Goal: Information Seeking & Learning: Learn about a topic

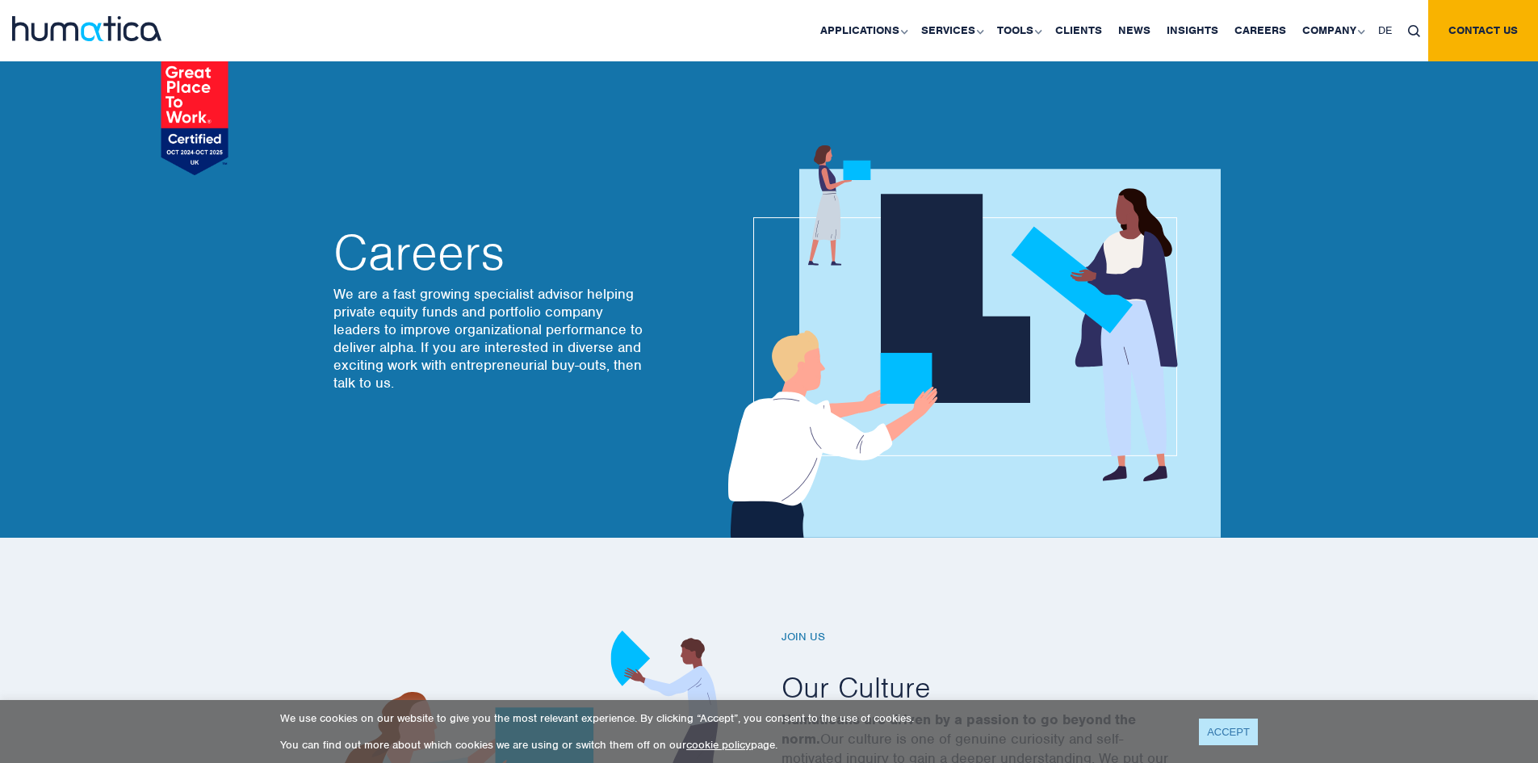
click at [1235, 736] on link "ACCEPT" at bounding box center [1228, 732] width 59 height 27
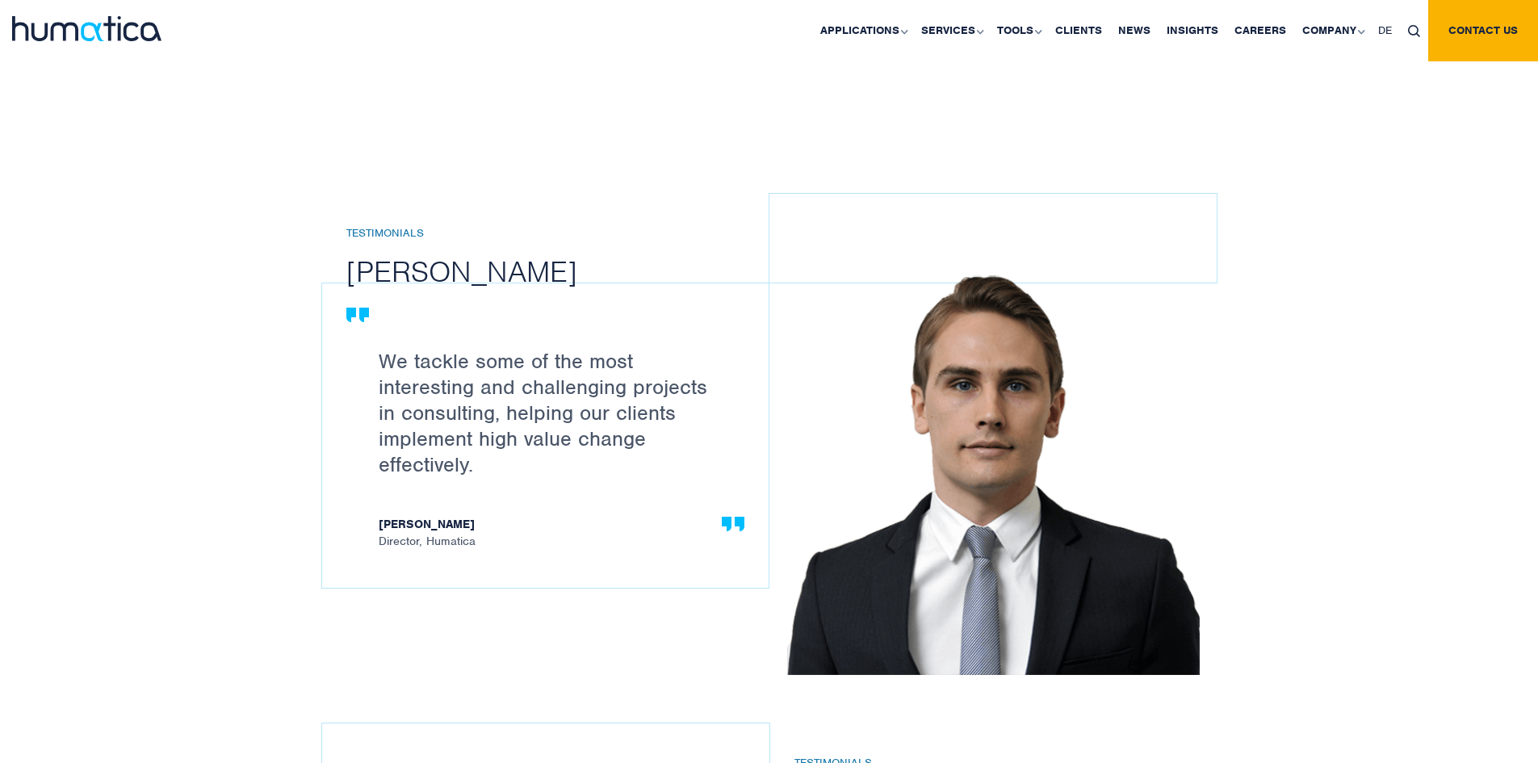
scroll to position [1615, 0]
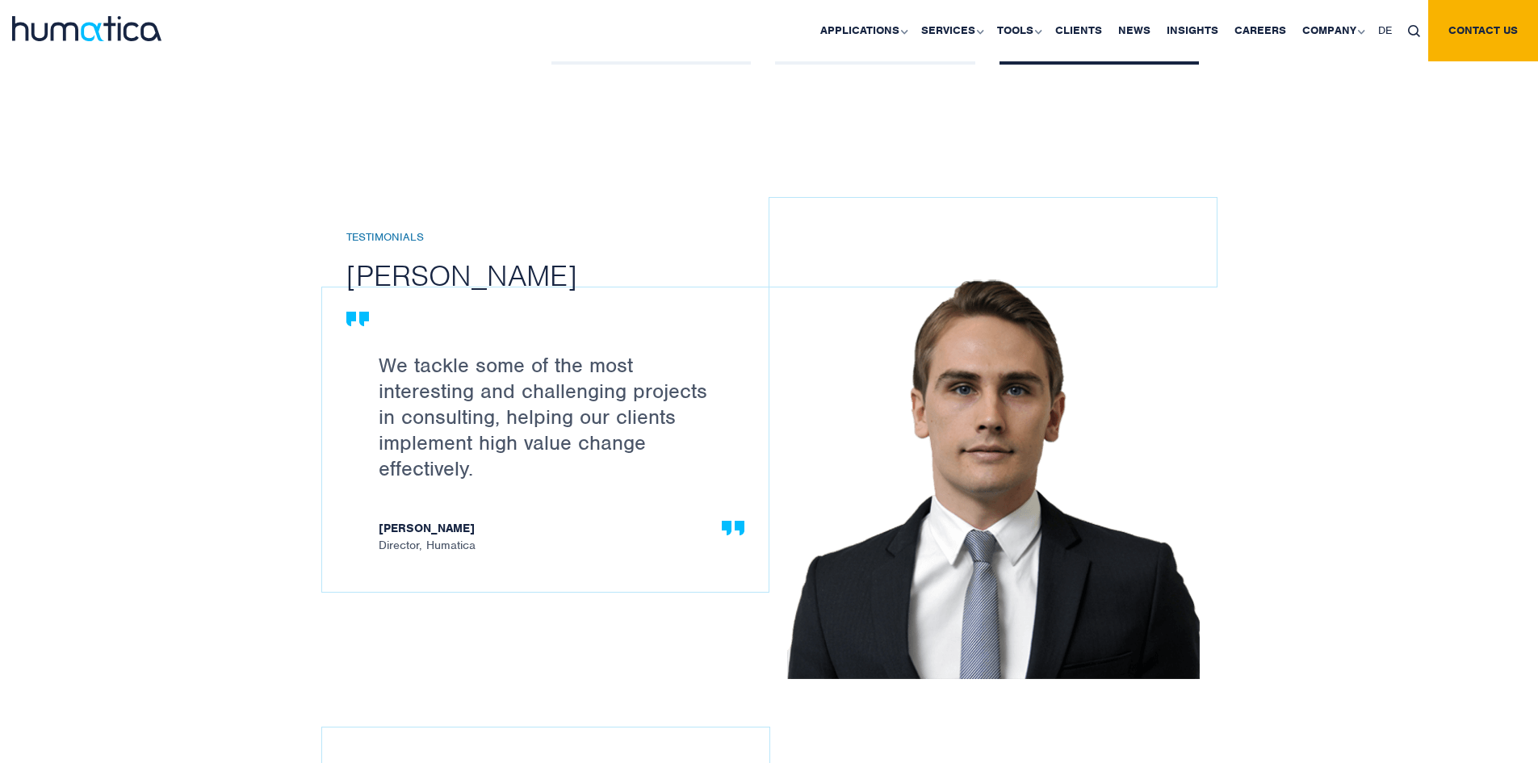
drag, startPoint x: 434, startPoint y: 522, endPoint x: 377, endPoint y: 527, distance: 56.7
click at [377, 527] on div "We tackle some of the most interesting and challenging projects in consulting, …" at bounding box center [545, 439] width 446 height 304
drag, startPoint x: 391, startPoint y: 527, endPoint x: 552, endPoint y: 506, distance: 162.8
click at [466, 530] on strong "[PERSON_NAME]" at bounding box center [554, 530] width 350 height 17
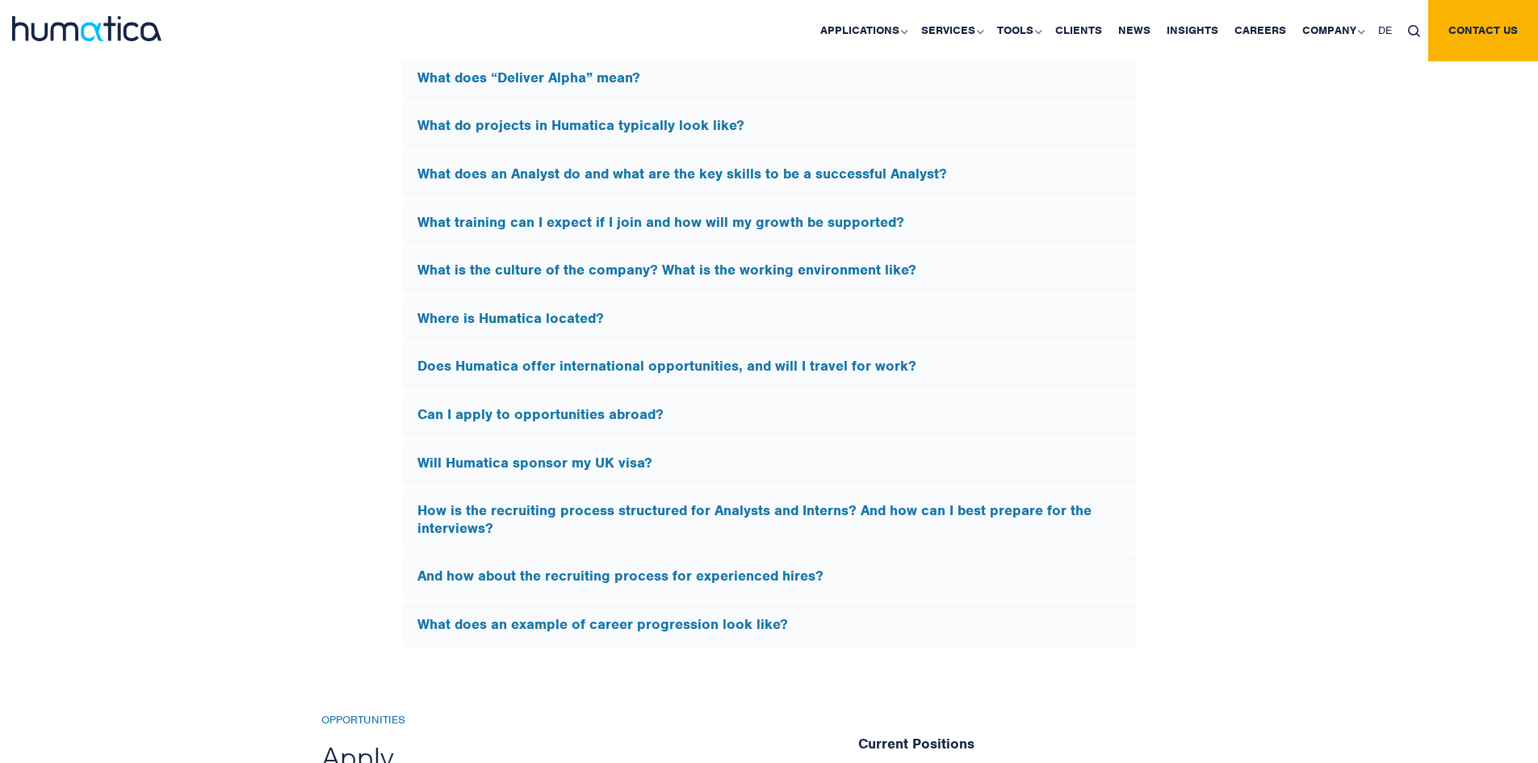
scroll to position [4763, 0]
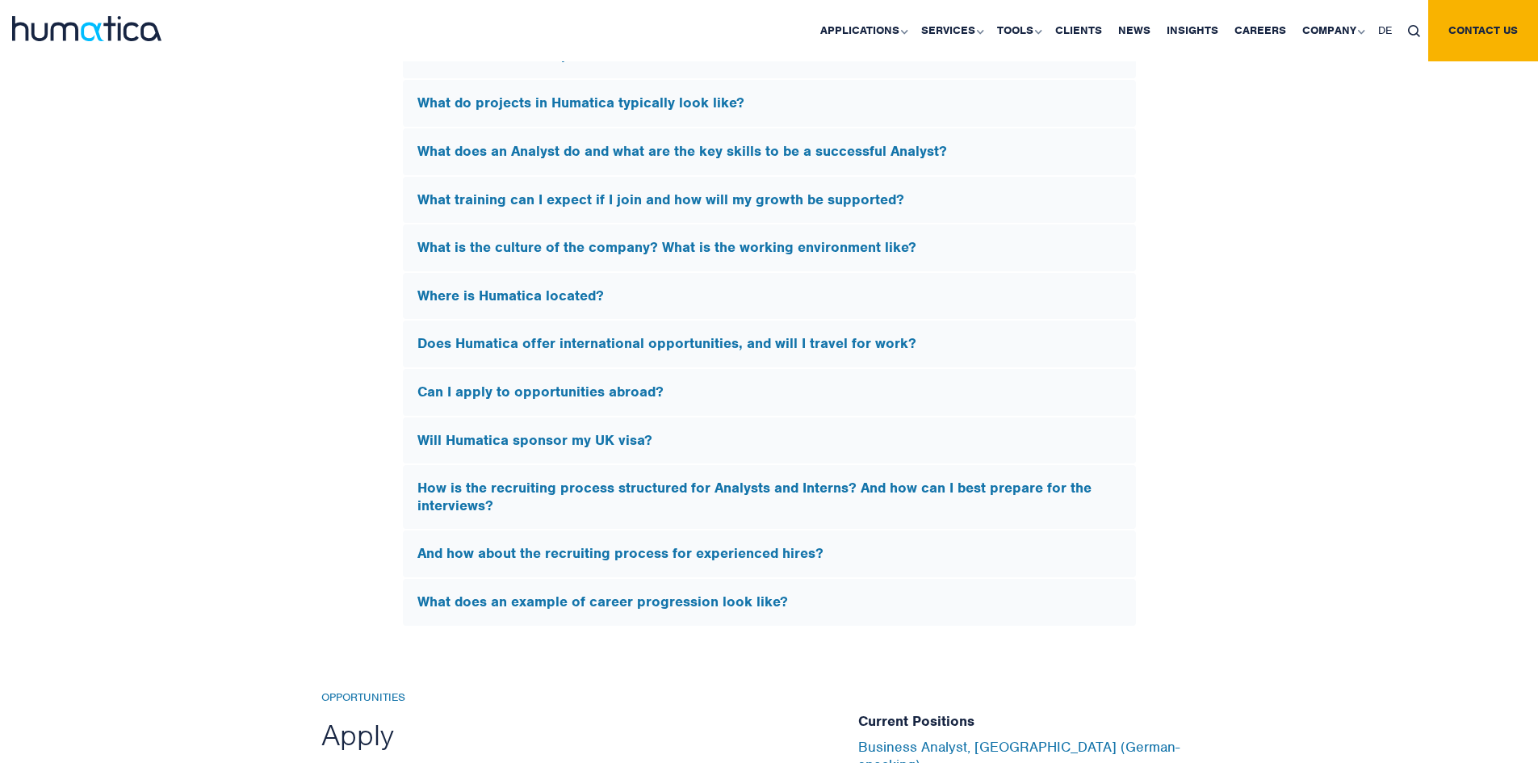
click at [713, 442] on h5 "Will Humatica sponsor my UK visa?" at bounding box center [769, 441] width 704 height 18
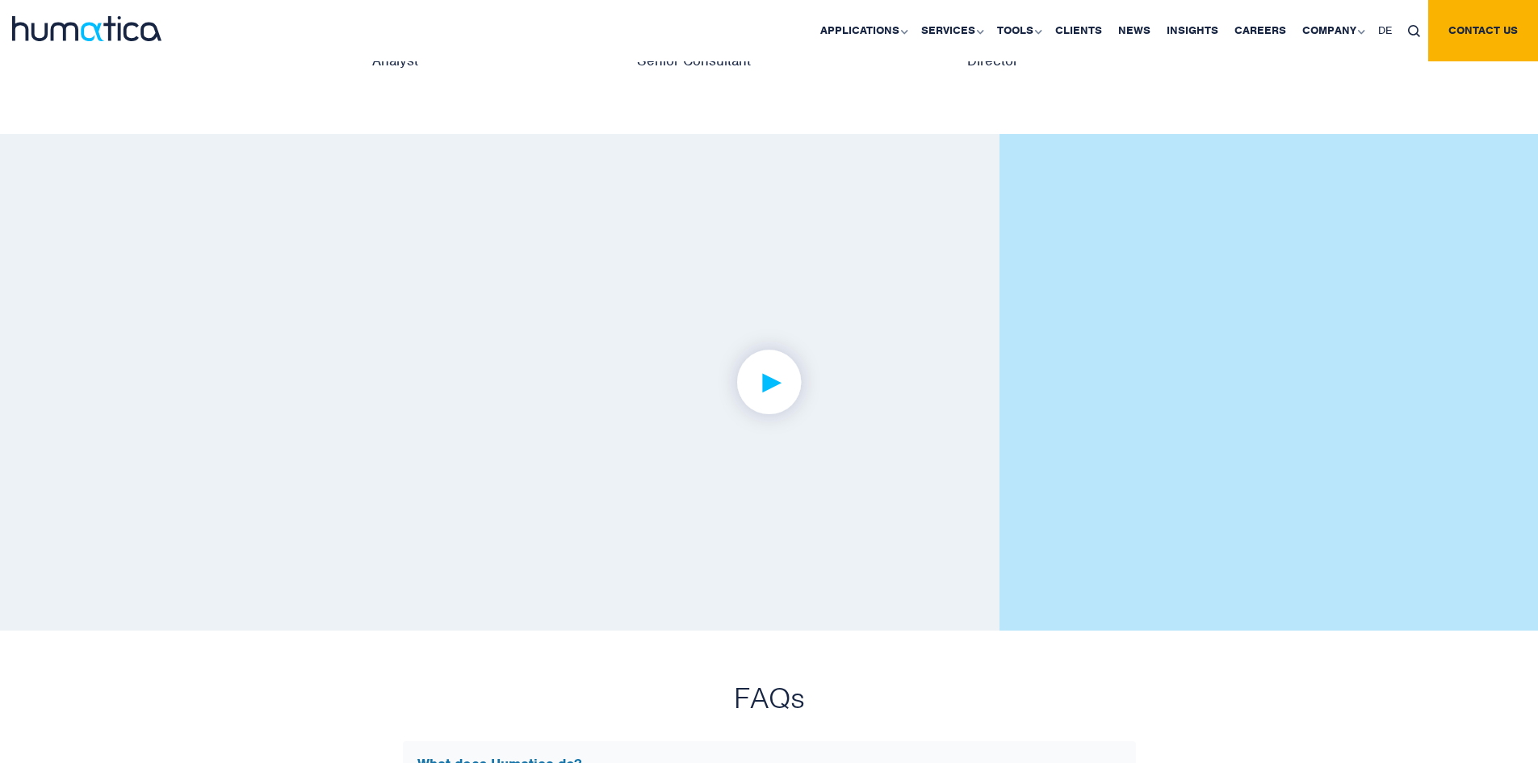
scroll to position [3708, 0]
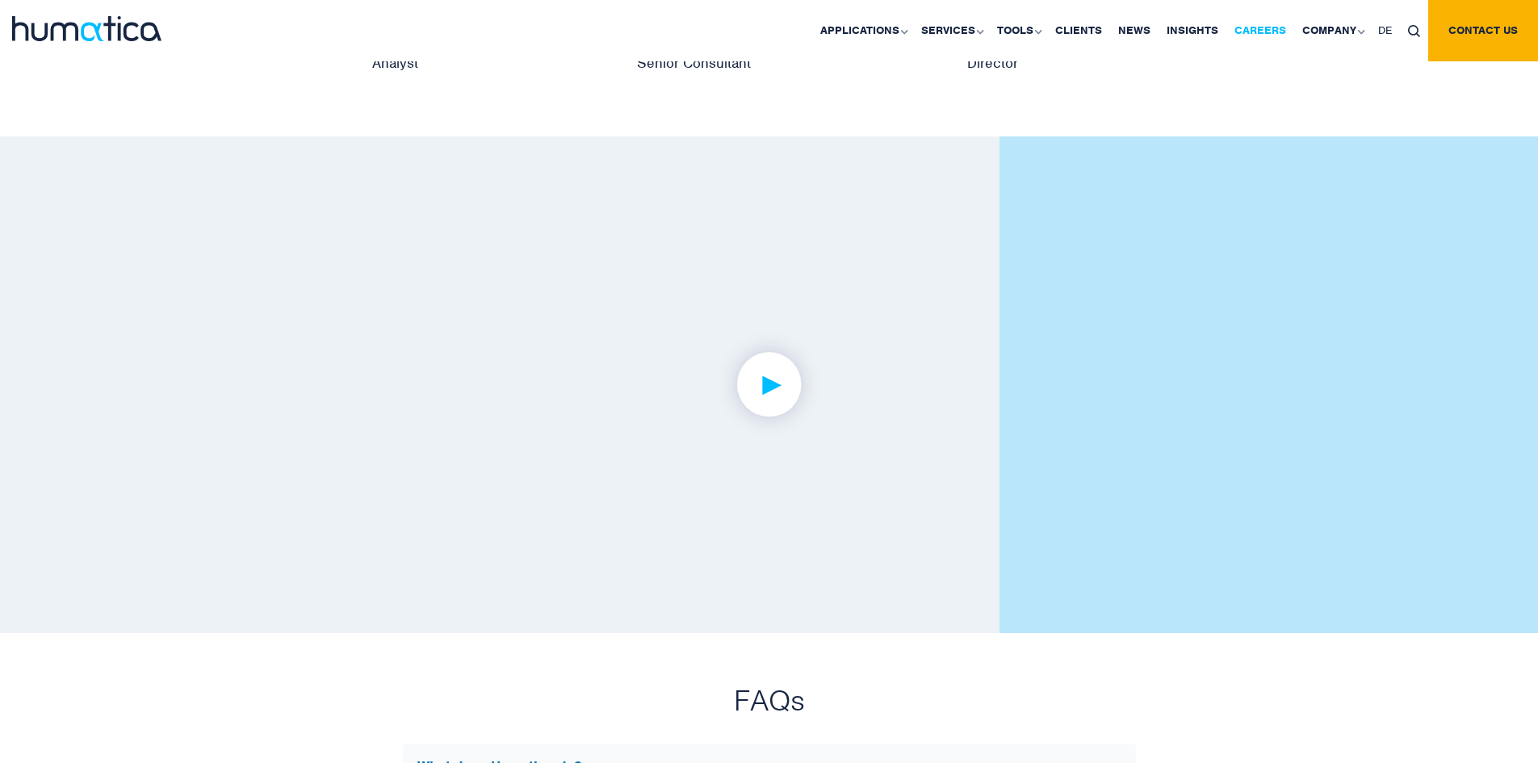
click at [1270, 27] on link "Careers" at bounding box center [1260, 30] width 68 height 61
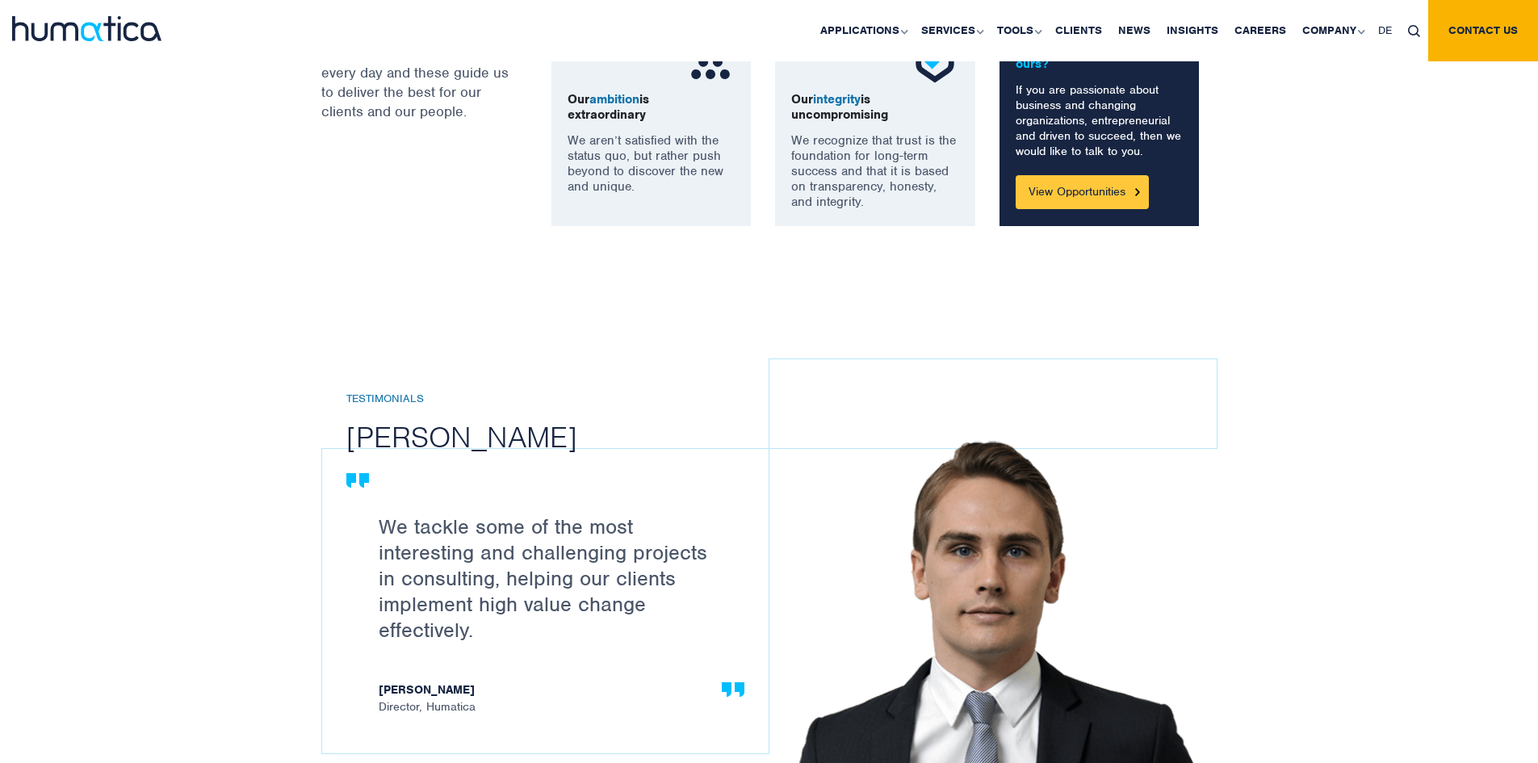
click at [1084, 195] on link "View Opportunities" at bounding box center [1082, 192] width 133 height 34
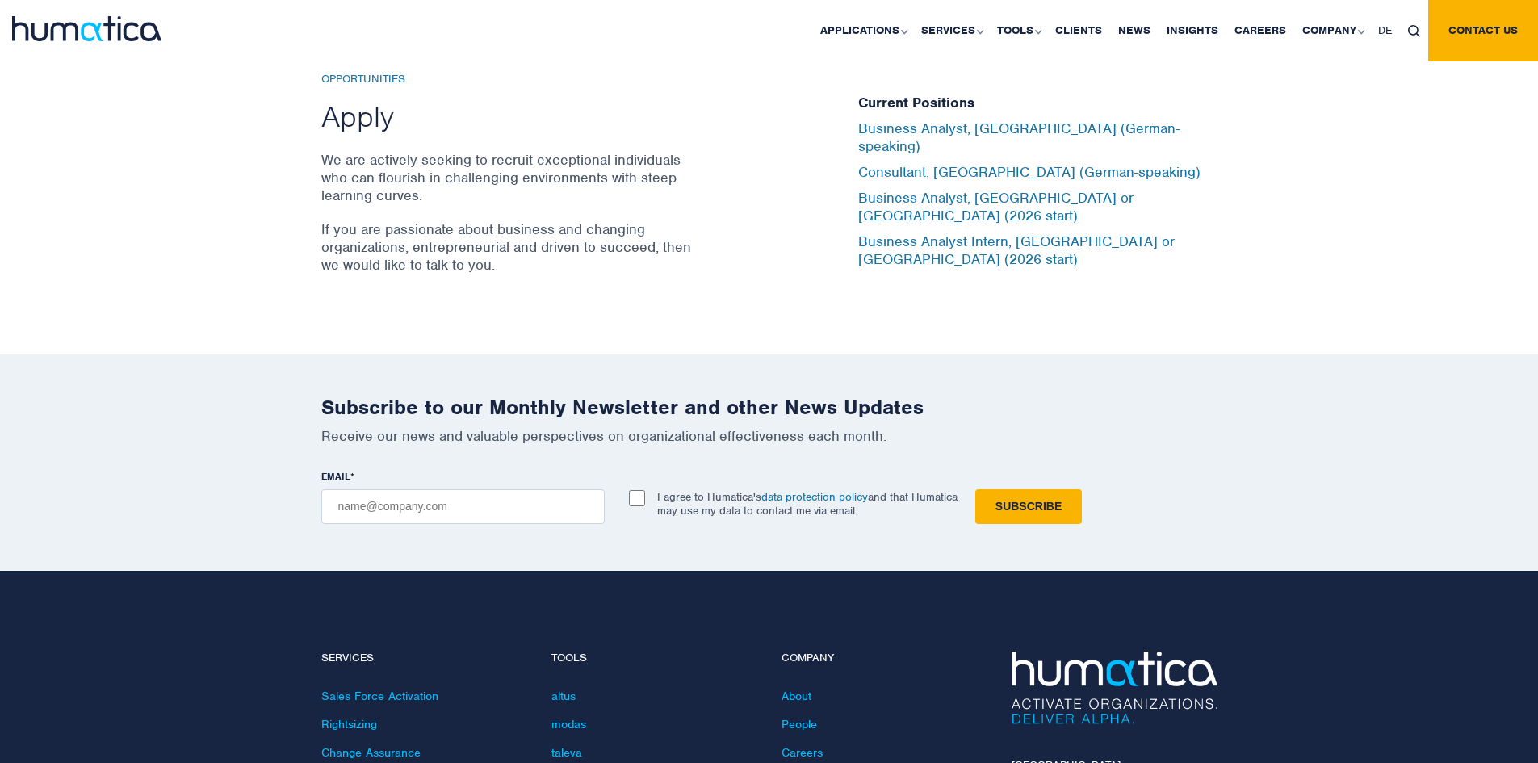
scroll to position [5387, 0]
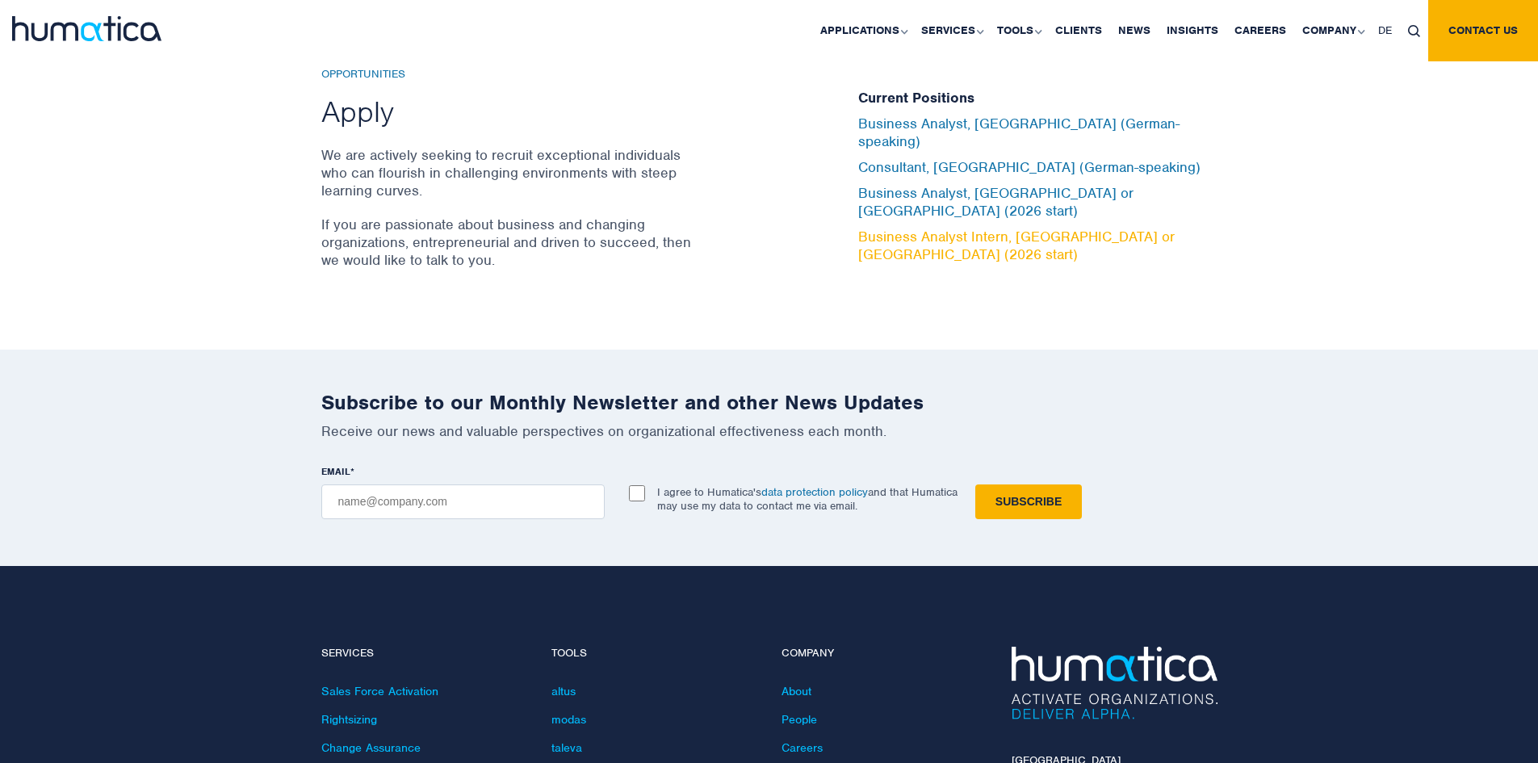
click at [945, 228] on link "Business Analyst Intern, [GEOGRAPHIC_DATA] or [GEOGRAPHIC_DATA] (2026 start)" at bounding box center [1016, 246] width 316 height 36
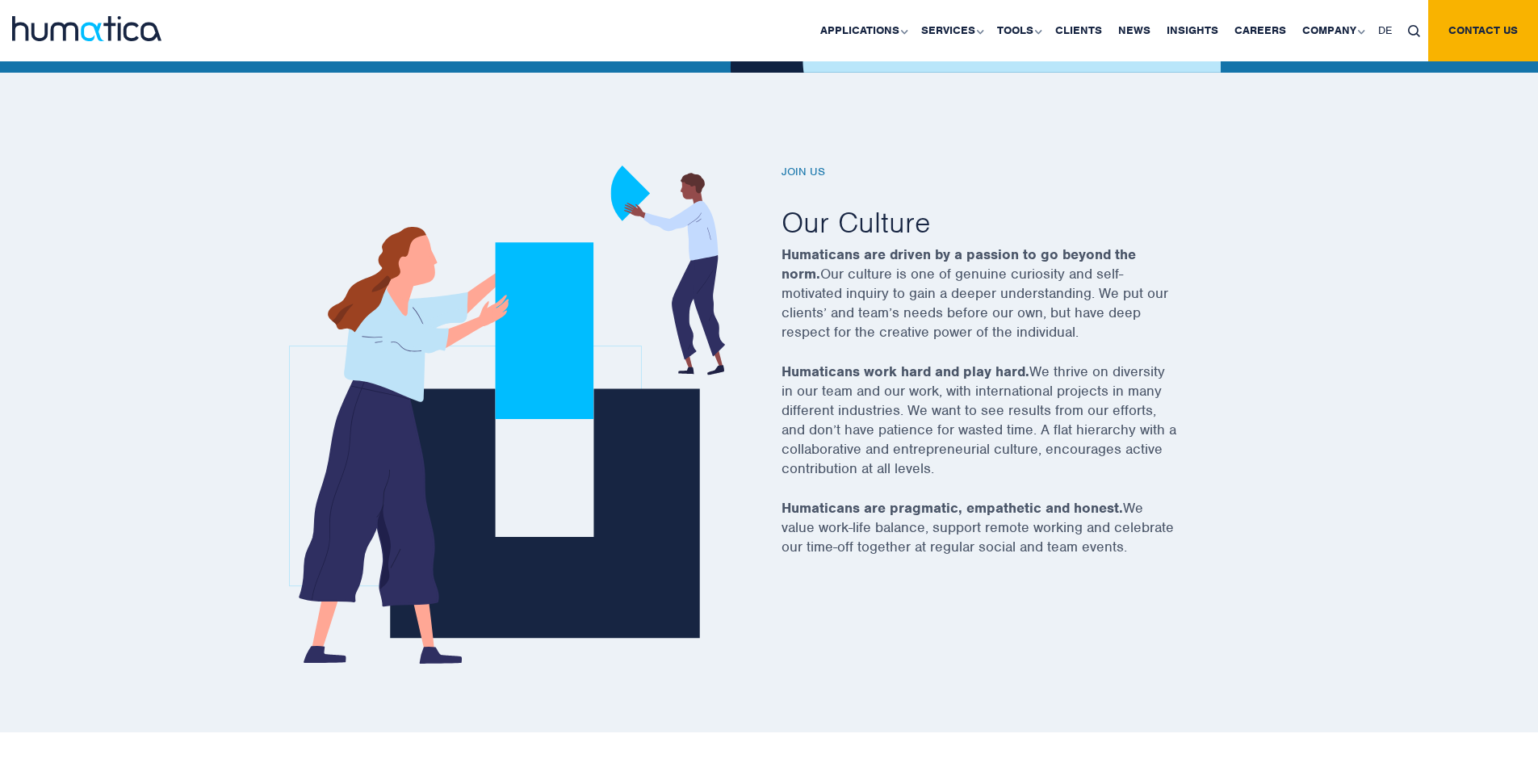
scroll to position [0, 0]
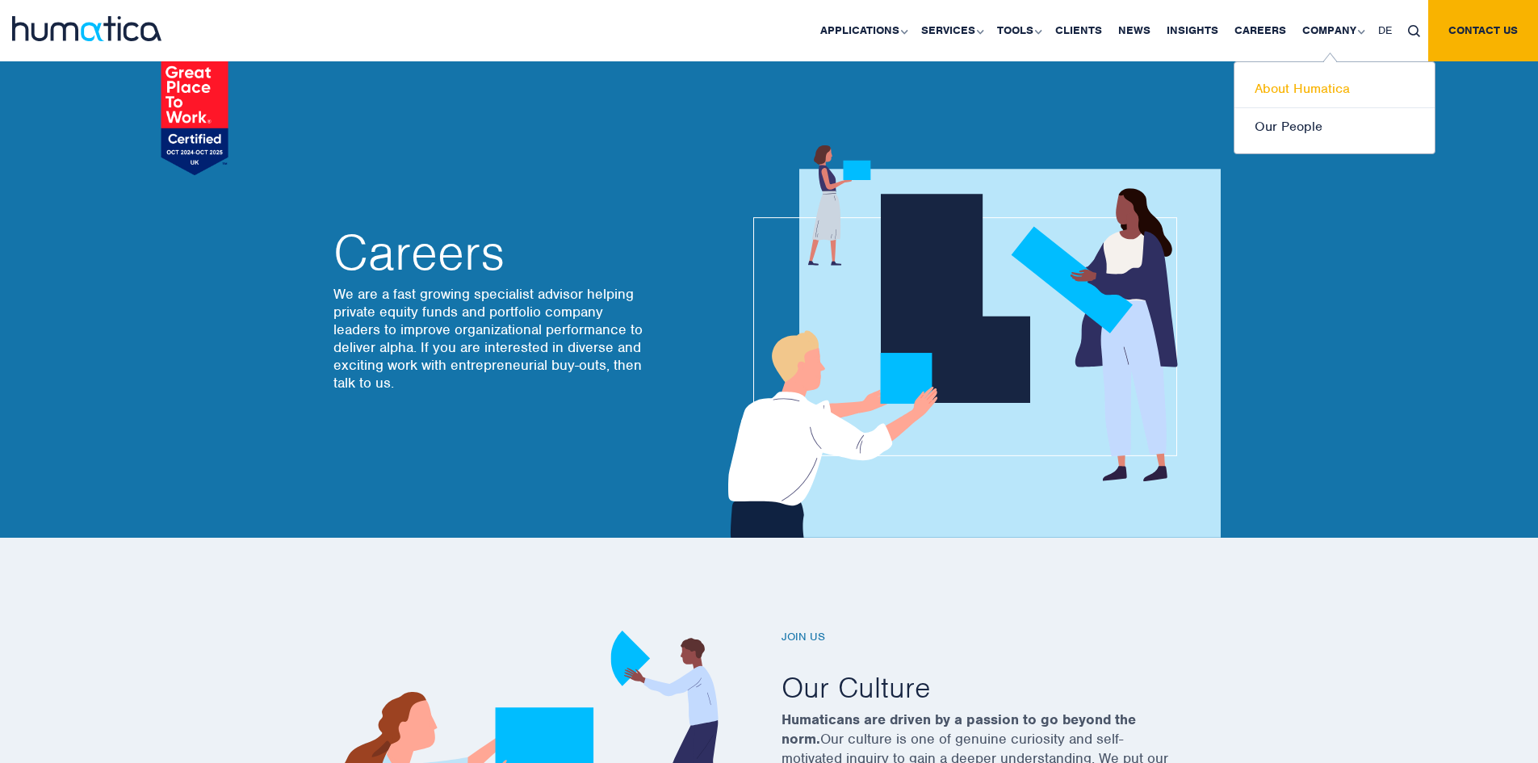
click at [1314, 93] on link "About Humatica" at bounding box center [1334, 89] width 200 height 38
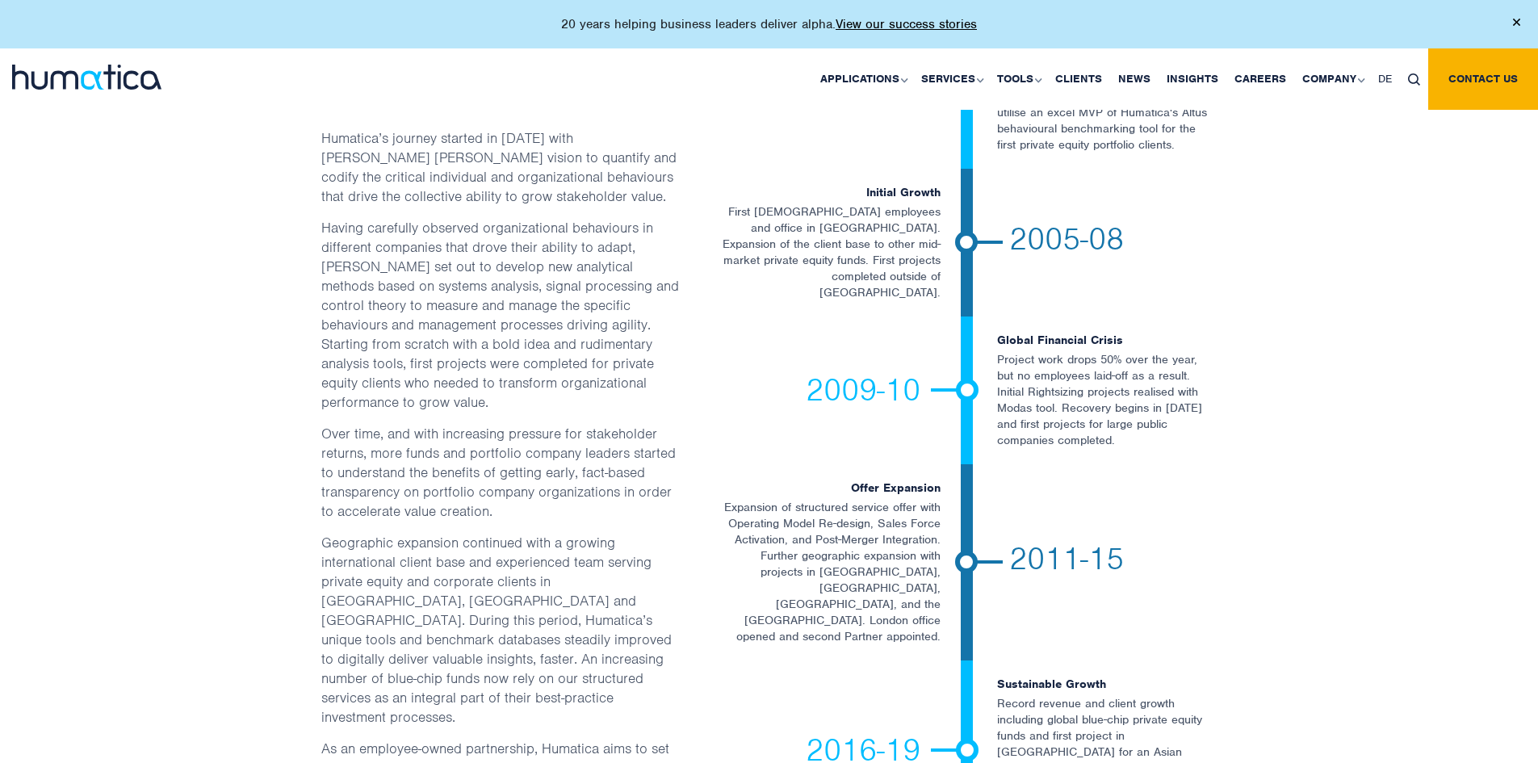
scroll to position [2765, 0]
click at [1296, 165] on link "Our People" at bounding box center [1334, 175] width 200 height 37
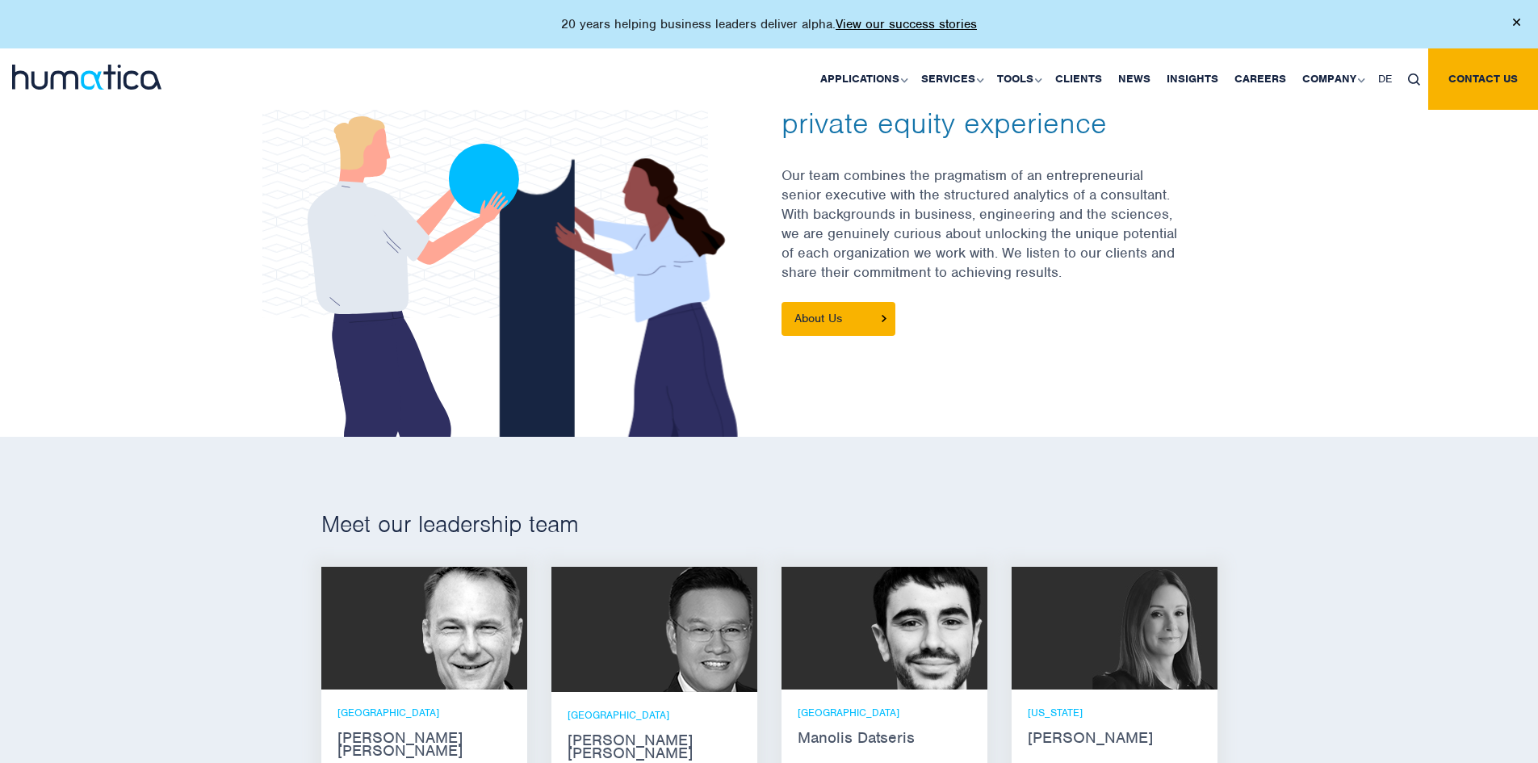
scroll to position [578, 0]
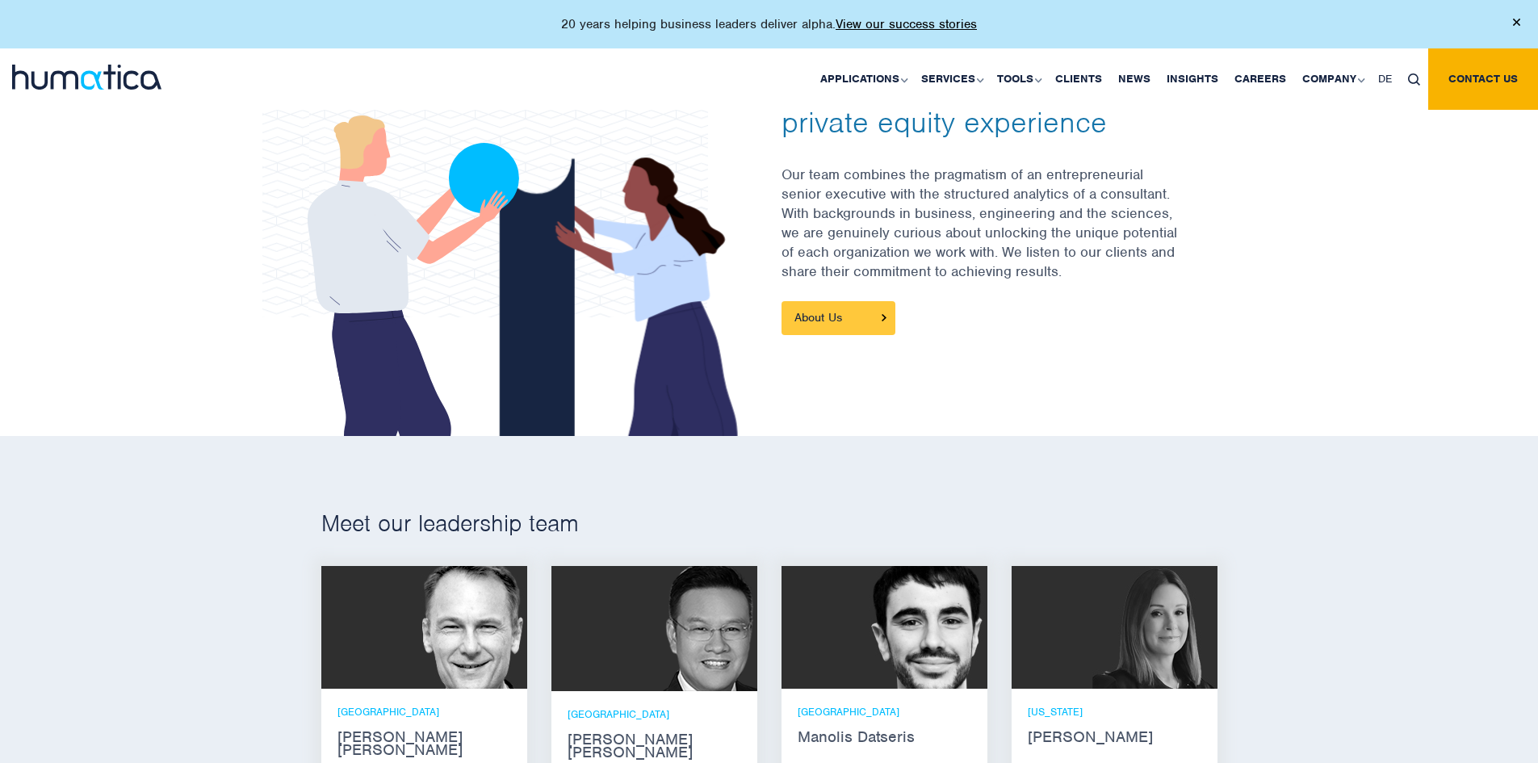
click at [837, 314] on link "About Us" at bounding box center [839, 318] width 114 height 34
click at [1180, 78] on link "Insights" at bounding box center [1193, 78] width 68 height 61
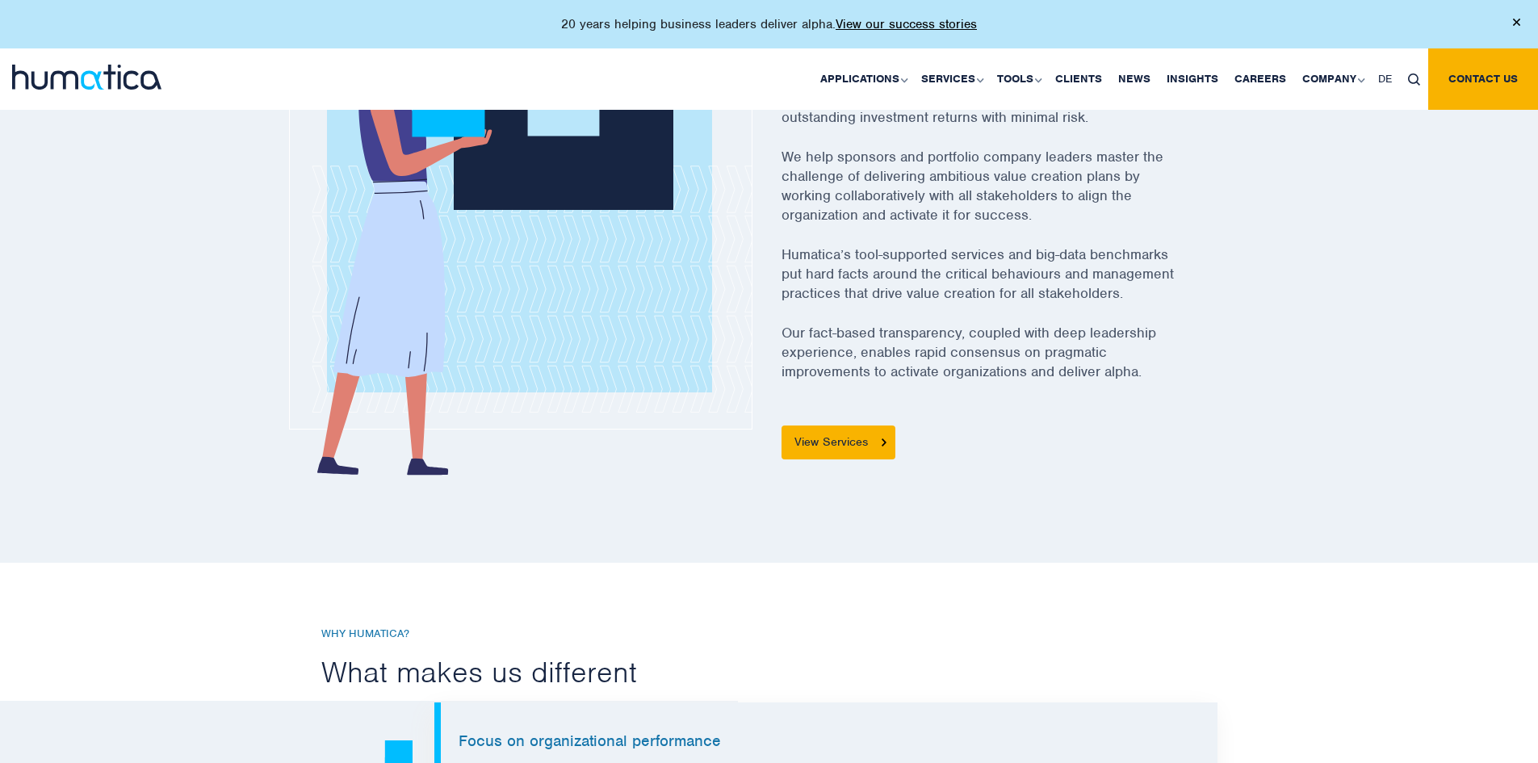
scroll to position [663, 0]
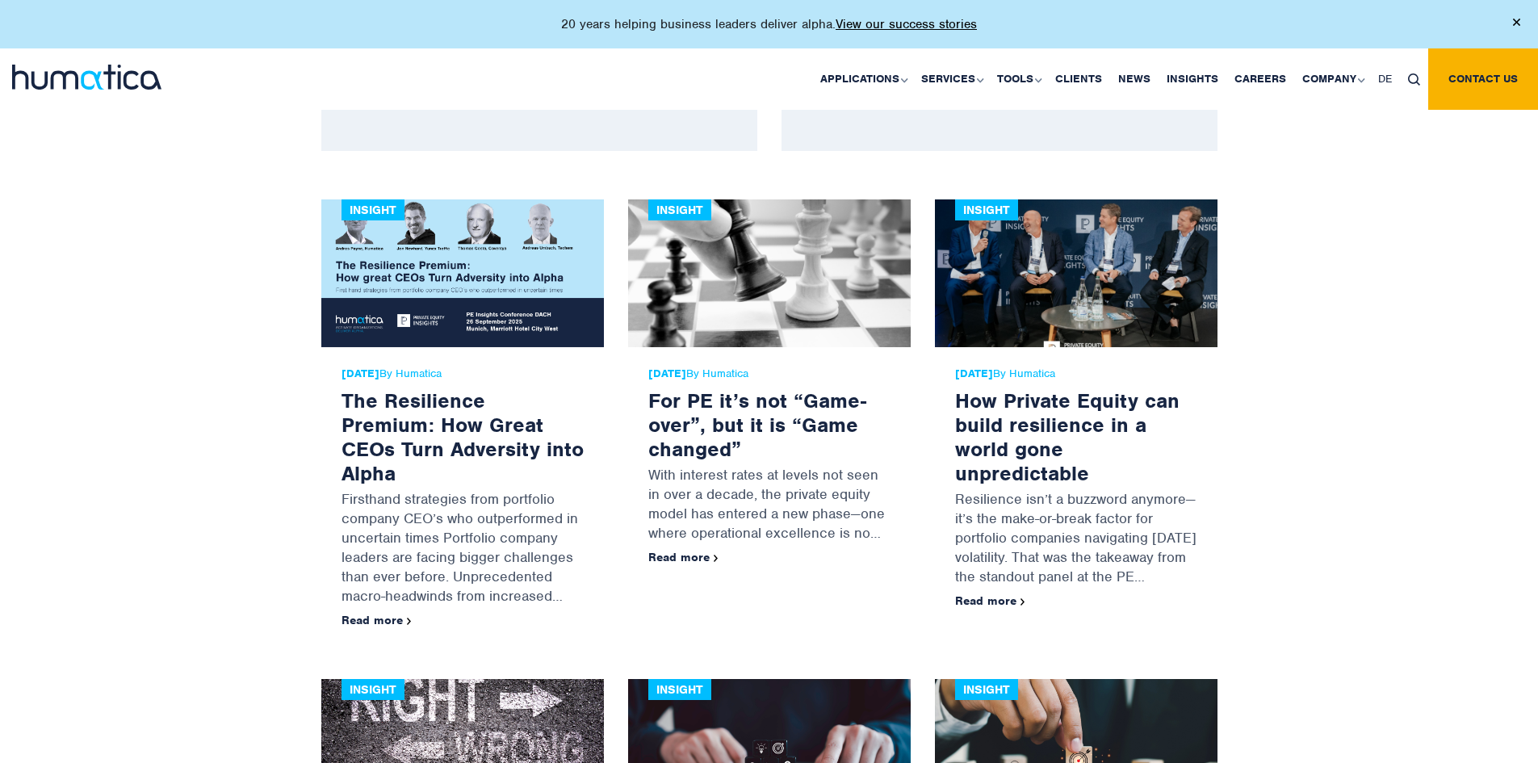
scroll to position [811, 0]
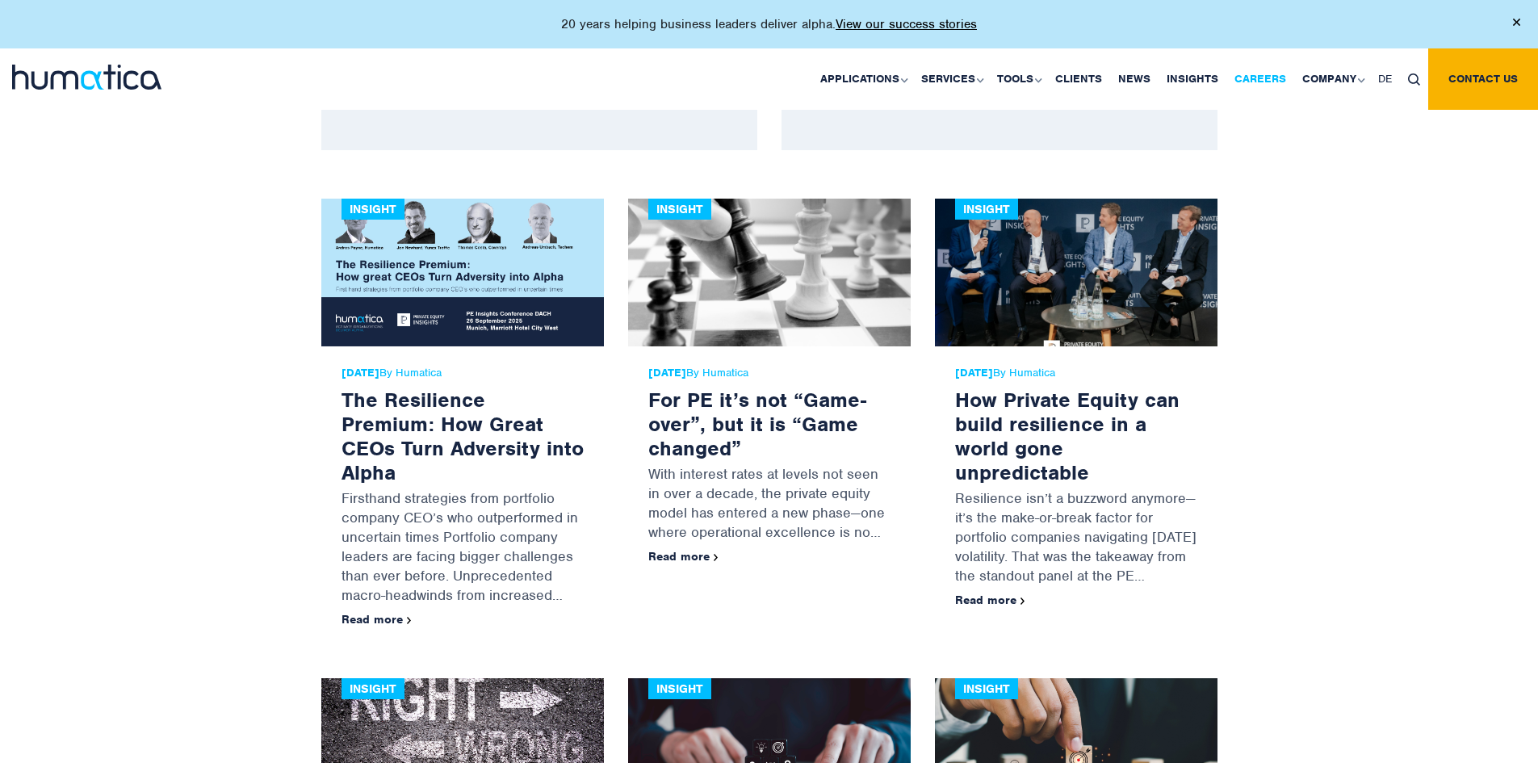
click at [1248, 69] on link "Careers" at bounding box center [1260, 78] width 68 height 61
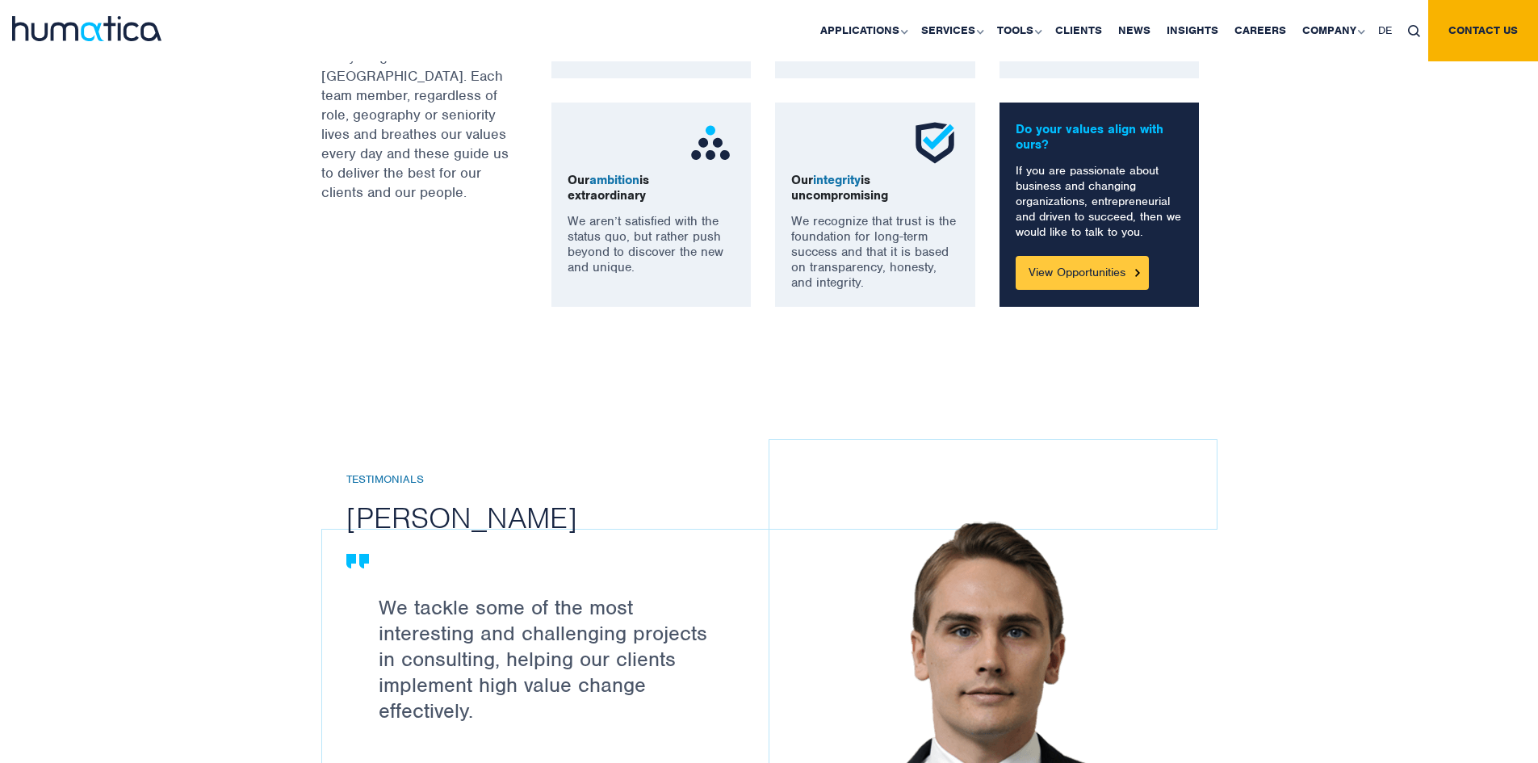
click at [1130, 273] on link "View Opportunities" at bounding box center [1082, 273] width 133 height 34
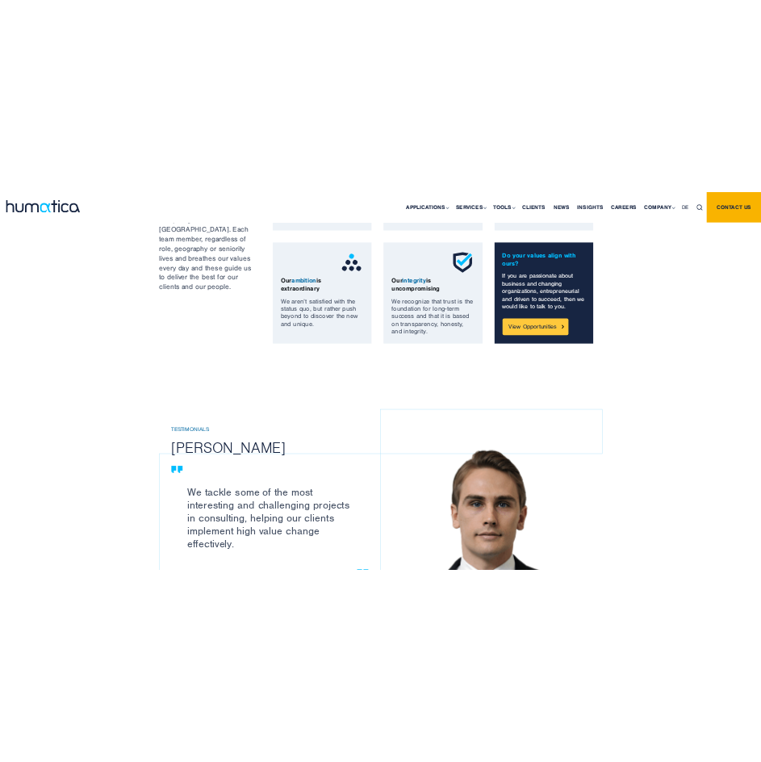
scroll to position [5387, 0]
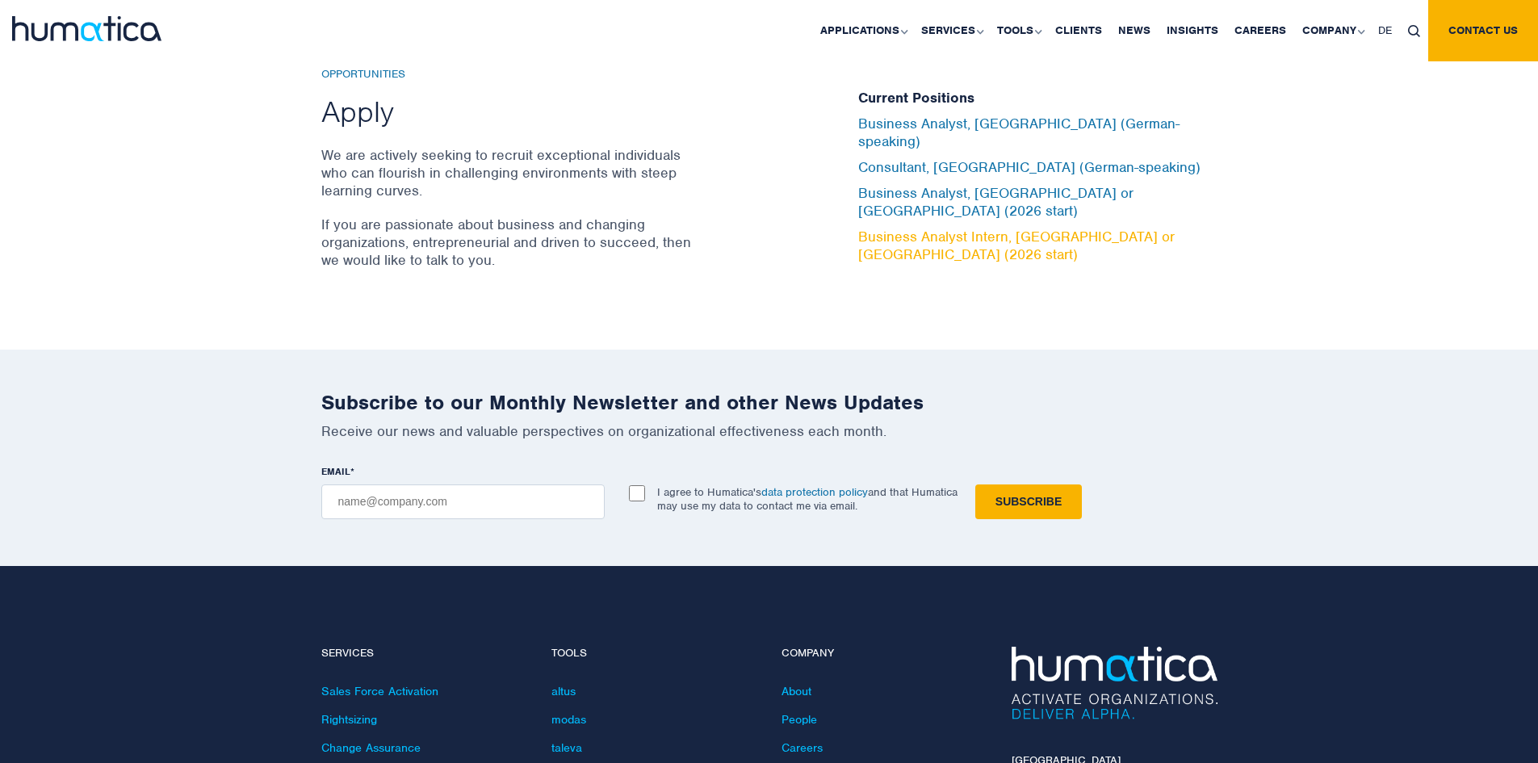
click at [1090, 228] on link "Business Analyst Intern, London or Munich (2026 start)" at bounding box center [1016, 246] width 316 height 36
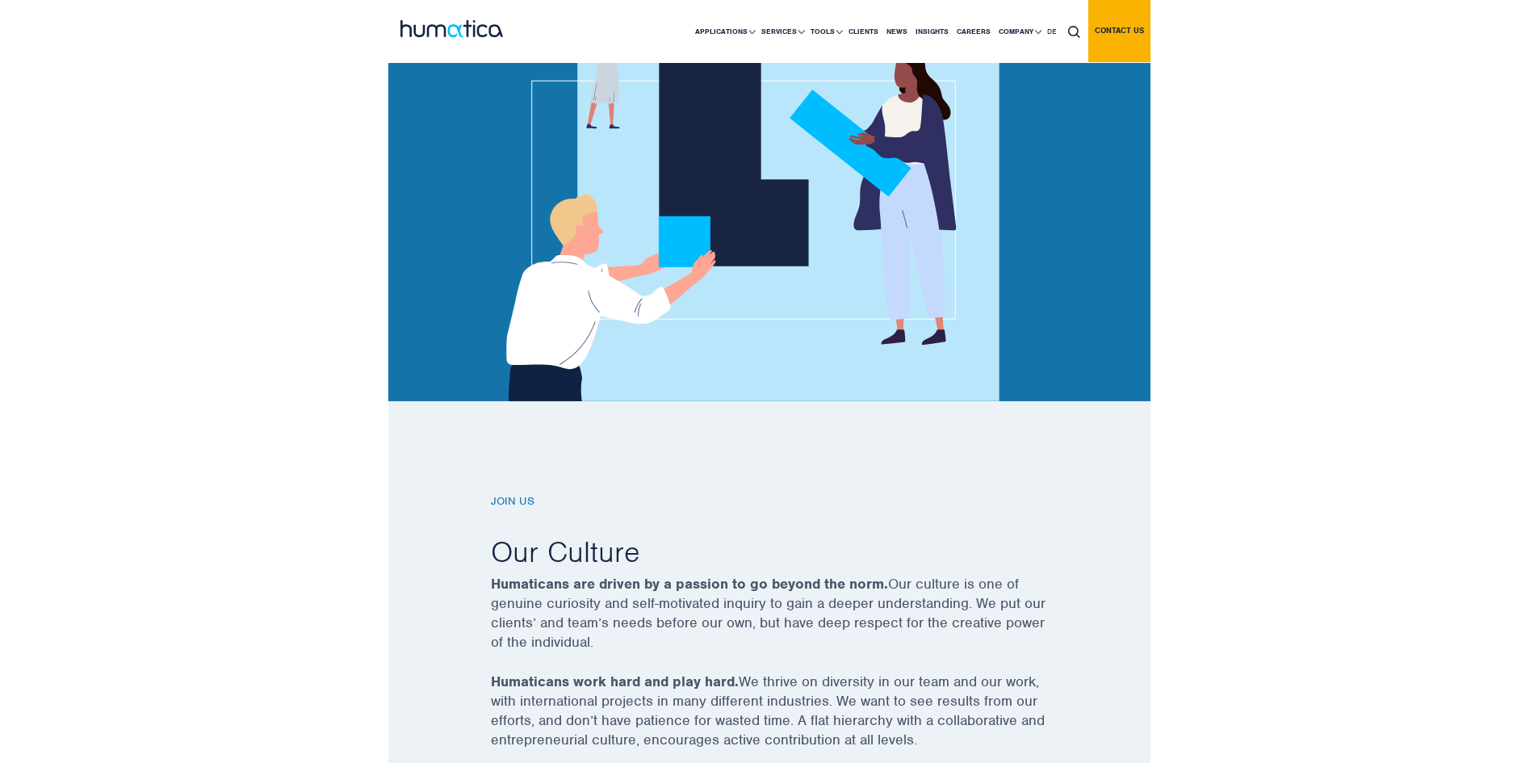
scroll to position [0, 0]
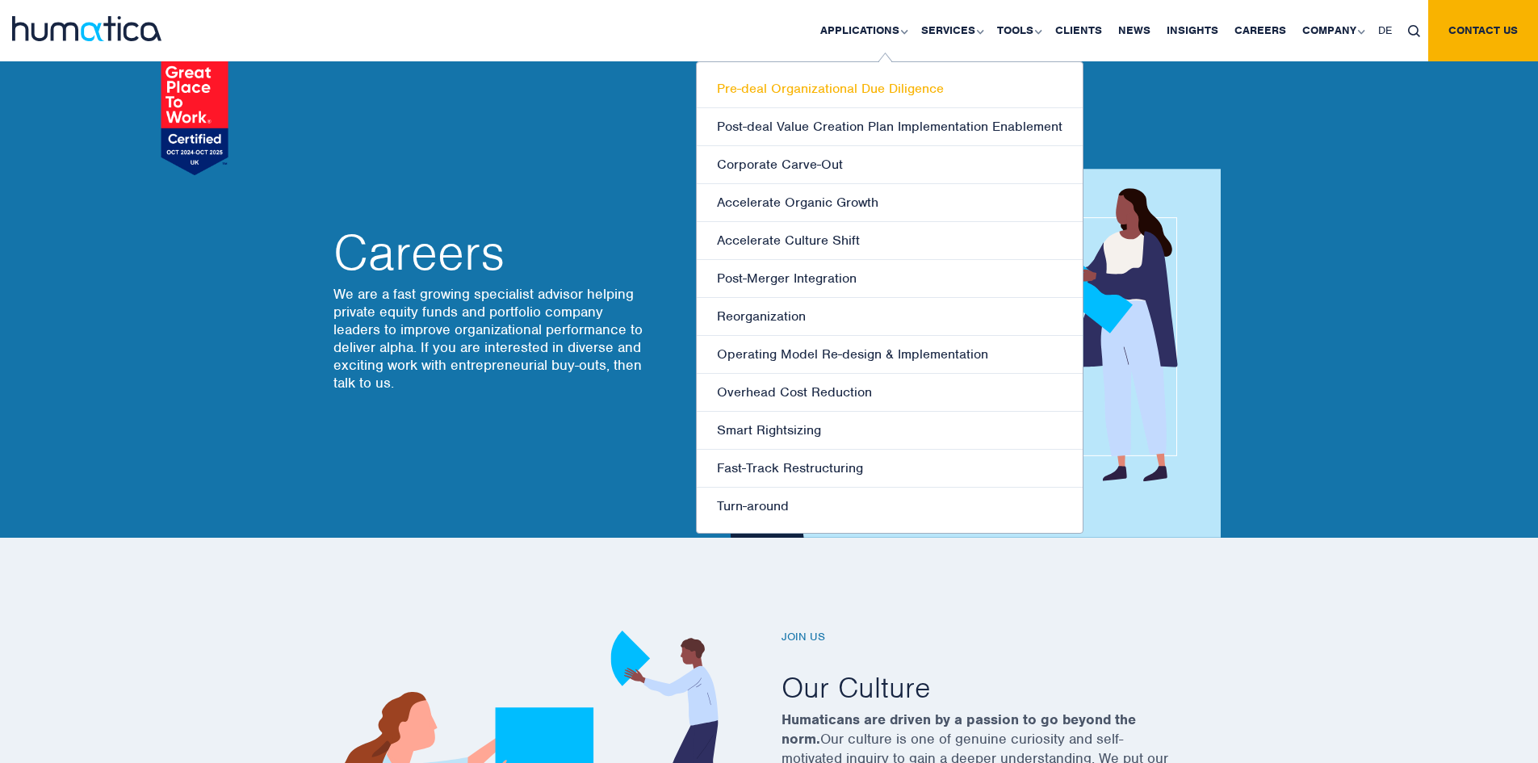
click at [863, 85] on link "Pre-deal Organizational Due Diligence" at bounding box center [890, 89] width 386 height 38
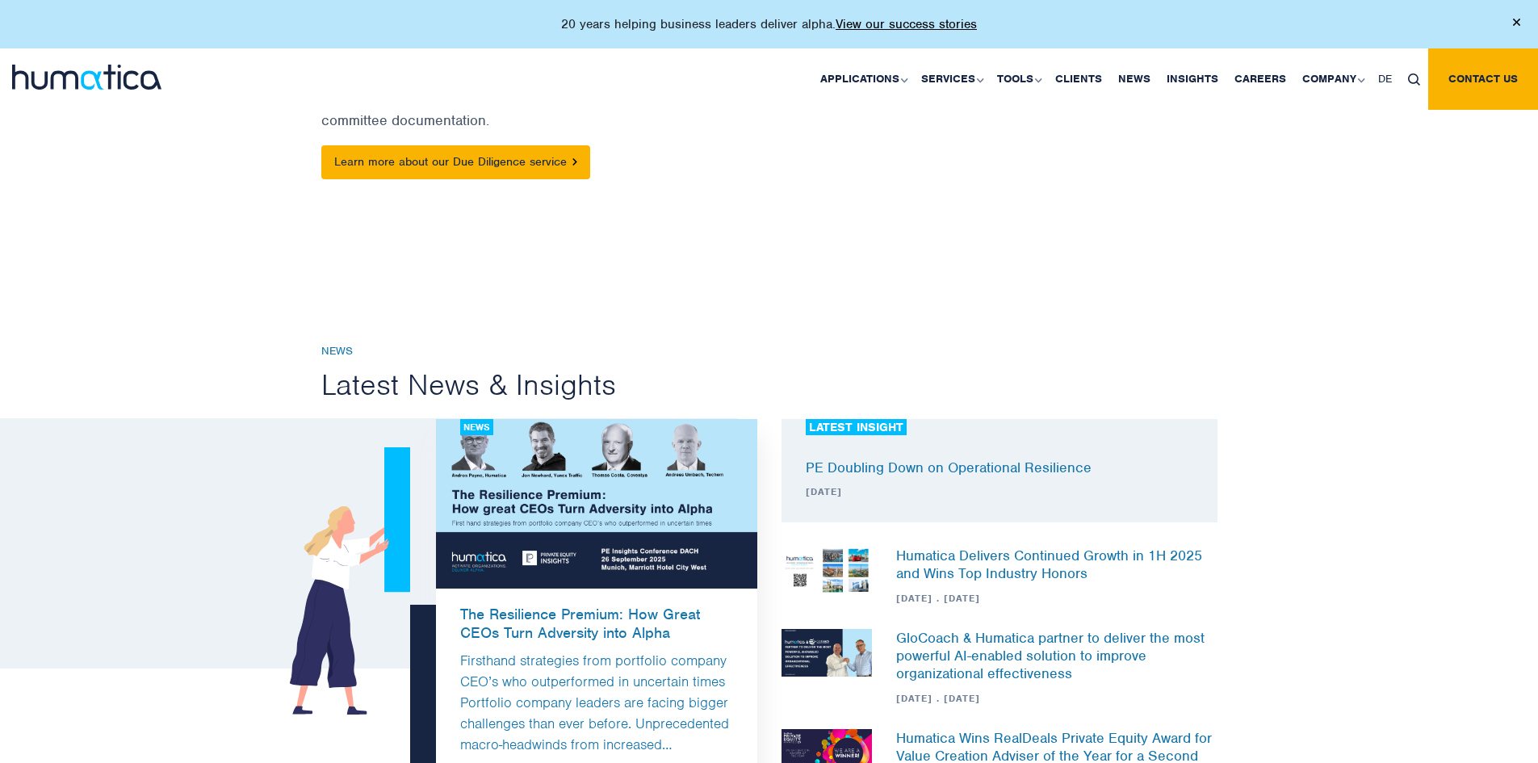
scroll to position [151, 0]
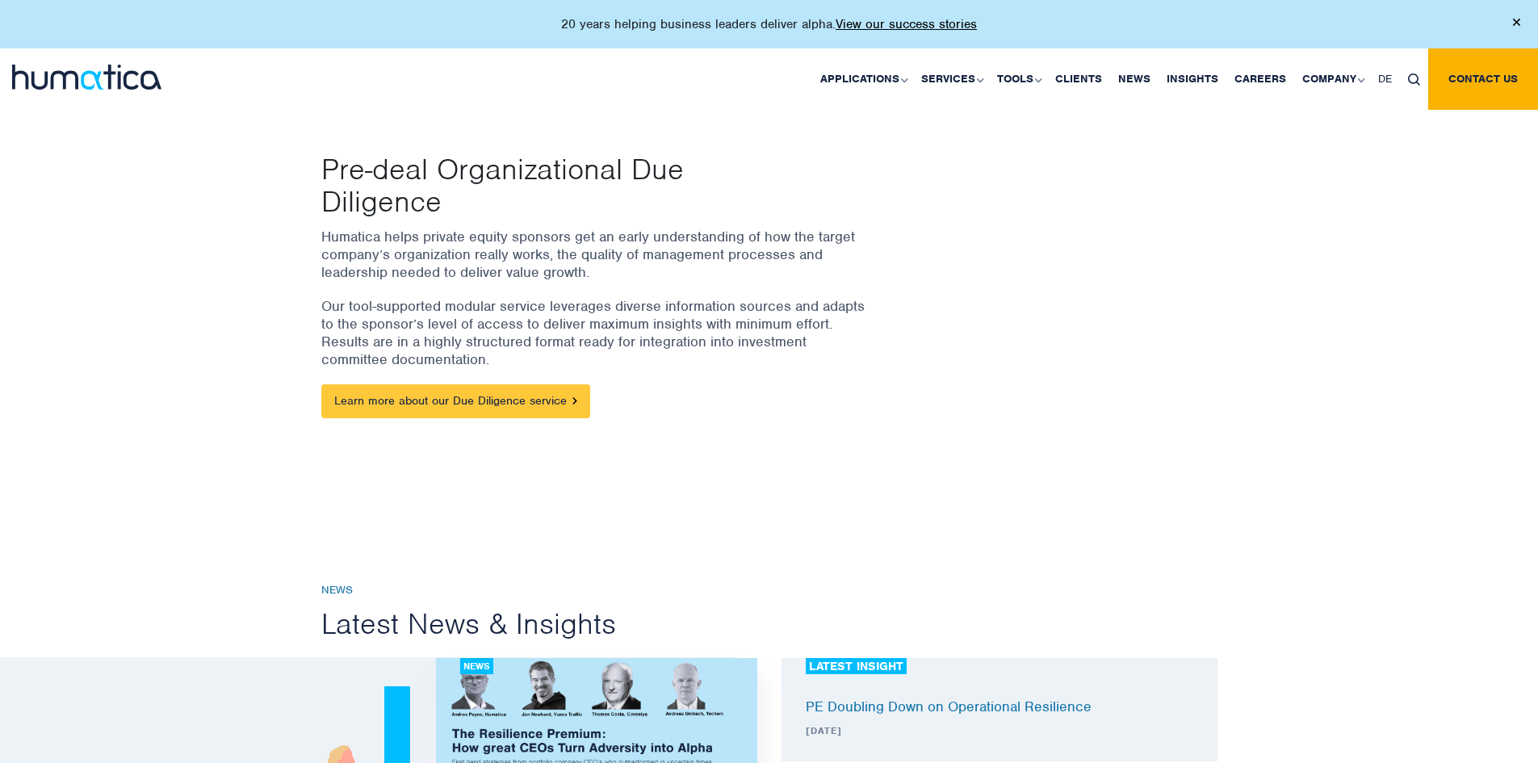
click at [433, 404] on link "Learn more about our Due Diligence service" at bounding box center [455, 401] width 269 height 34
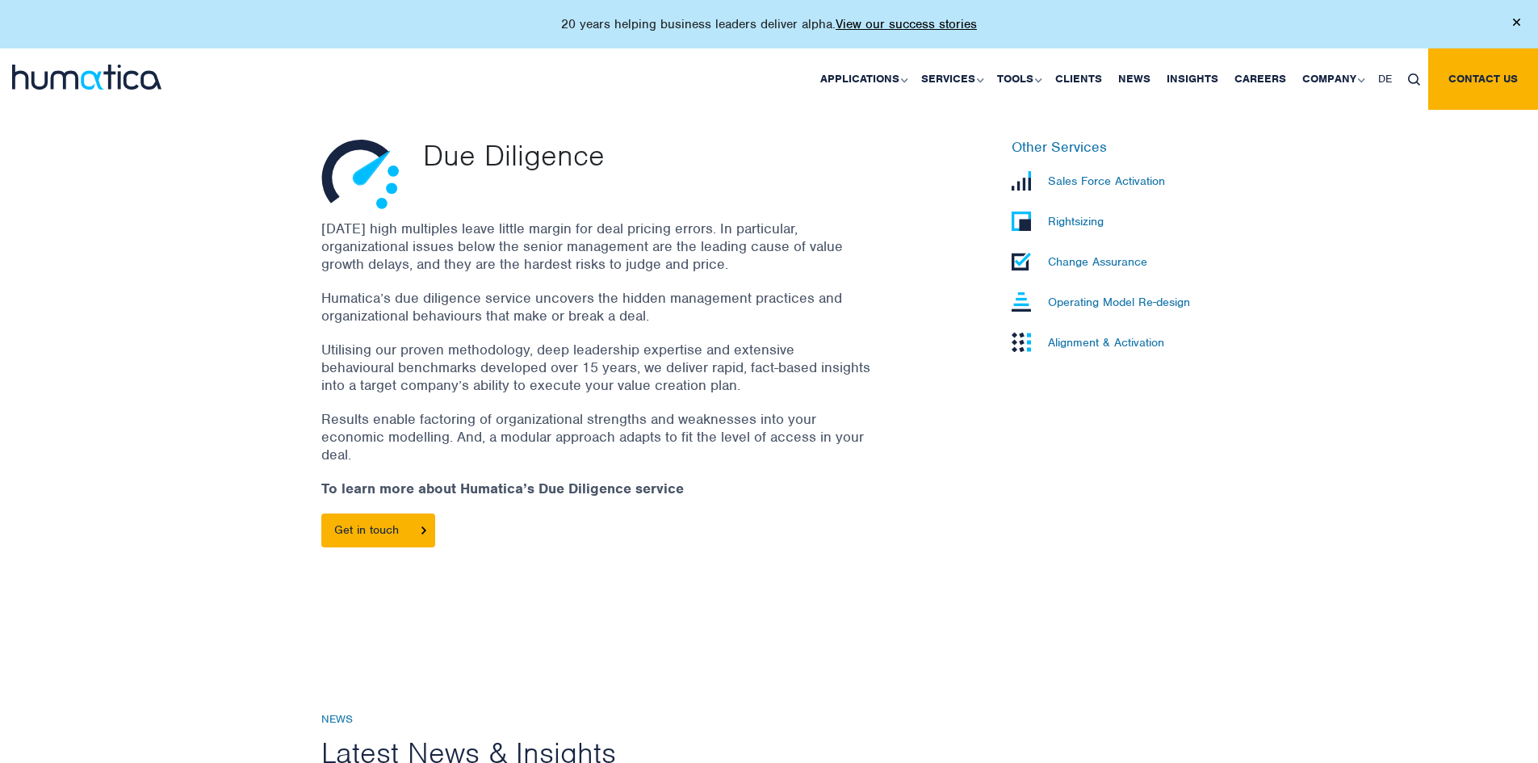
scroll to position [565, 0]
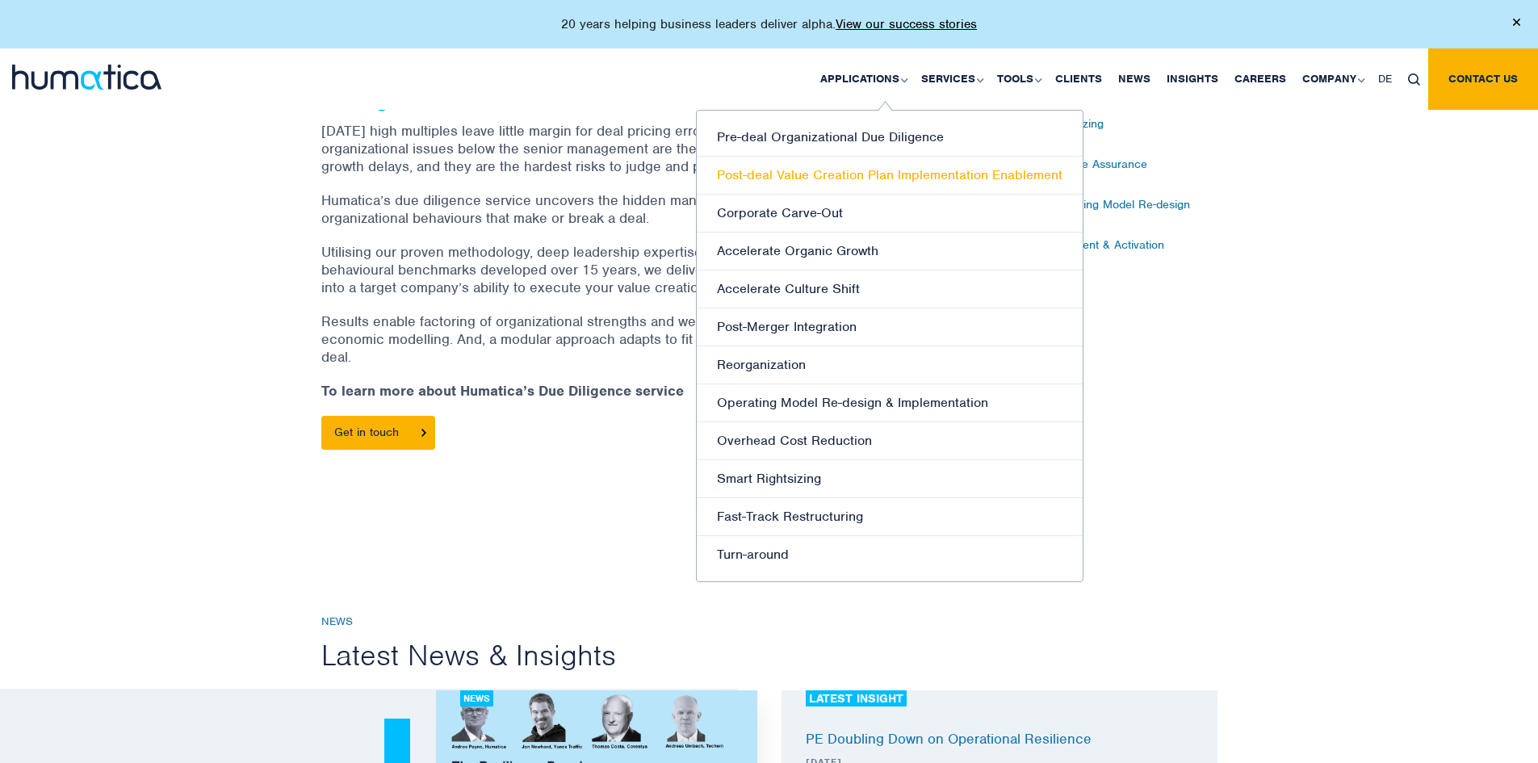
click at [863, 165] on link "Post-deal Value Creation Plan Implementation Enablement" at bounding box center [890, 176] width 386 height 38
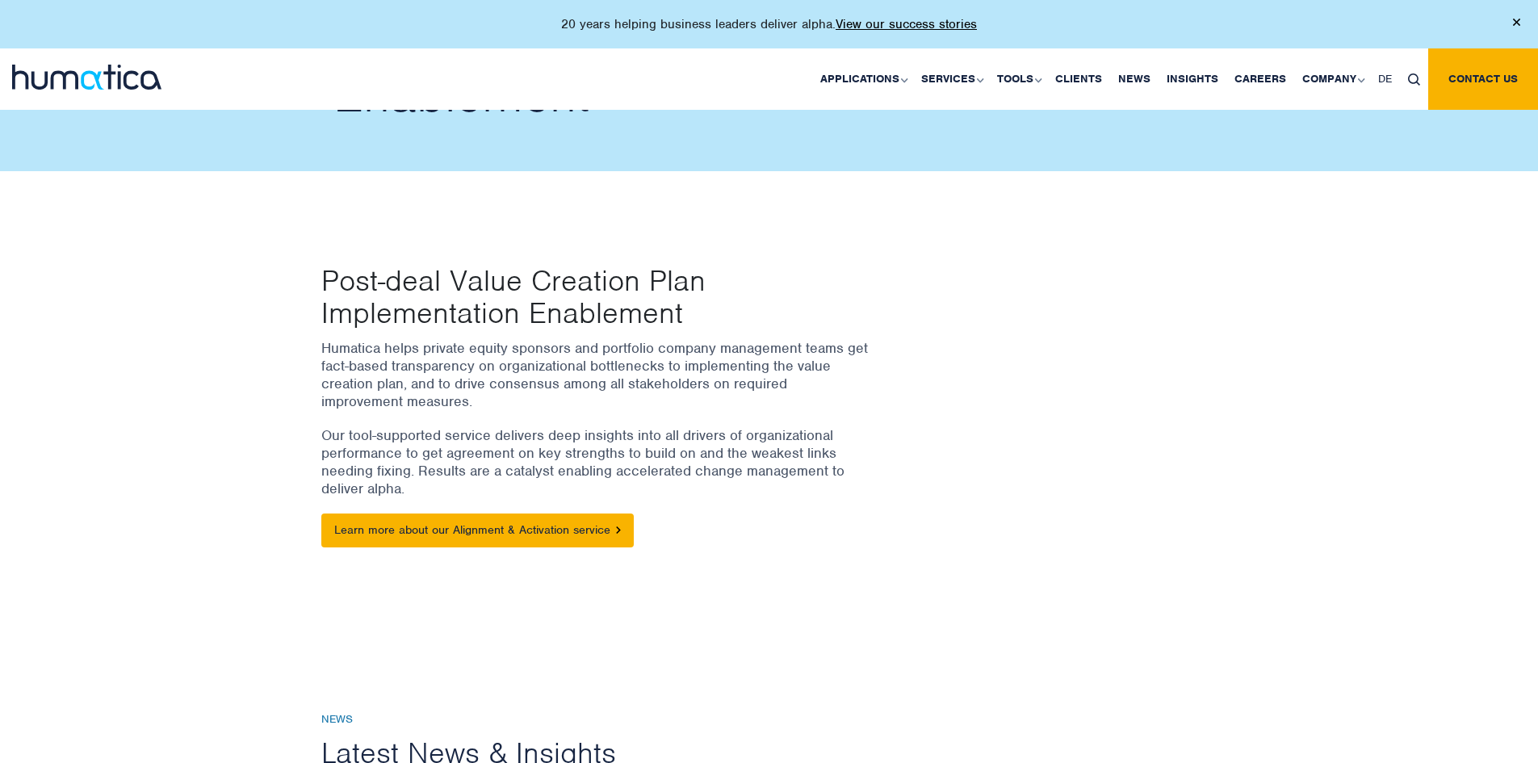
scroll to position [81, 0]
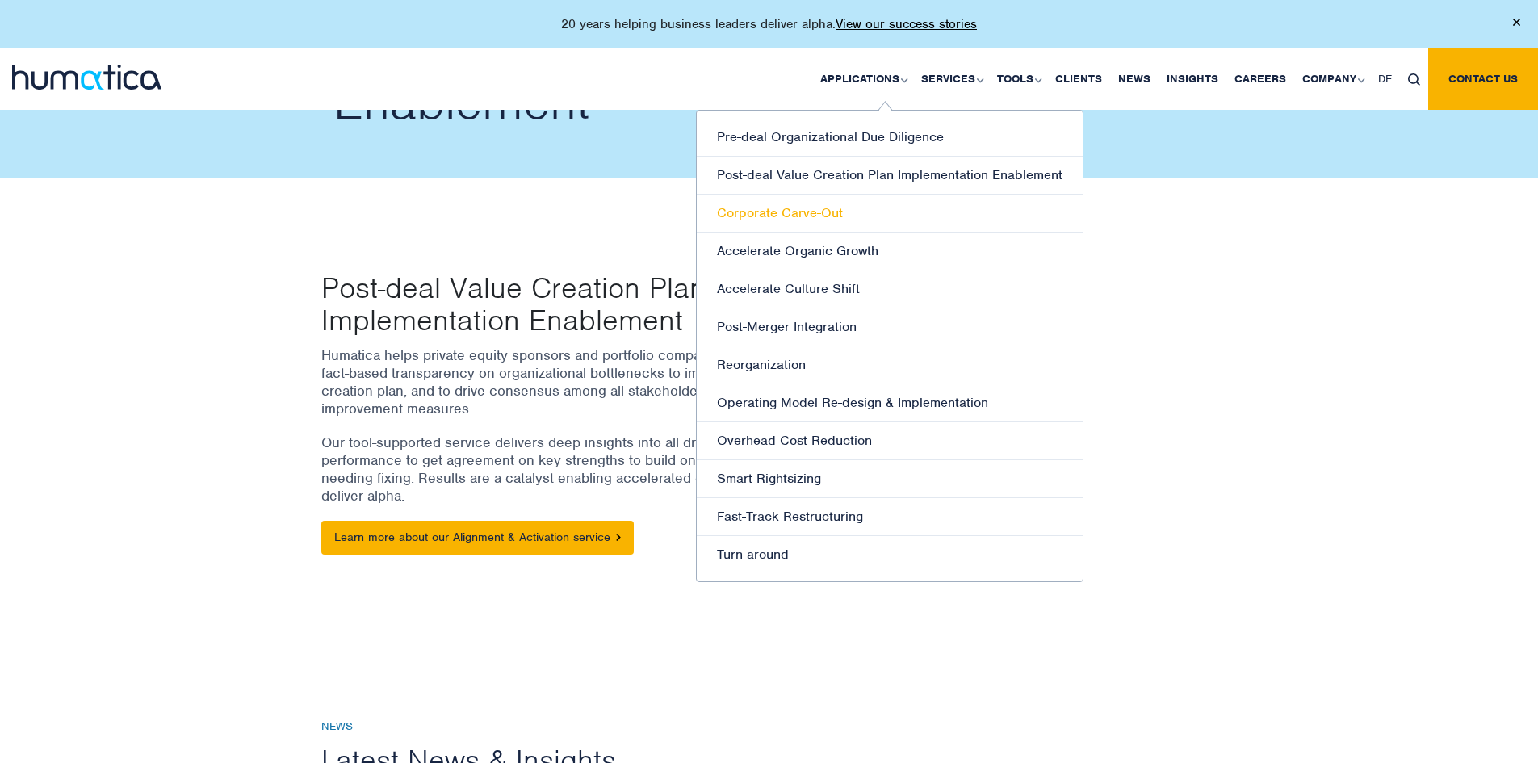
click at [845, 213] on link "Corporate Carve-Out" at bounding box center [890, 214] width 386 height 38
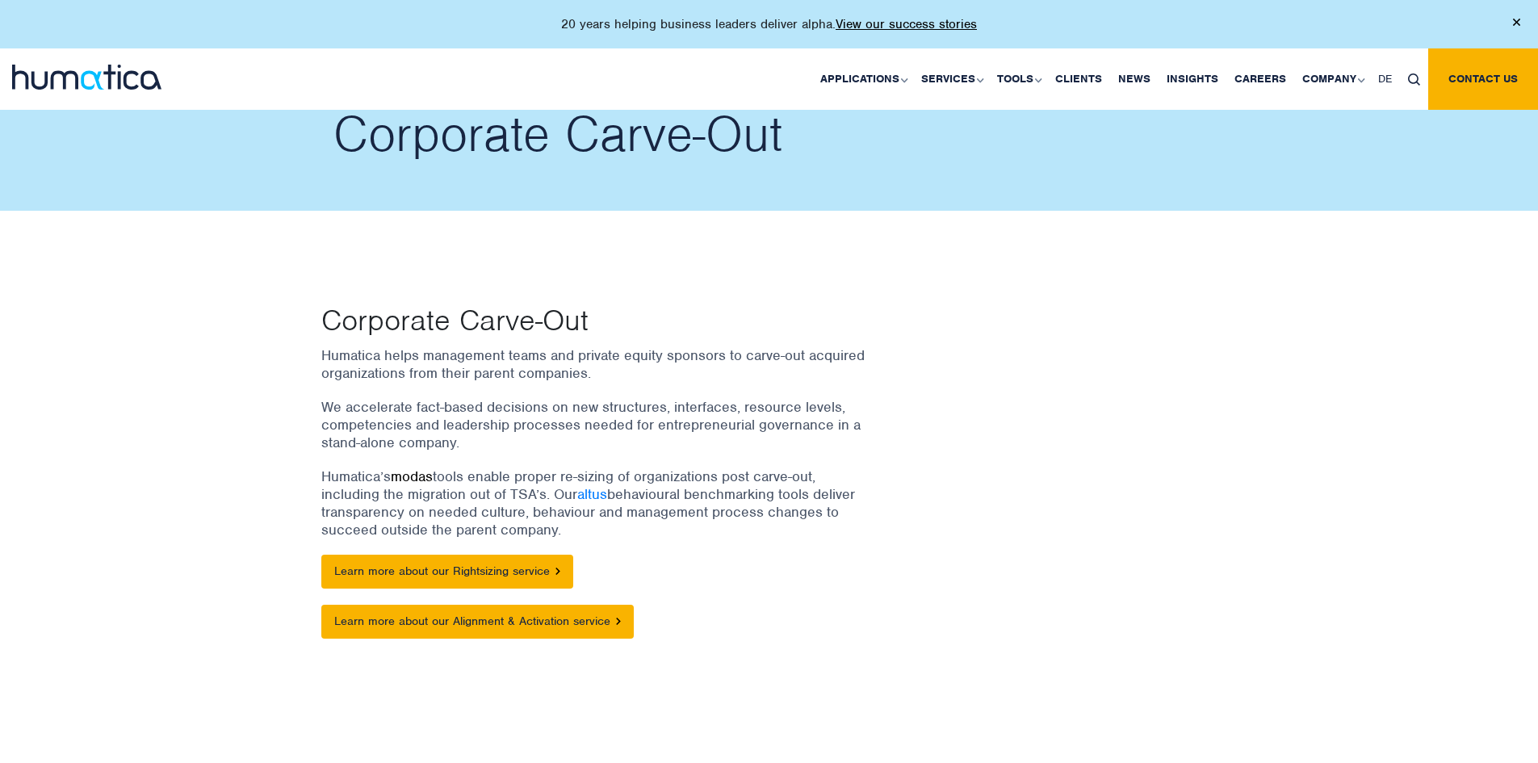
click at [417, 480] on link "modas" at bounding box center [412, 476] width 42 height 18
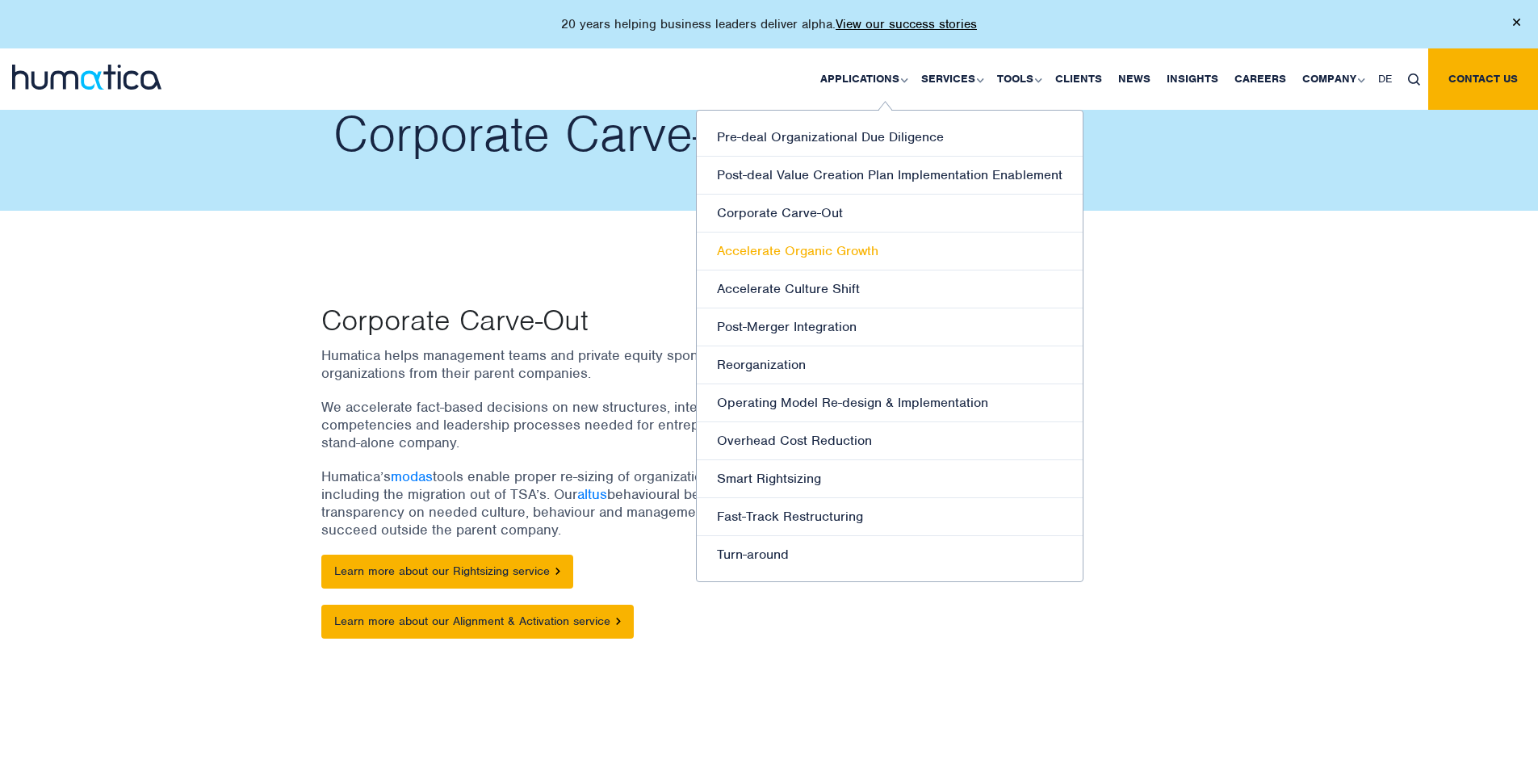
click at [832, 252] on link "Accelerate Organic Growth" at bounding box center [890, 252] width 386 height 38
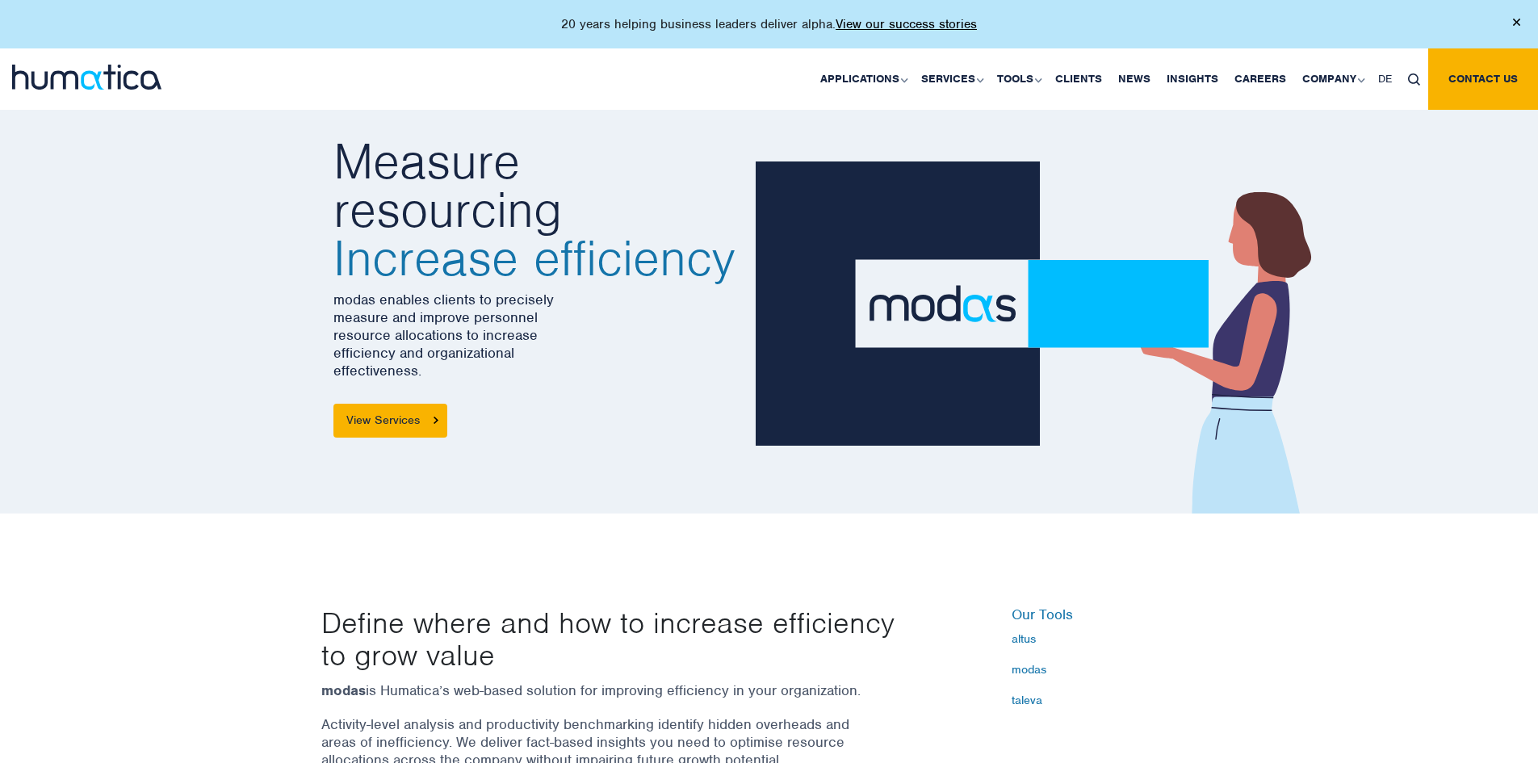
drag, startPoint x: 485, startPoint y: 444, endPoint x: 496, endPoint y: 434, distance: 14.8
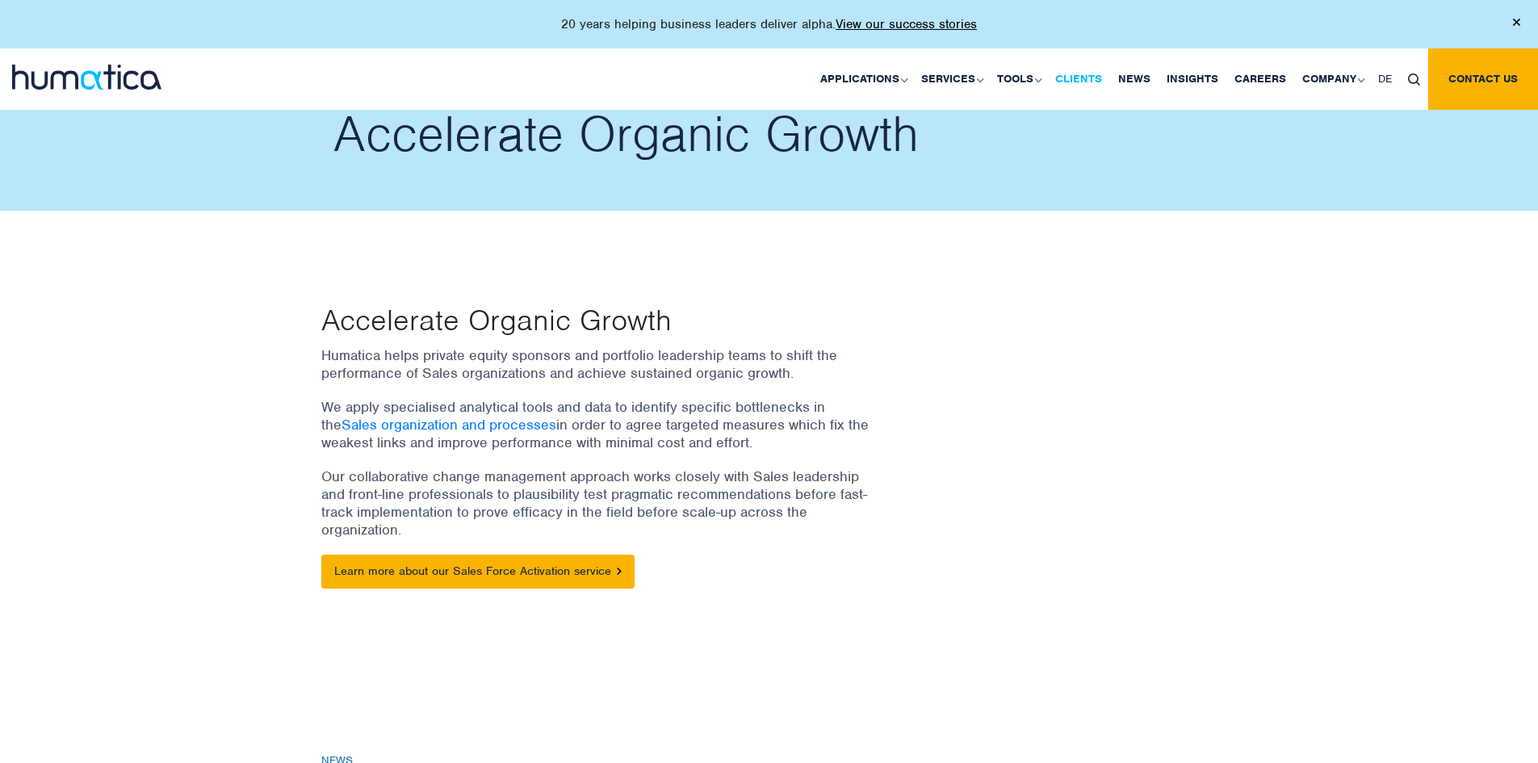
click at [1096, 78] on link "Clients" at bounding box center [1078, 78] width 63 height 61
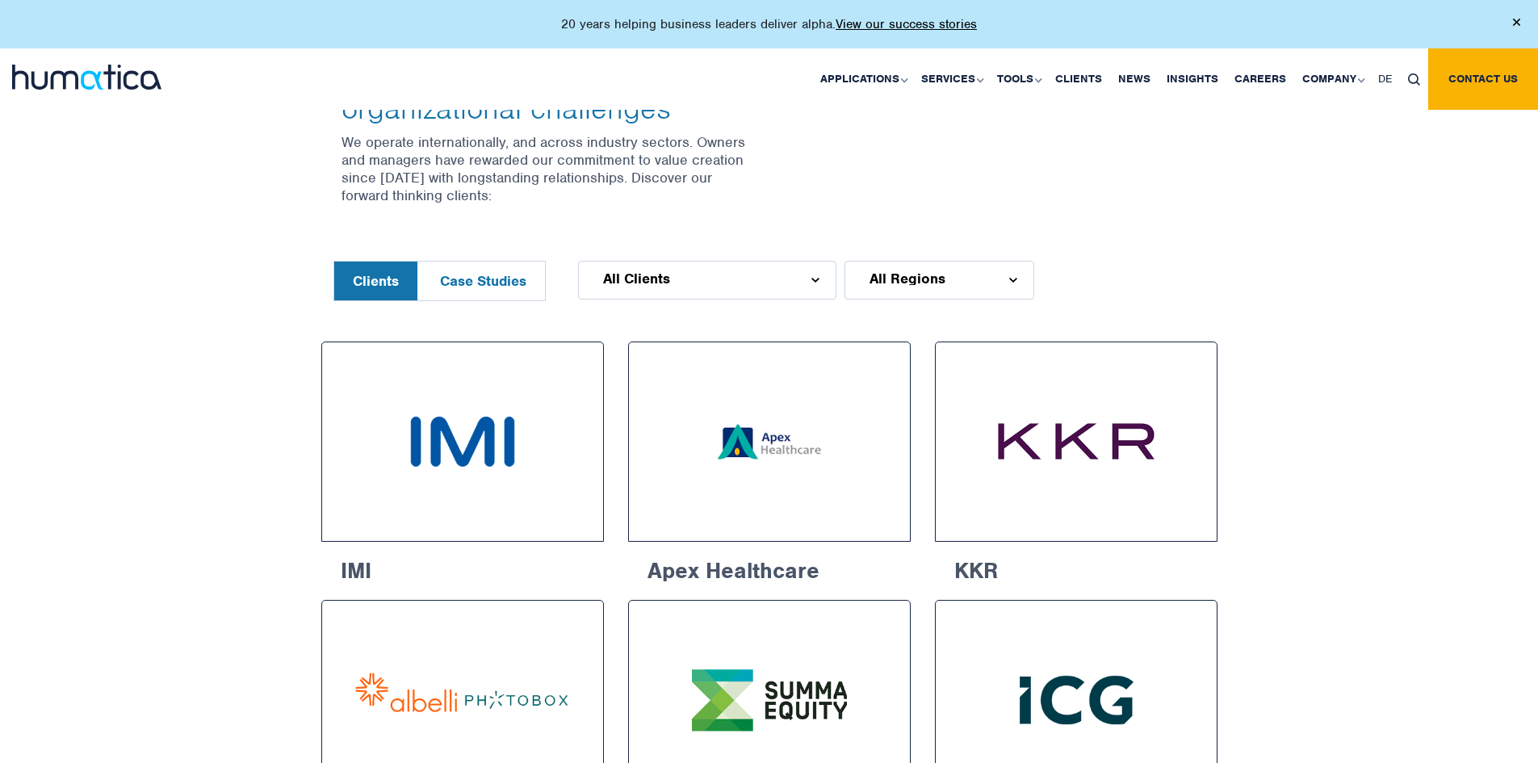
scroll to position [646, 0]
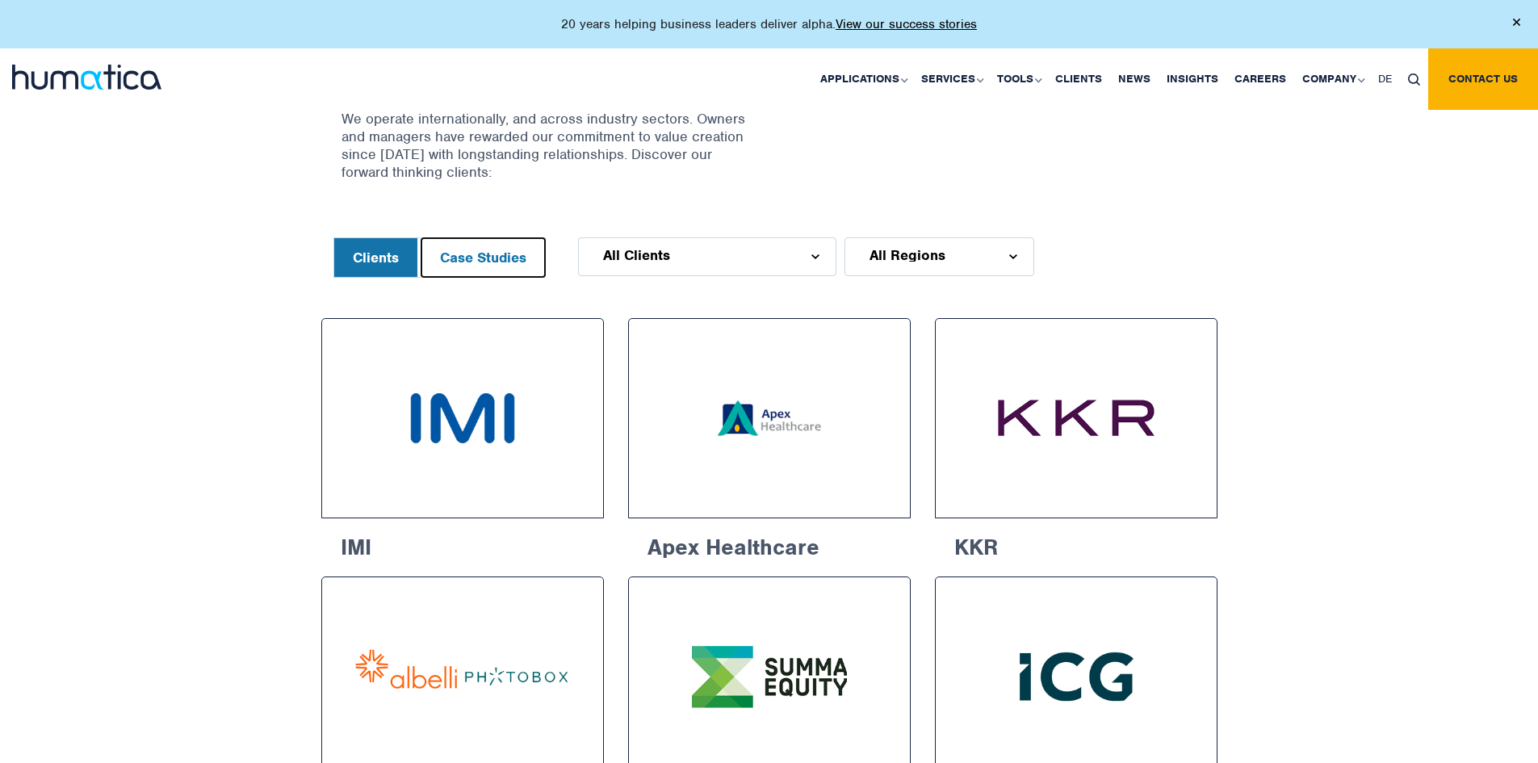
click at [499, 245] on button "Case Studies" at bounding box center [483, 257] width 124 height 39
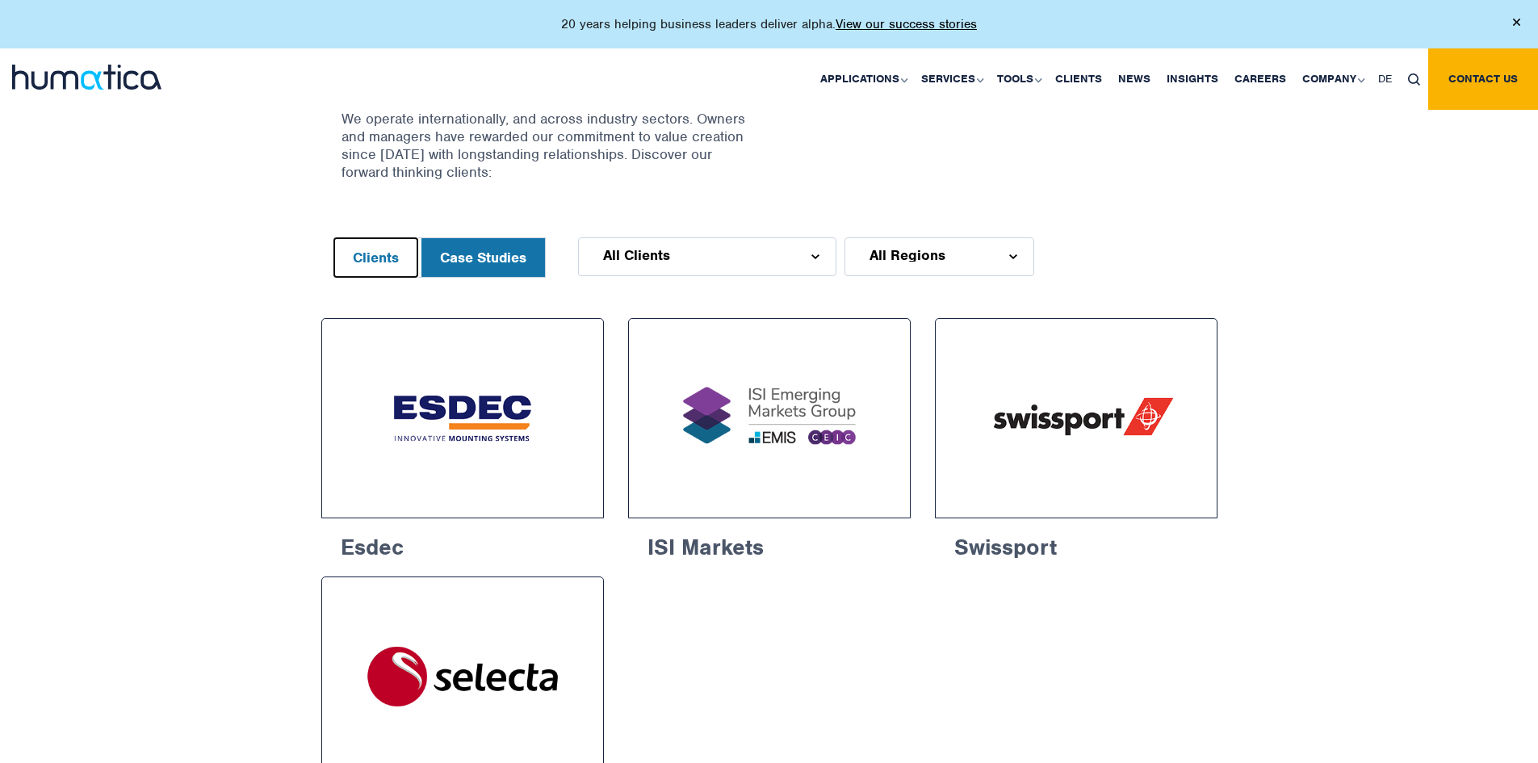
click at [390, 255] on button "Clients" at bounding box center [375, 257] width 83 height 39
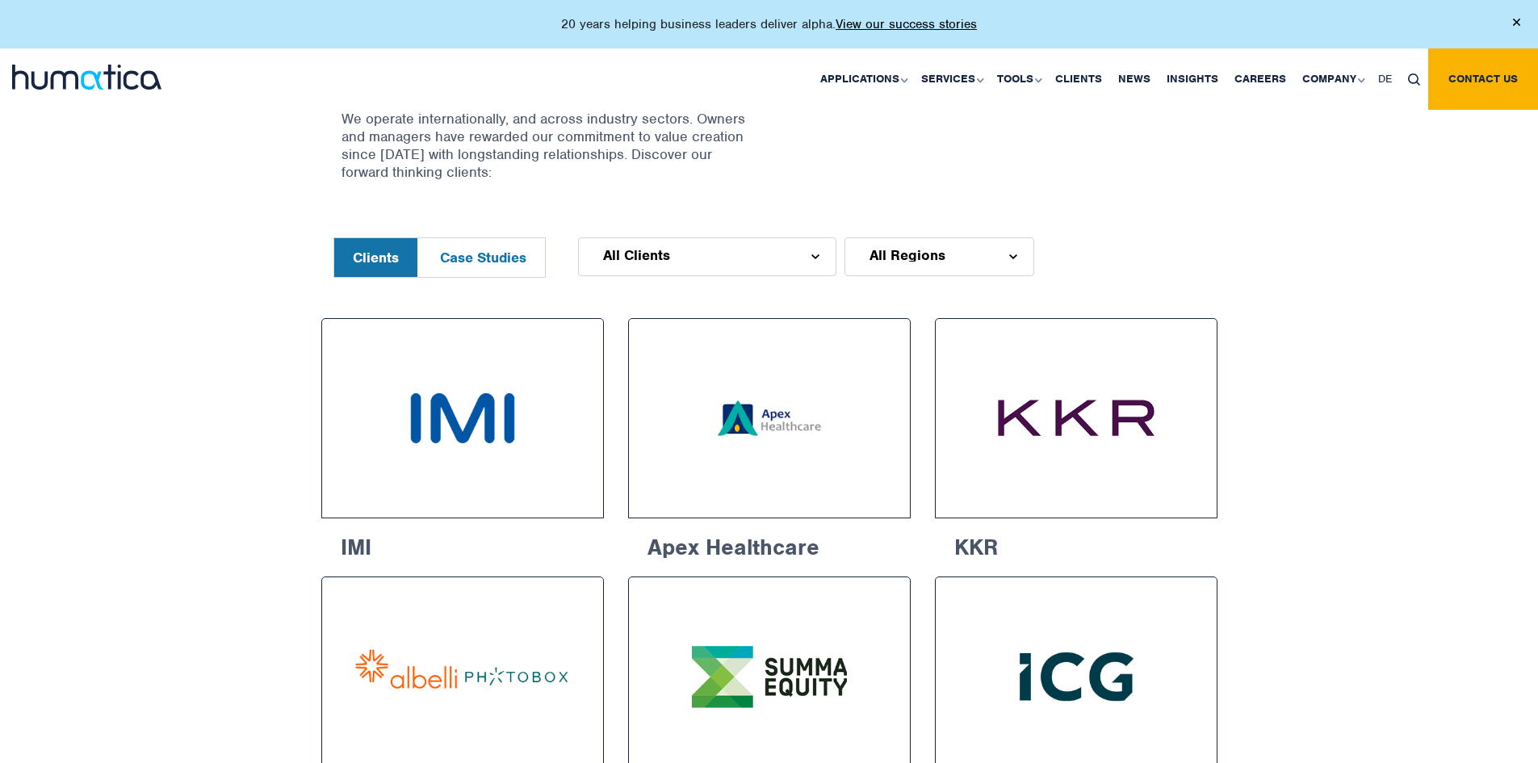
click at [920, 258] on span "All Regions" at bounding box center [908, 255] width 76 height 13
click at [924, 252] on span "All Regions" at bounding box center [908, 255] width 76 height 13
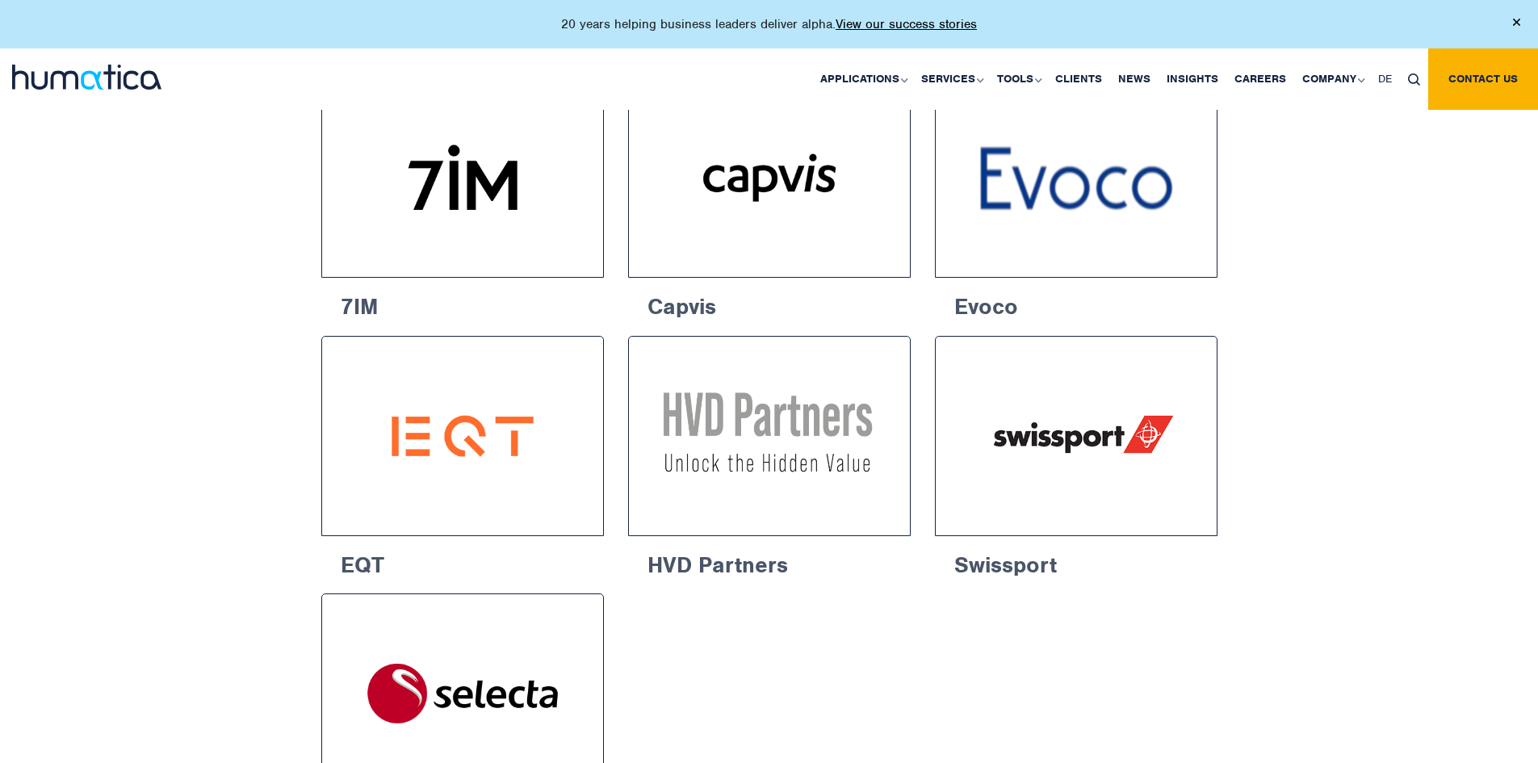
scroll to position [2503, 0]
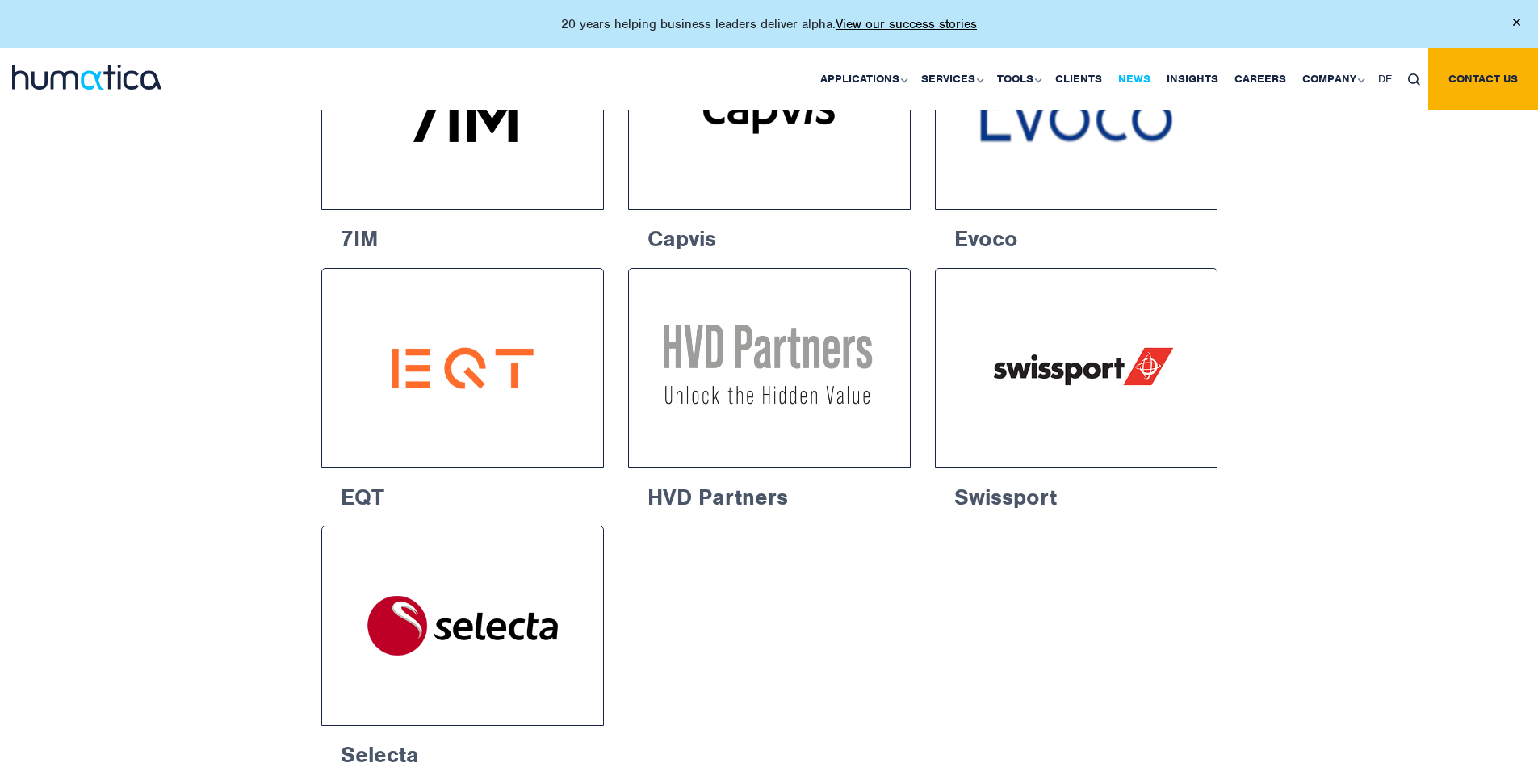
click at [1131, 73] on link "News" at bounding box center [1134, 78] width 48 height 61
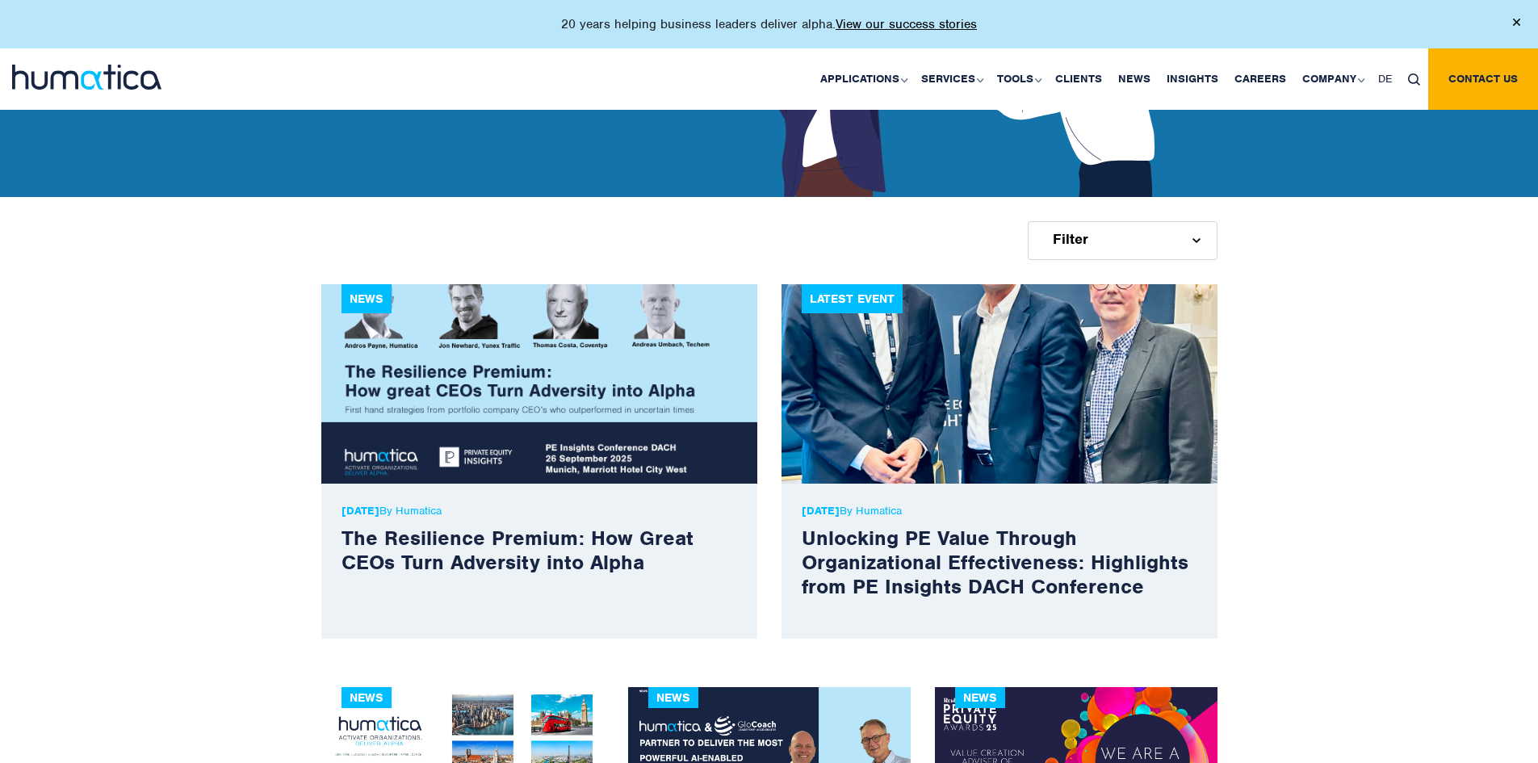
scroll to position [242, 0]
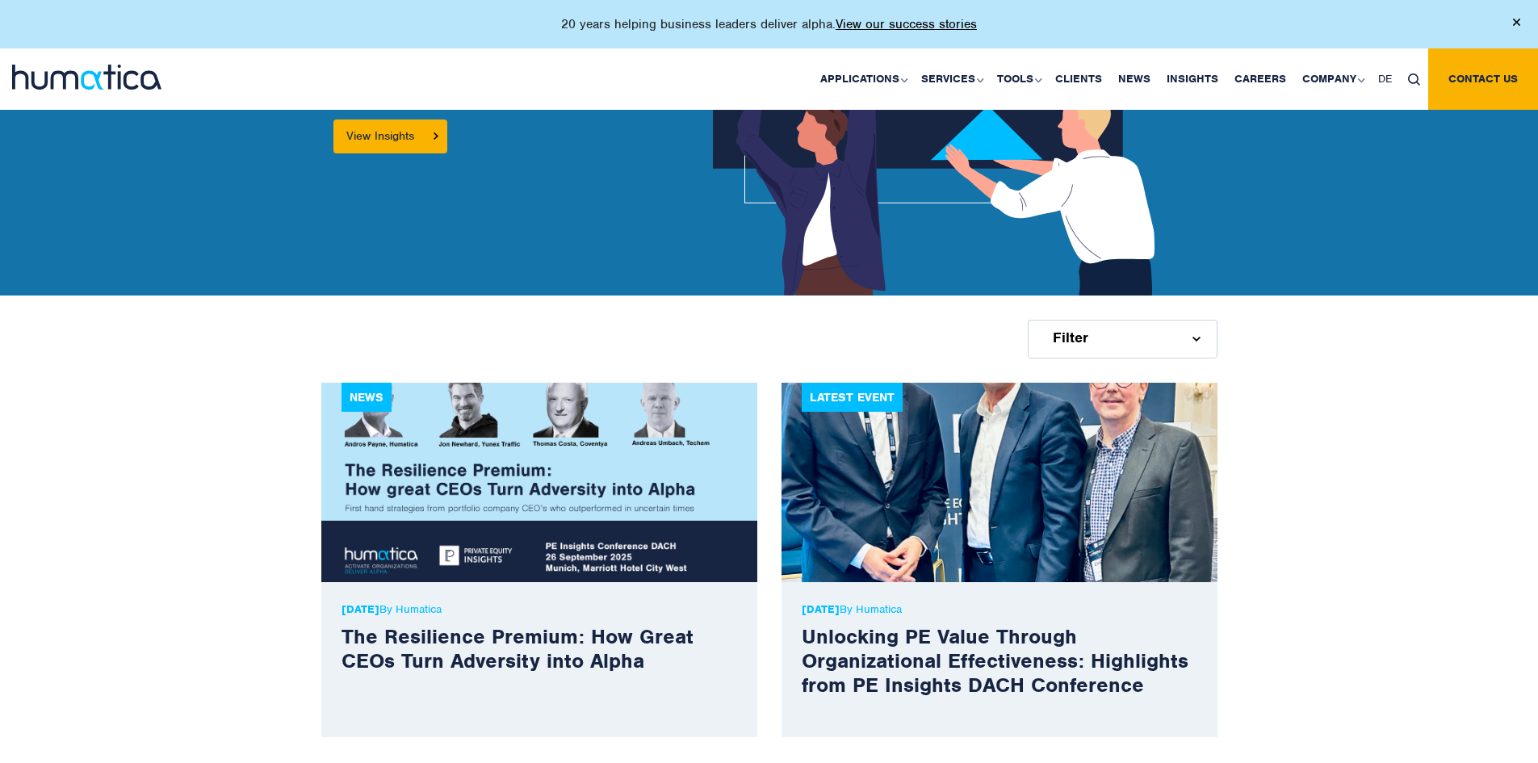
click at [1140, 333] on div "Filter" at bounding box center [1123, 339] width 190 height 39
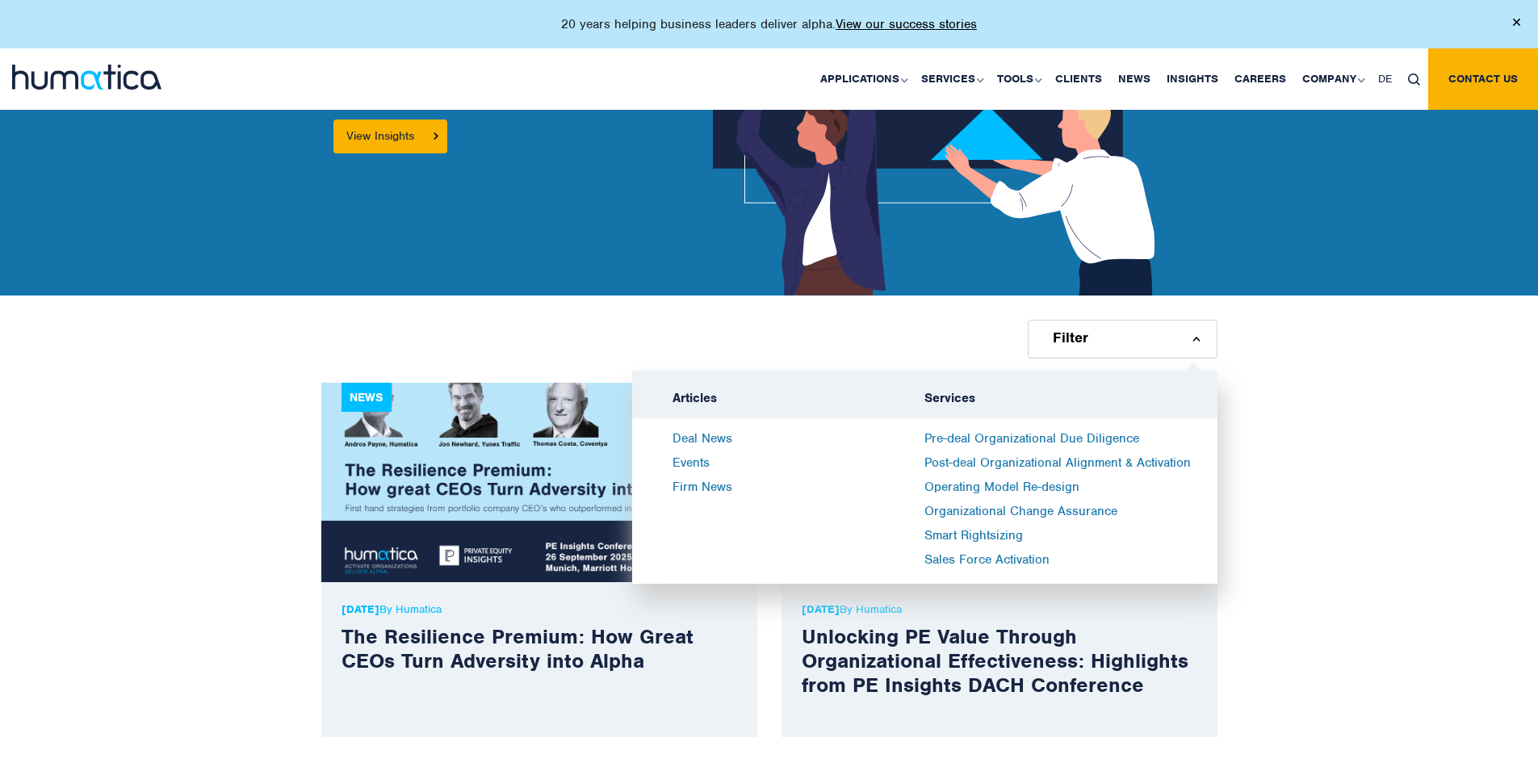
click at [1140, 333] on div "Filter" at bounding box center [1123, 339] width 190 height 39
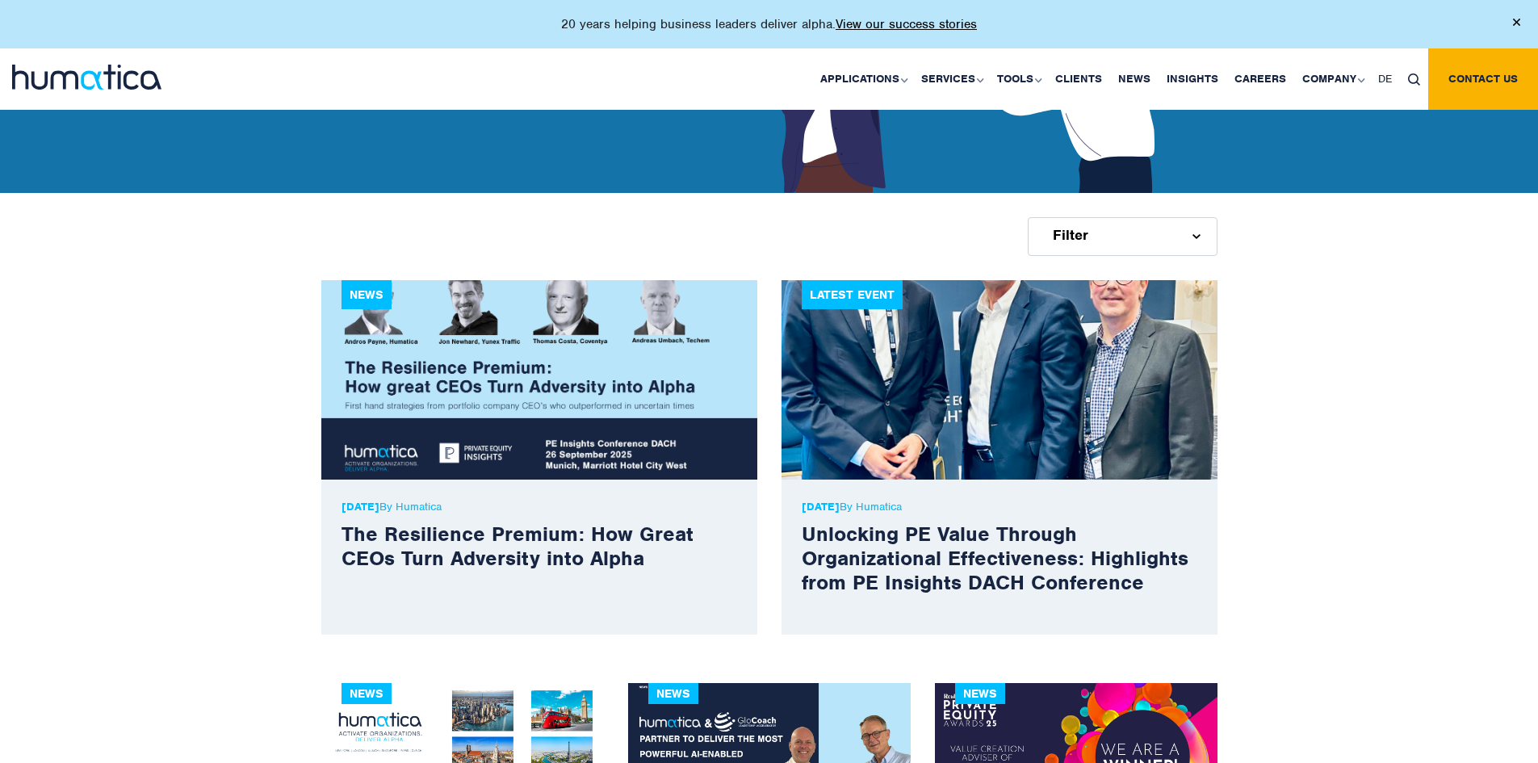
scroll to position [565, 0]
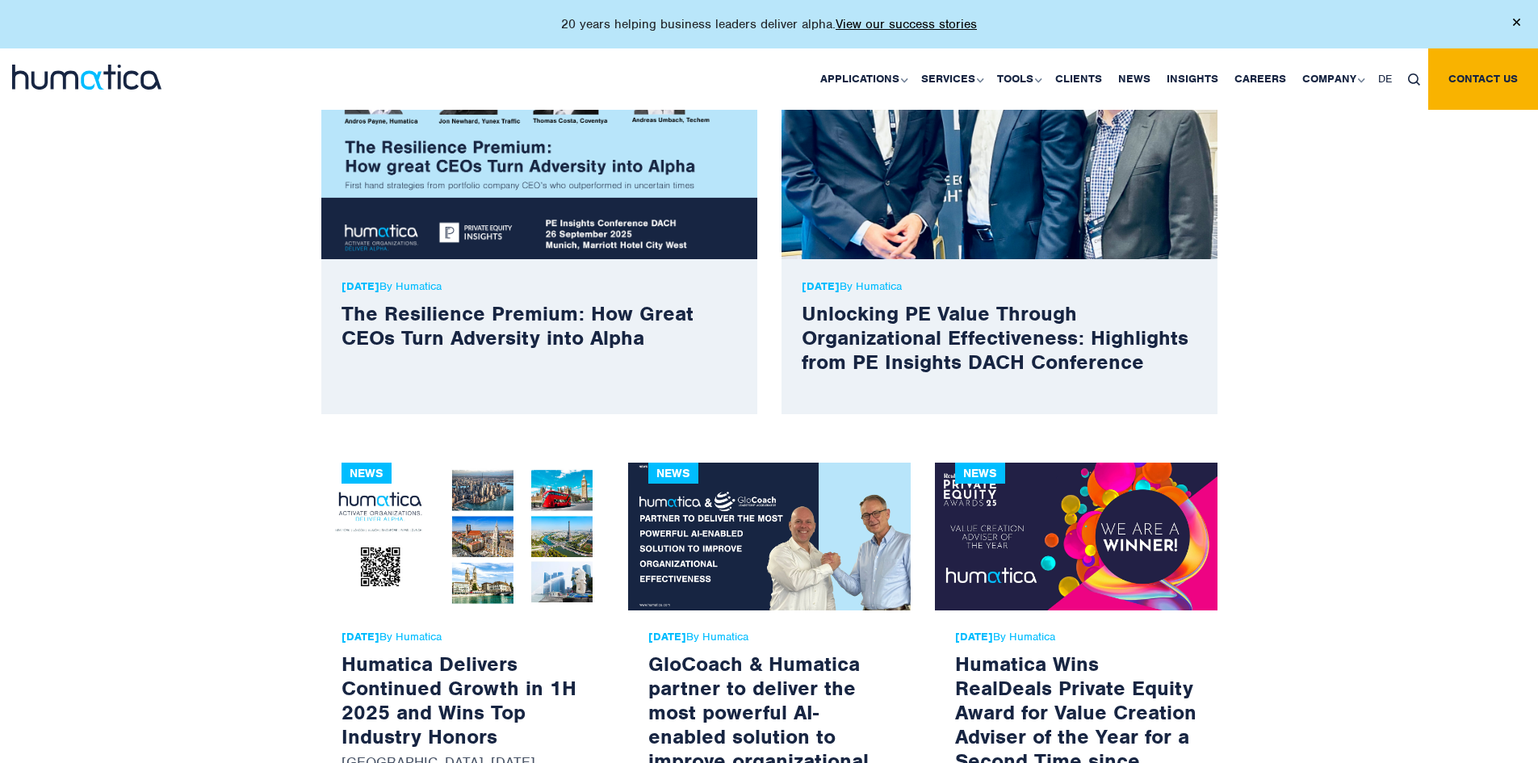
click at [379, 532] on img at bounding box center [462, 537] width 283 height 148
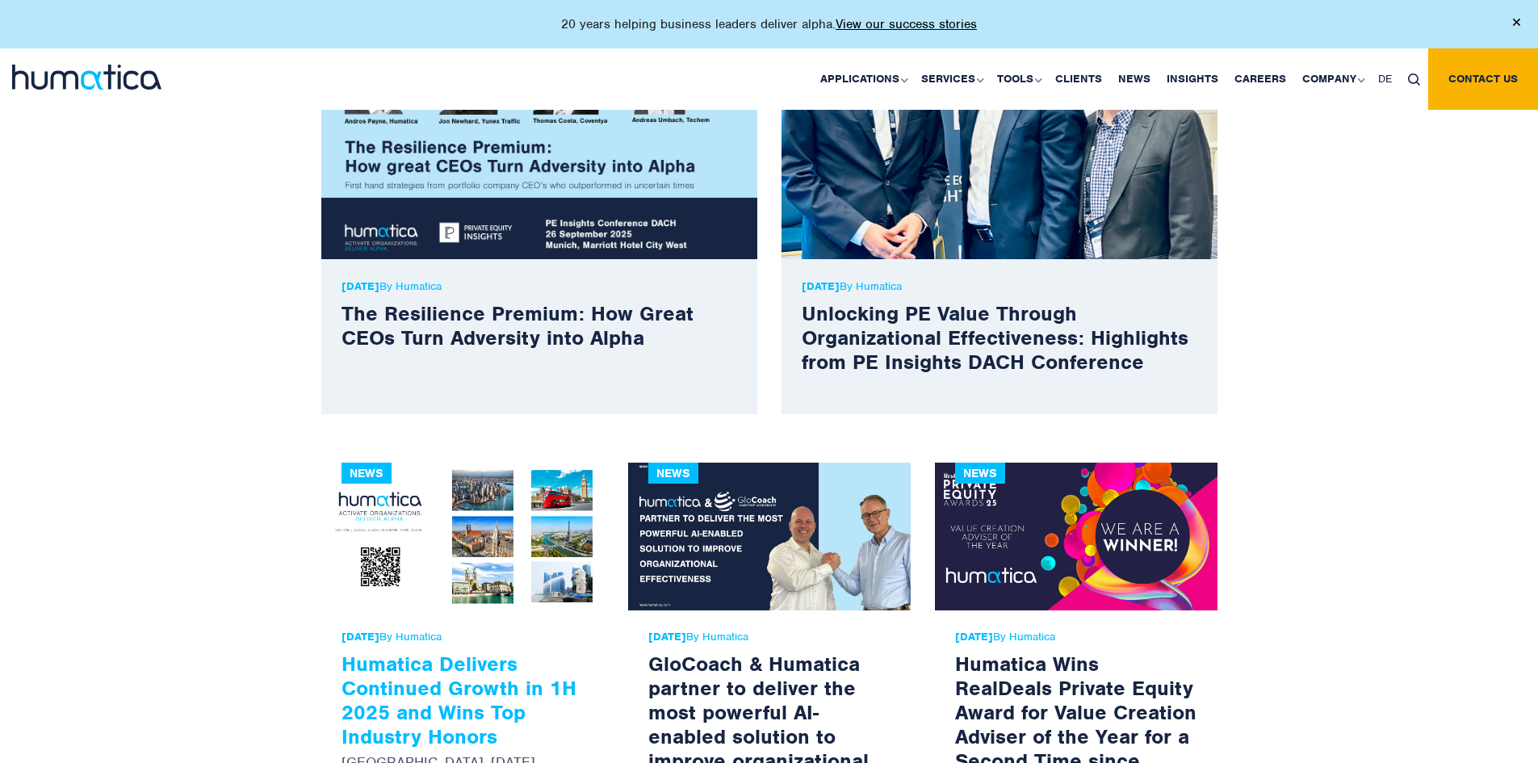
click at [409, 687] on link "Humatica Delivers Continued Growth in 1H 2025 and Wins Top Industry Honors" at bounding box center [459, 700] width 235 height 98
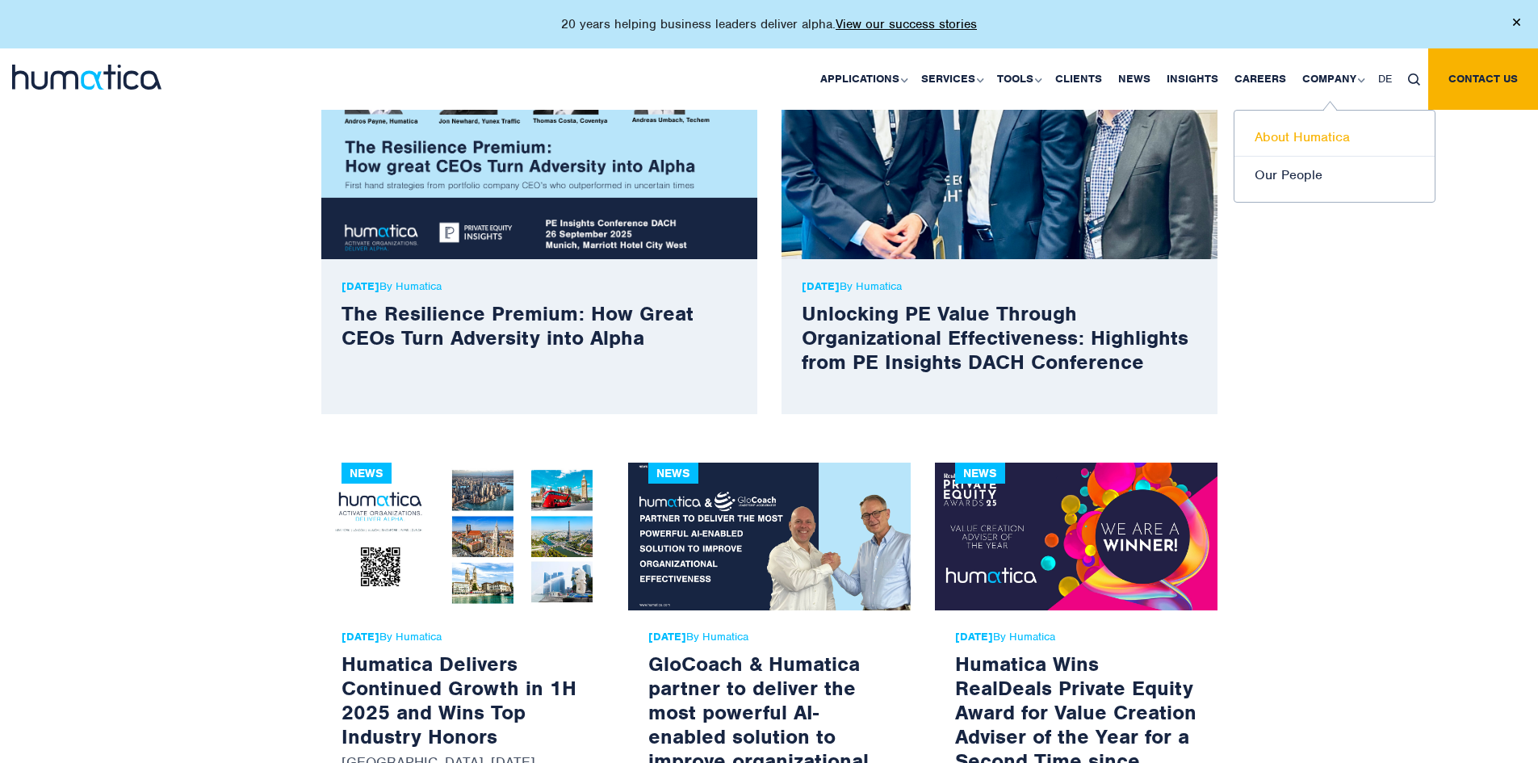
click at [1342, 143] on link "About Humatica" at bounding box center [1334, 138] width 200 height 38
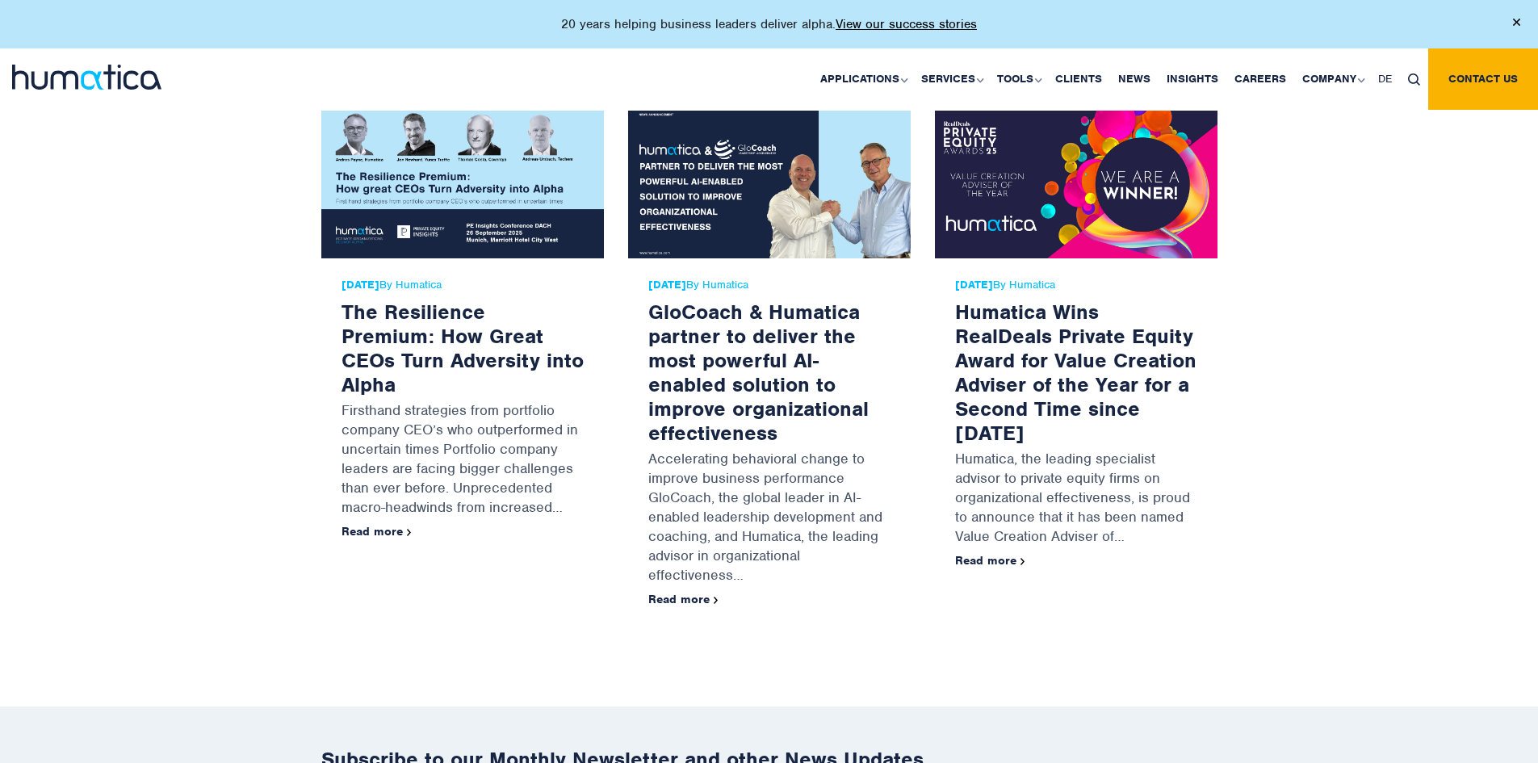
scroll to position [1453, 0]
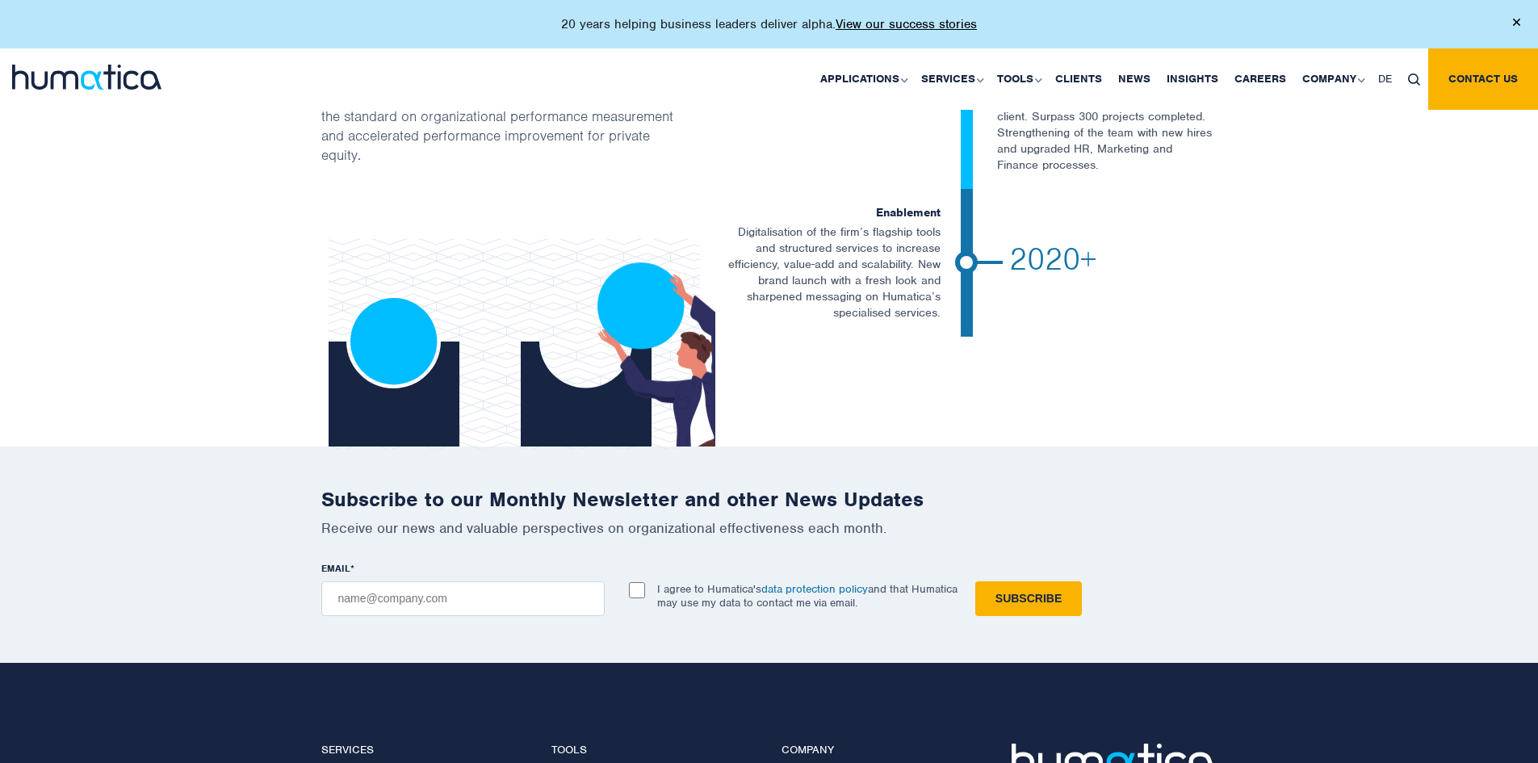
scroll to position [3412, 0]
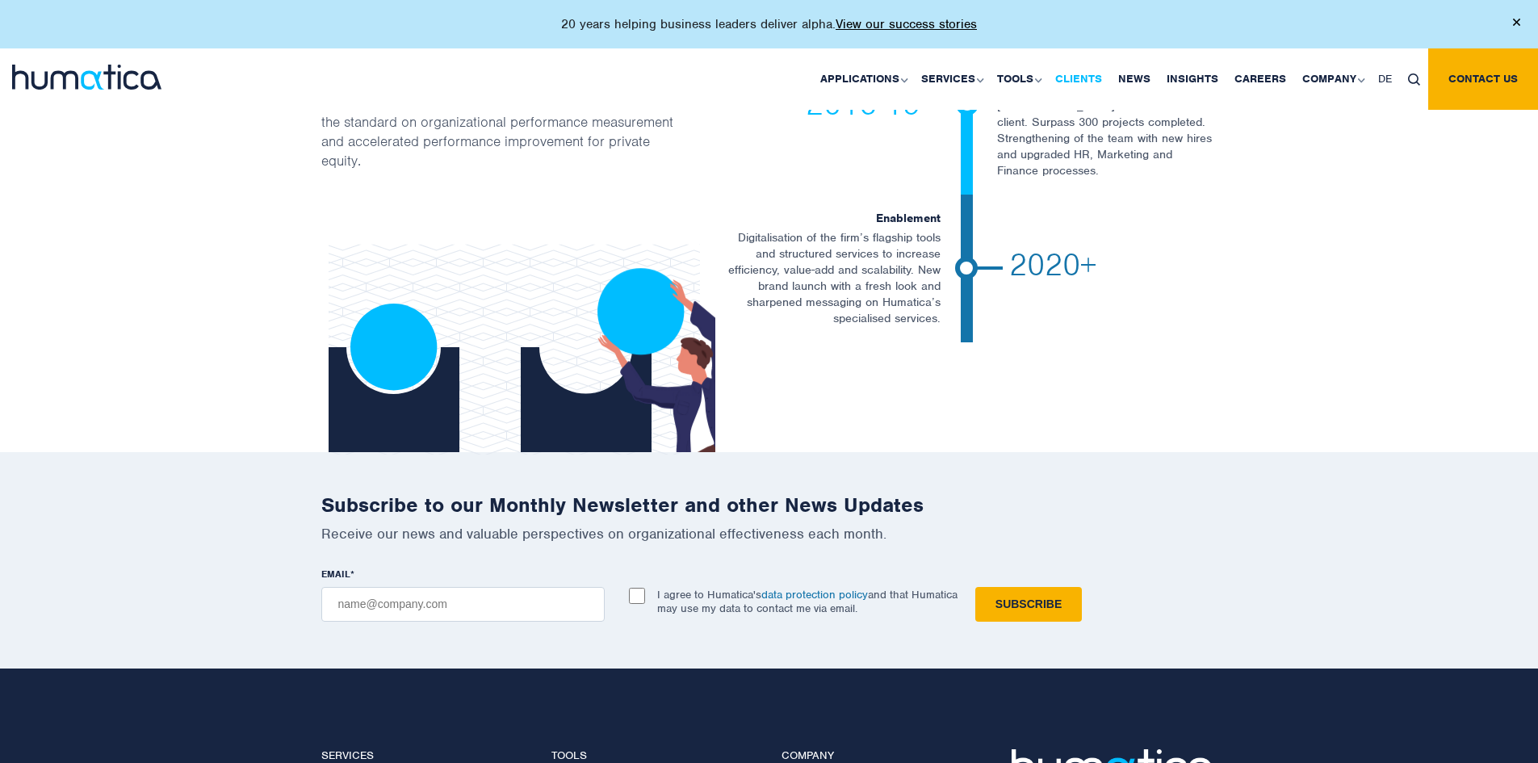
click at [1091, 74] on link "Clients" at bounding box center [1078, 78] width 63 height 61
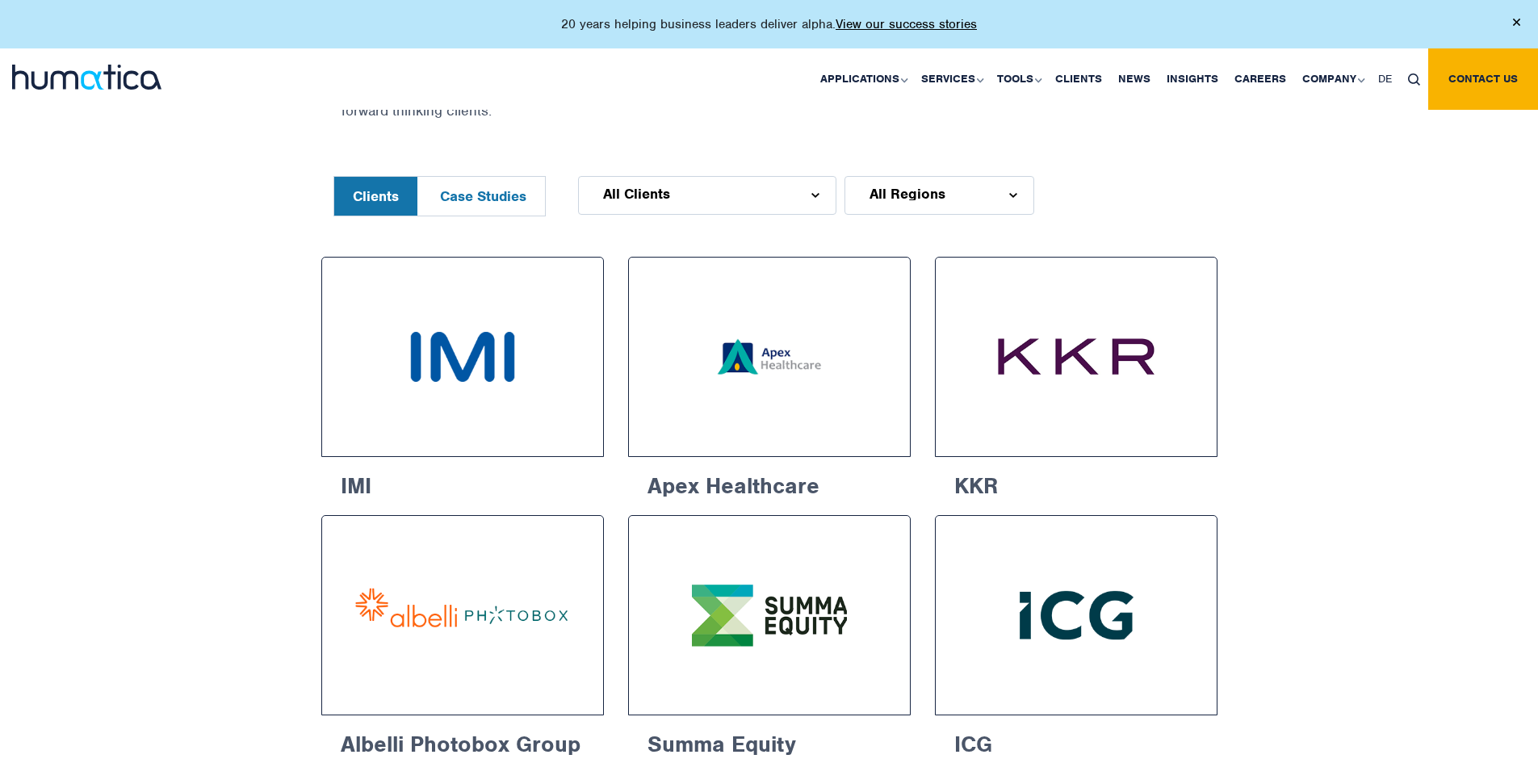
scroll to position [710, 0]
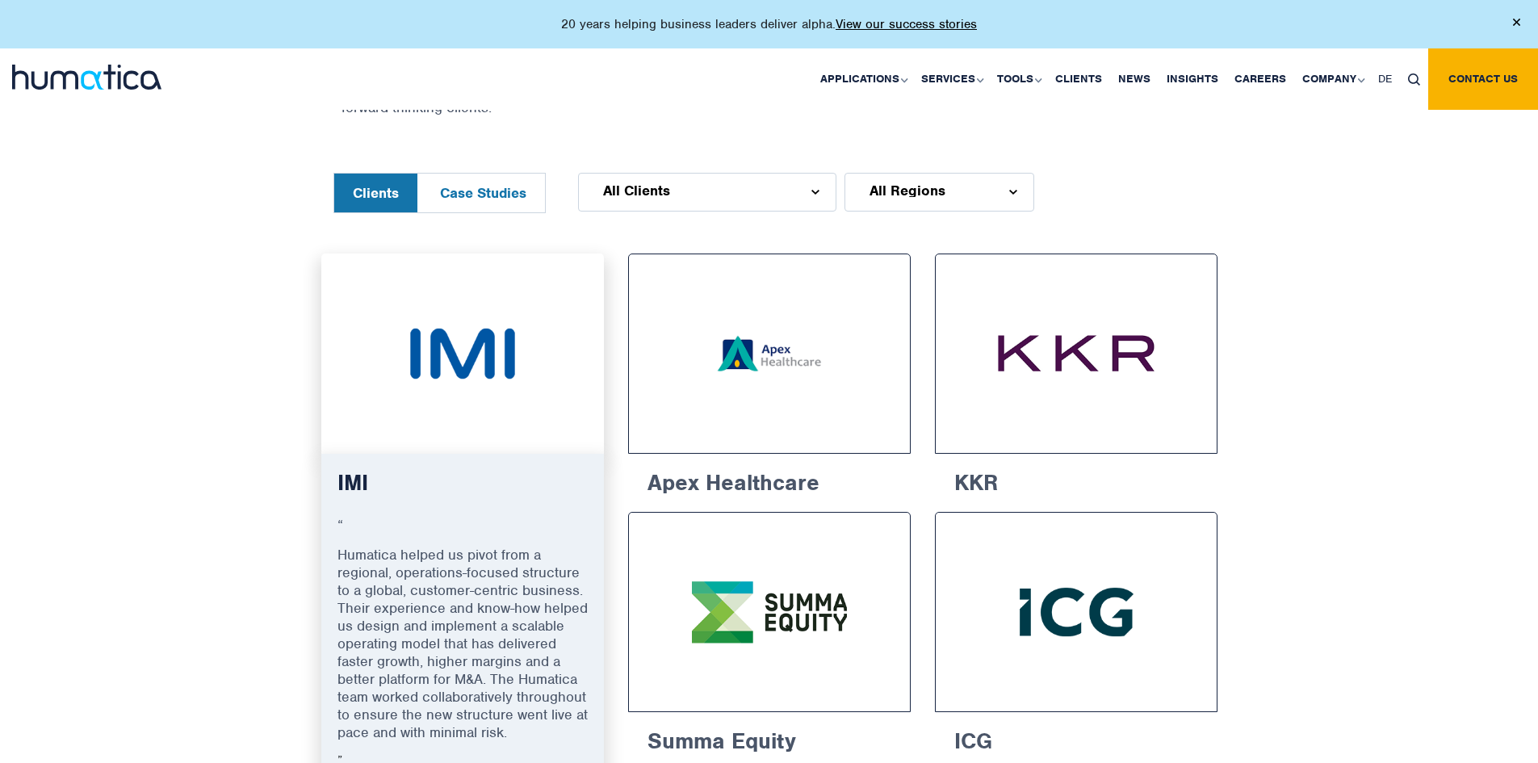
click at [464, 380] on img at bounding box center [462, 353] width 223 height 140
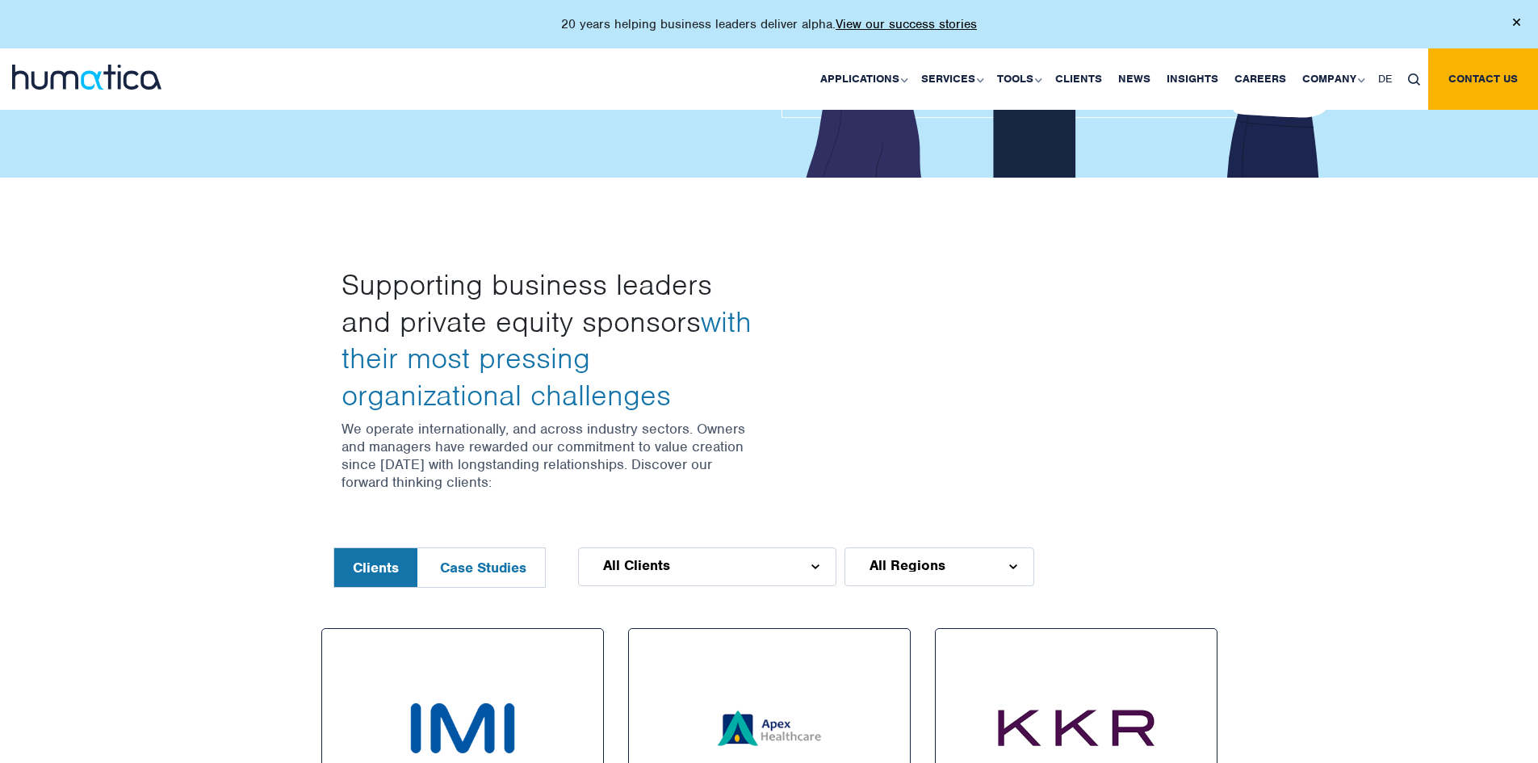
scroll to position [266, 0]
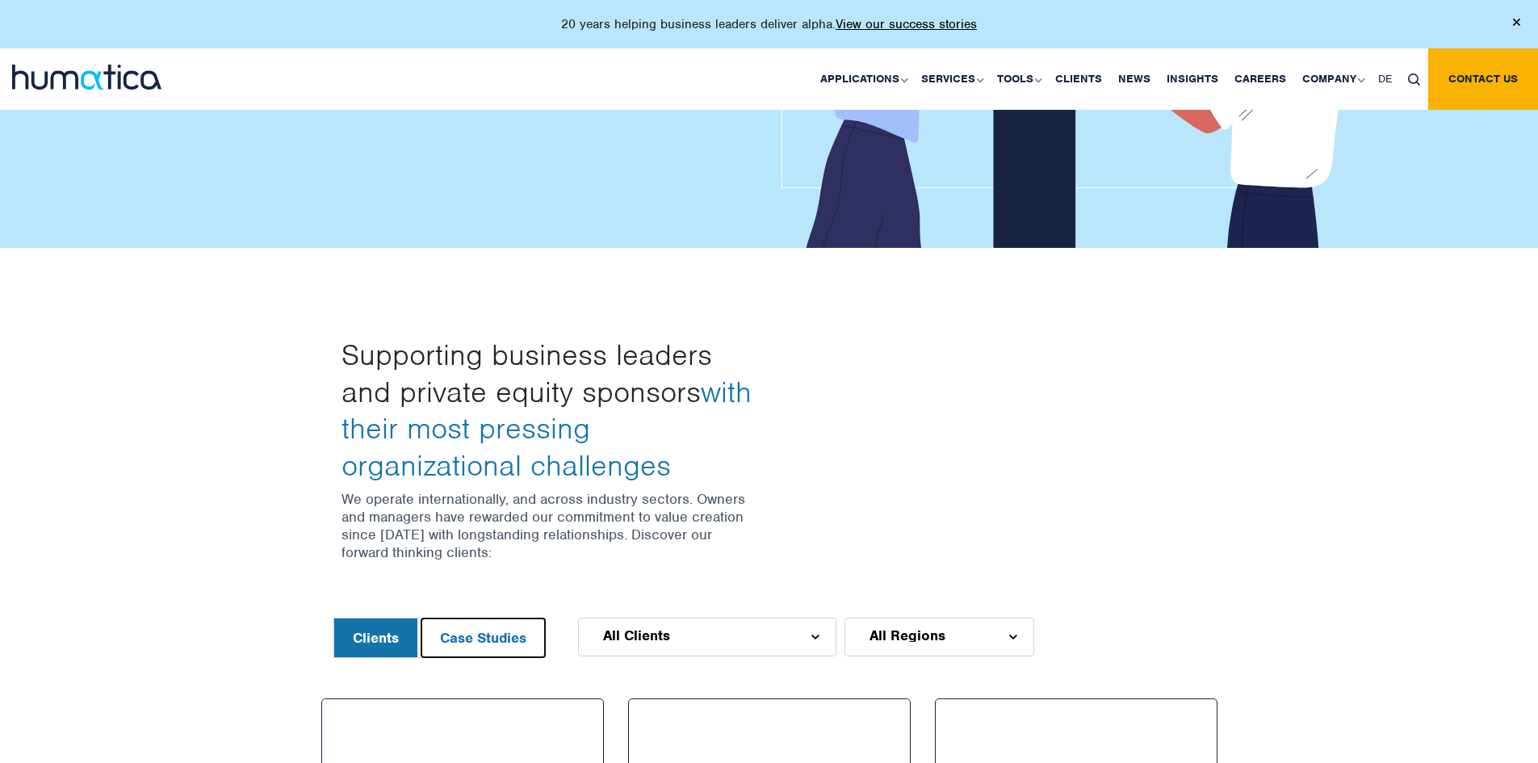
click at [434, 651] on button "Case Studies" at bounding box center [483, 637] width 124 height 39
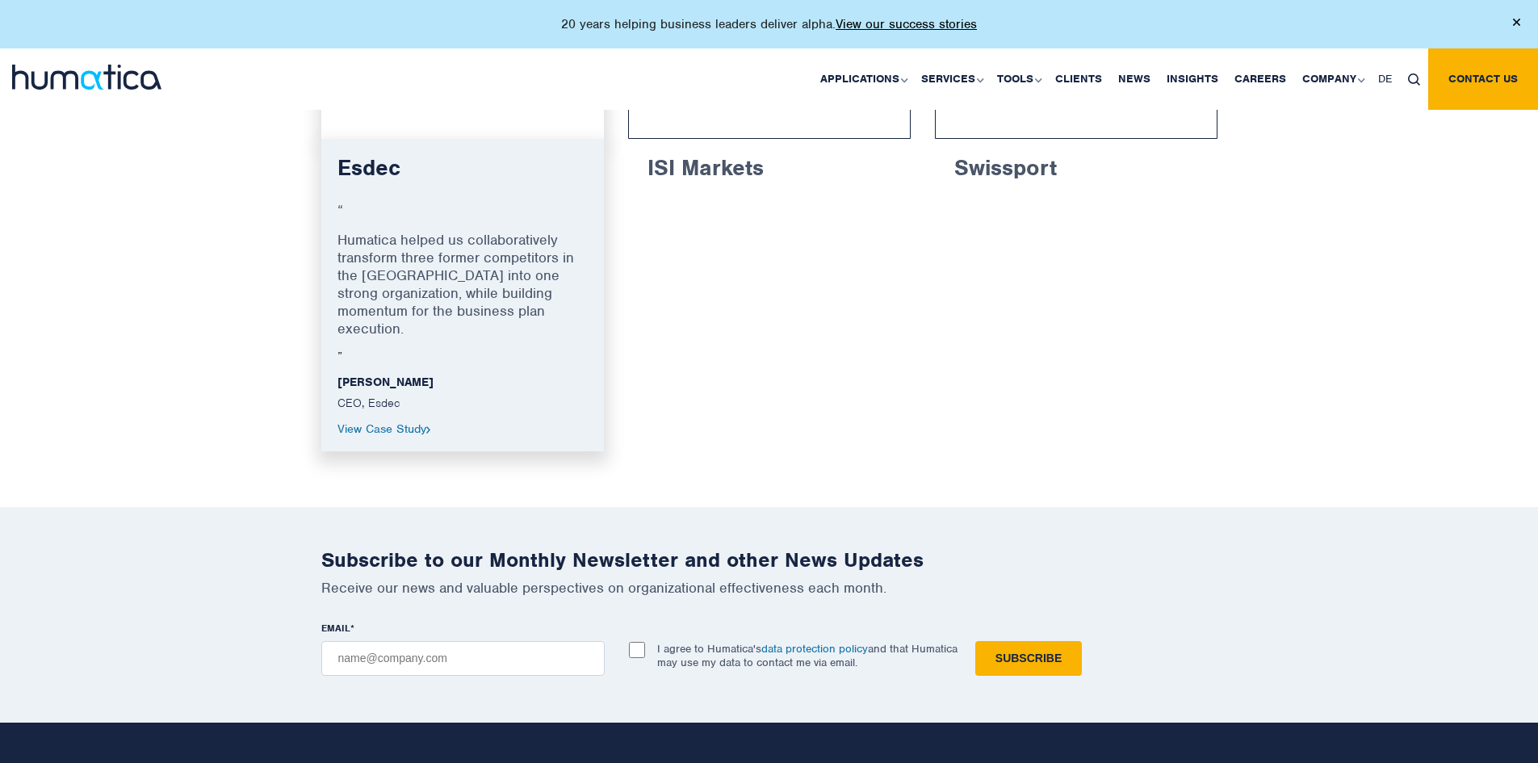
scroll to position [1025, 0]
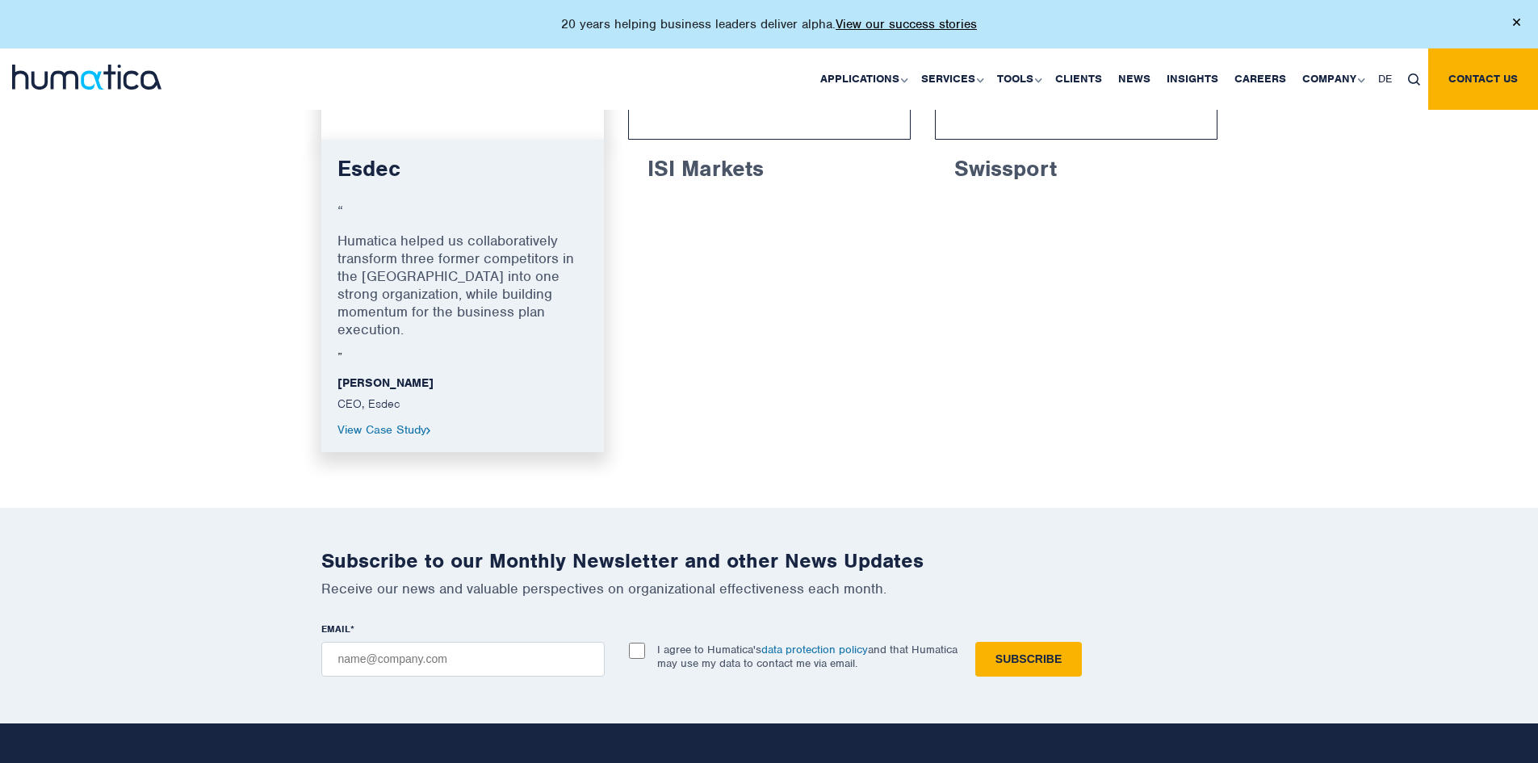
click at [400, 422] on link "View Case Study" at bounding box center [384, 429] width 94 height 15
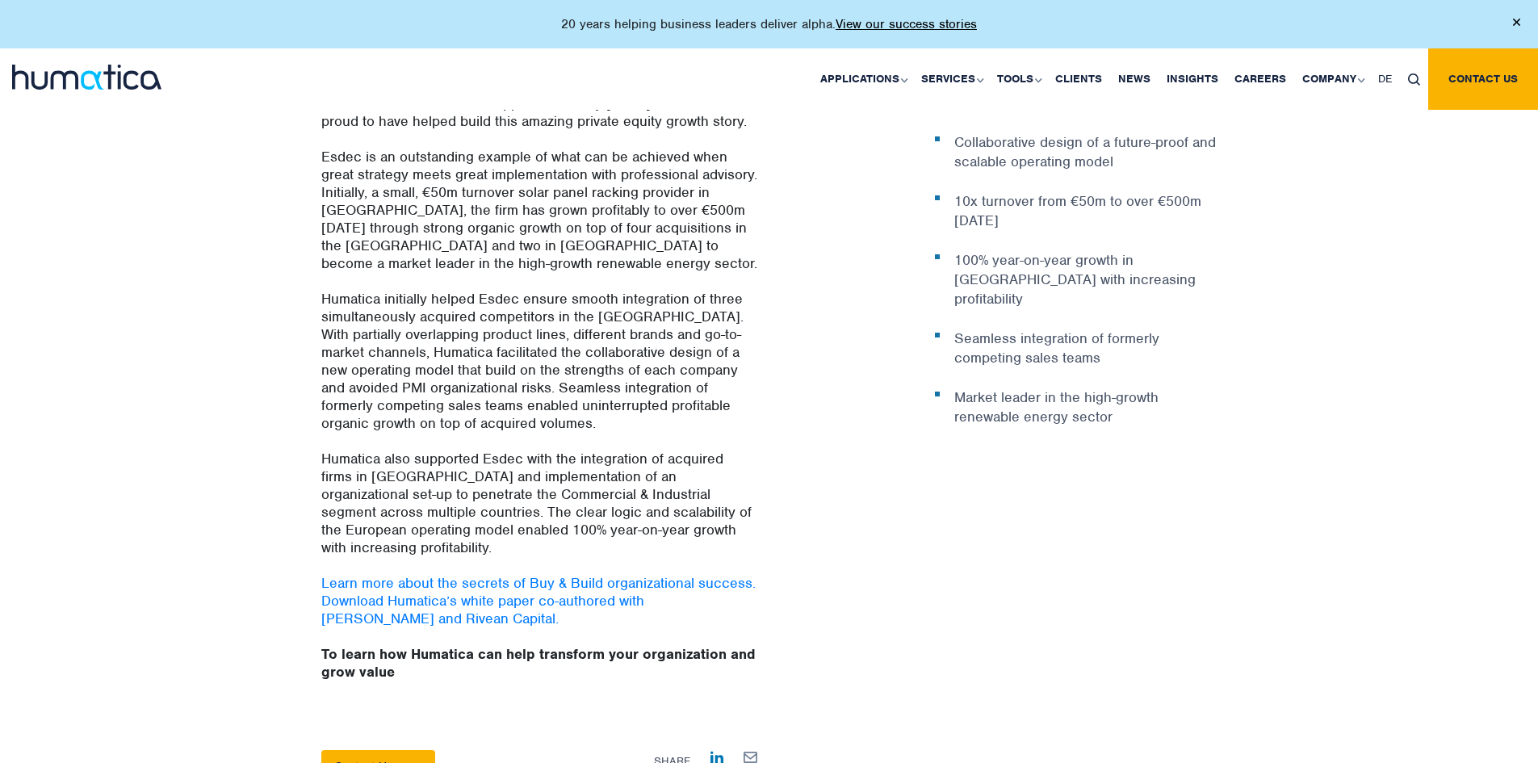
scroll to position [696, 0]
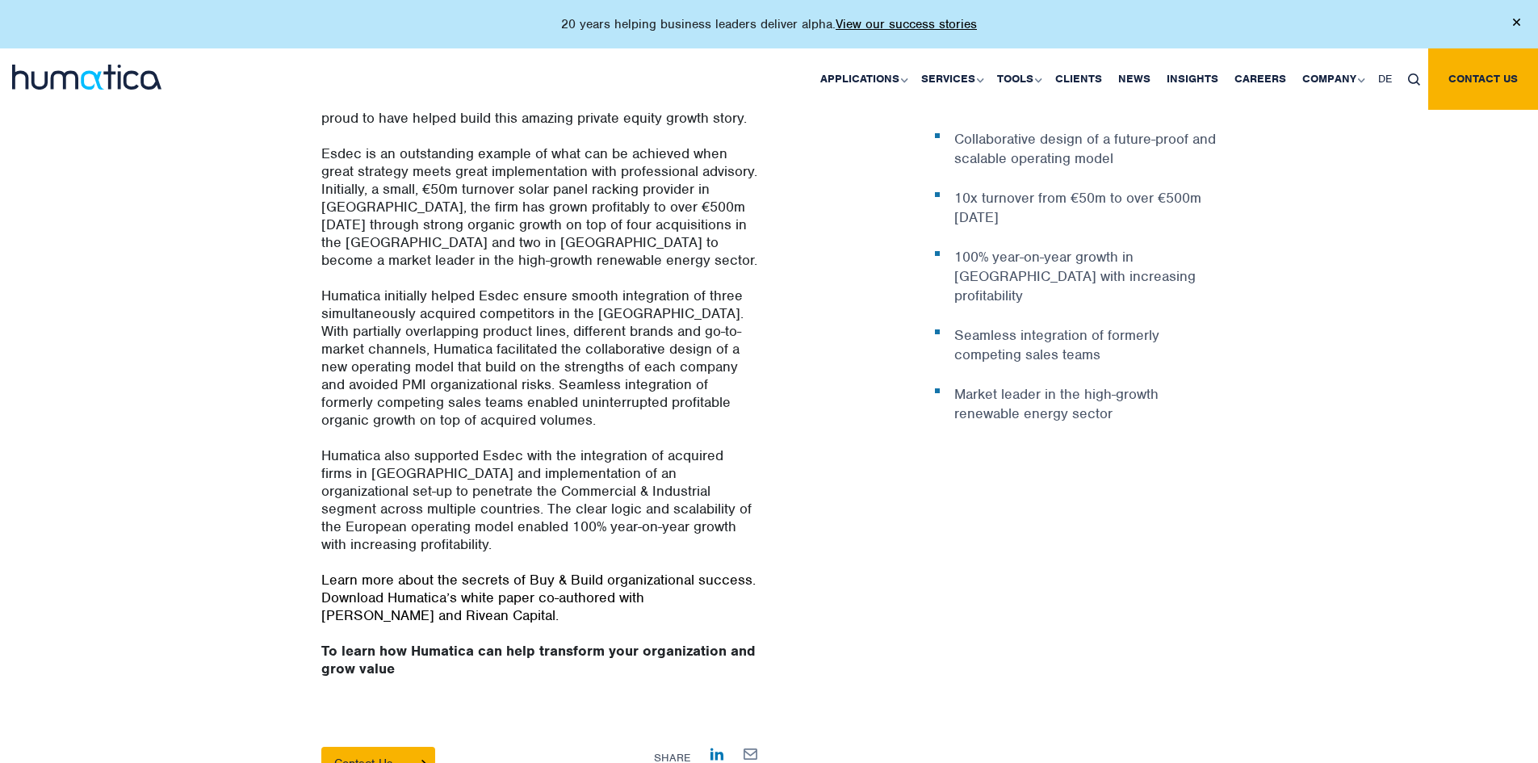
click at [370, 571] on link "Learn more about the secrets of Buy & Build organizational success. Download Hu…" at bounding box center [538, 597] width 434 height 53
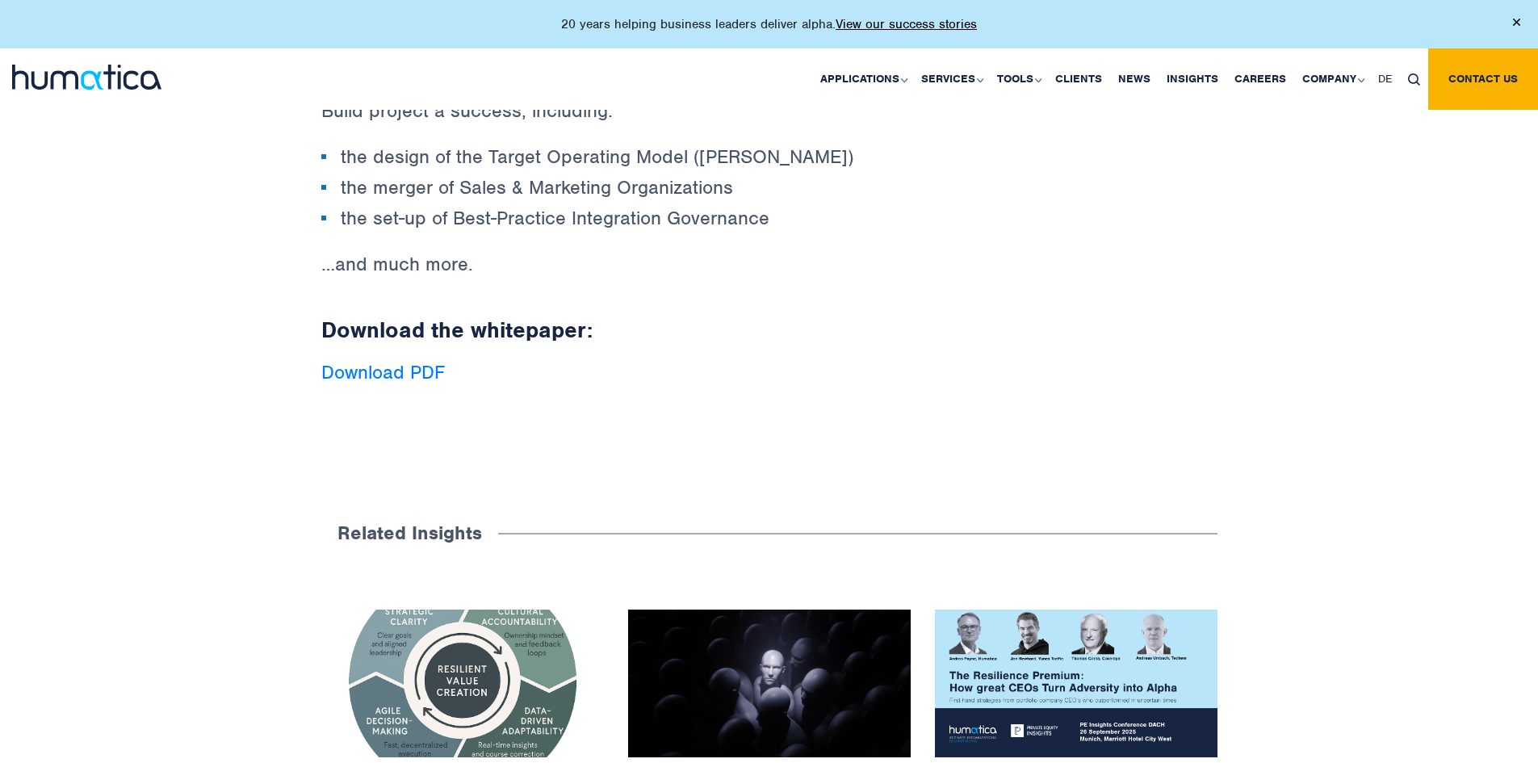
scroll to position [809, 0]
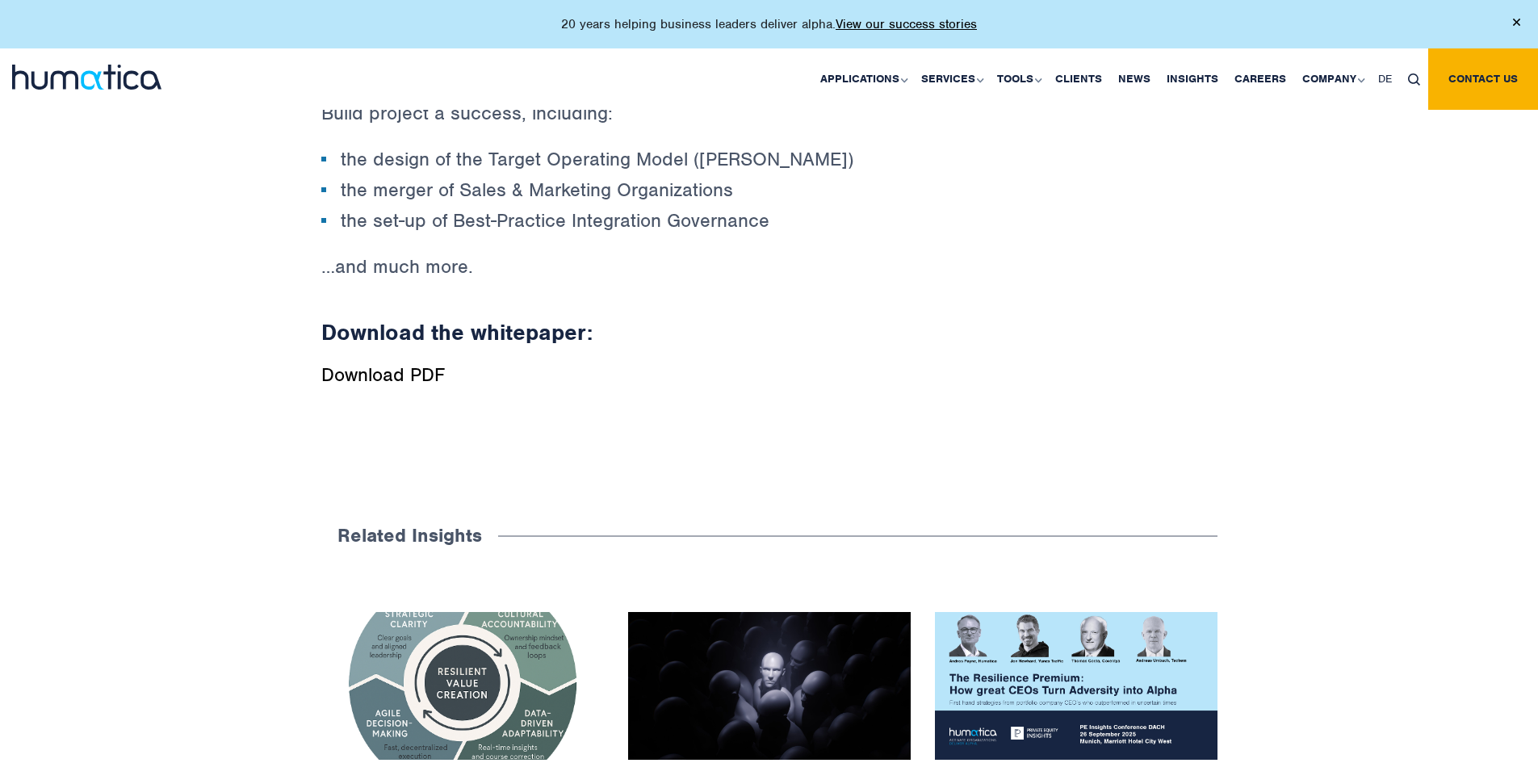
click at [404, 368] on link "Download PDF" at bounding box center [383, 375] width 124 height 24
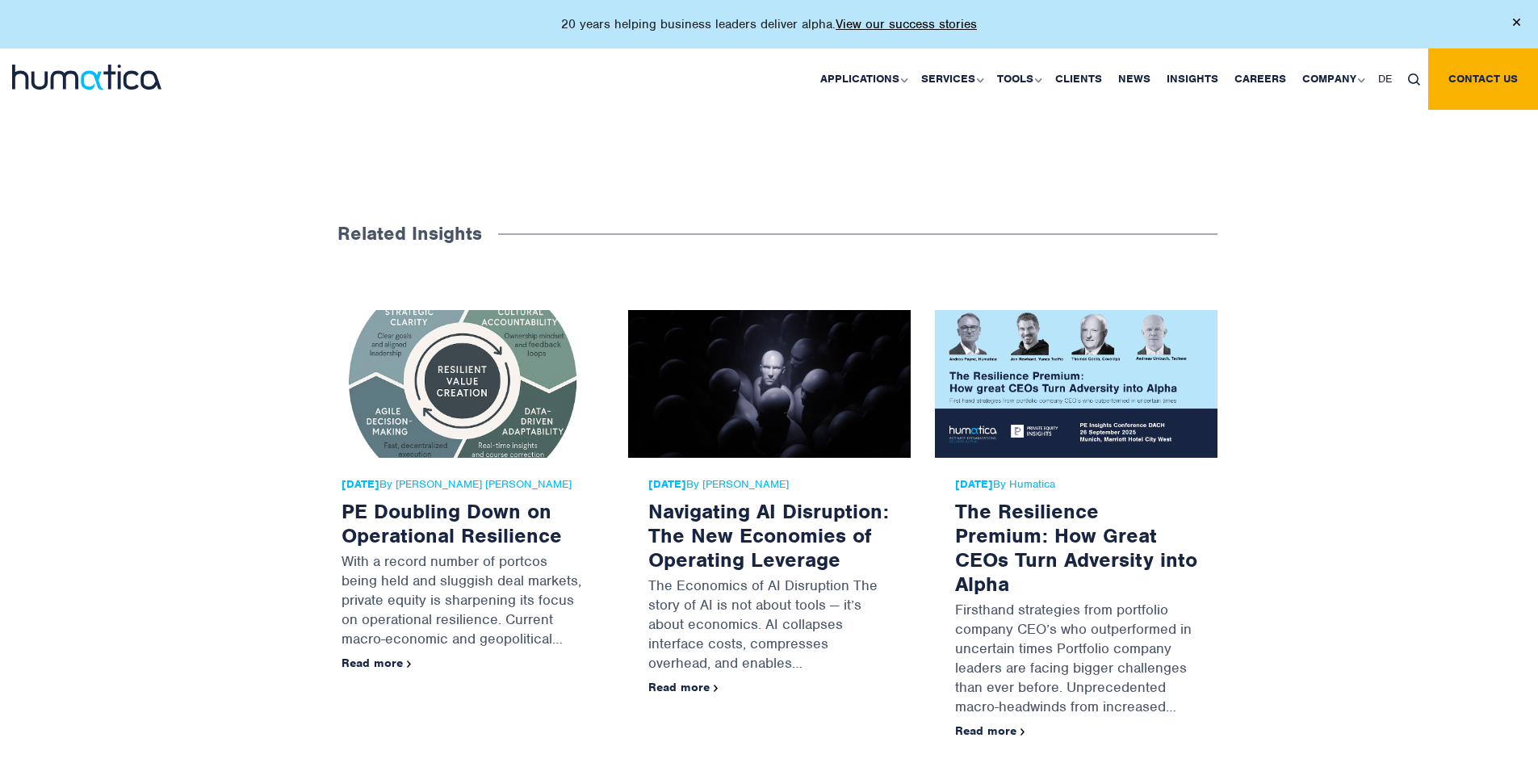
scroll to position [1113, 0]
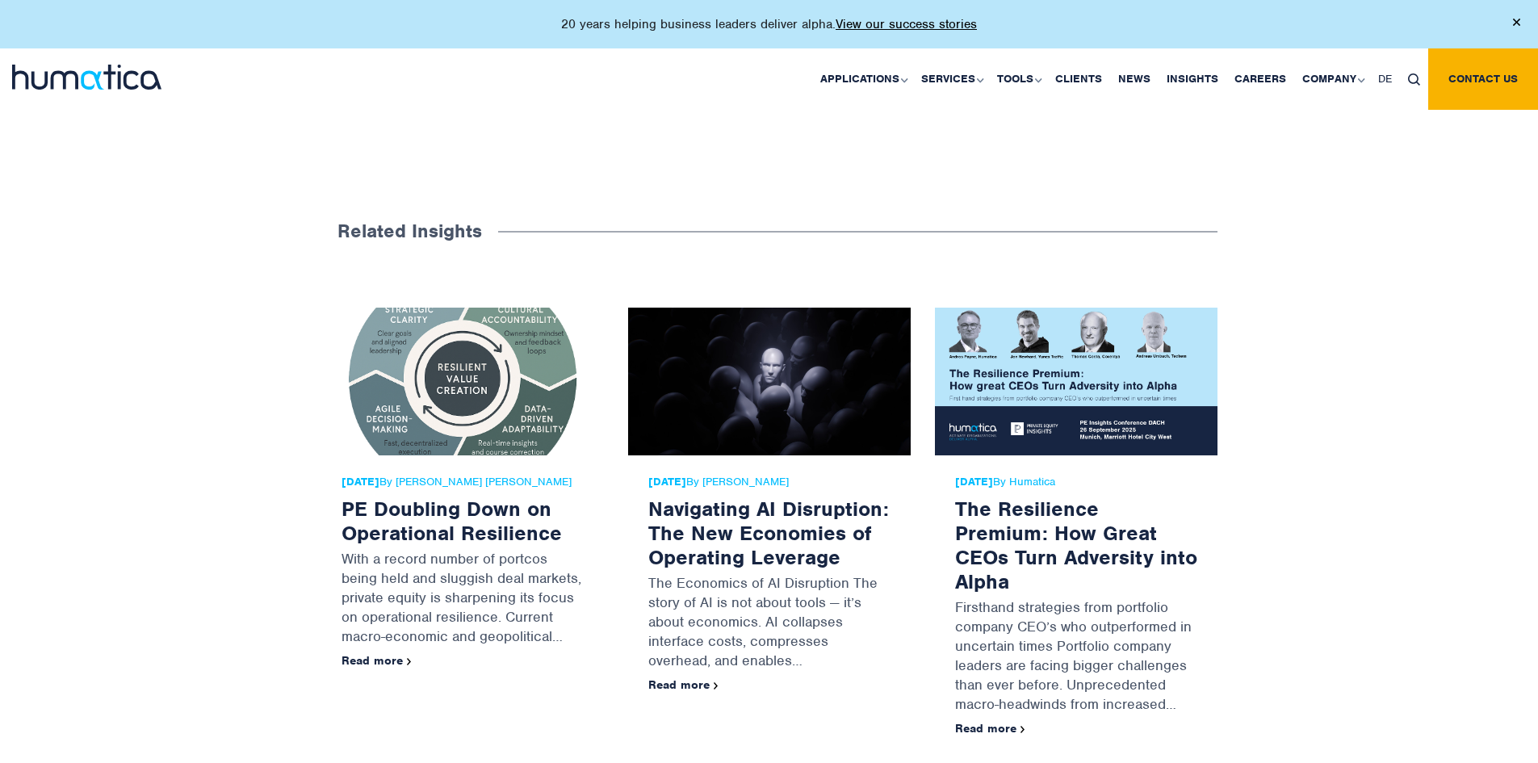
click at [1104, 386] on img at bounding box center [1076, 382] width 283 height 148
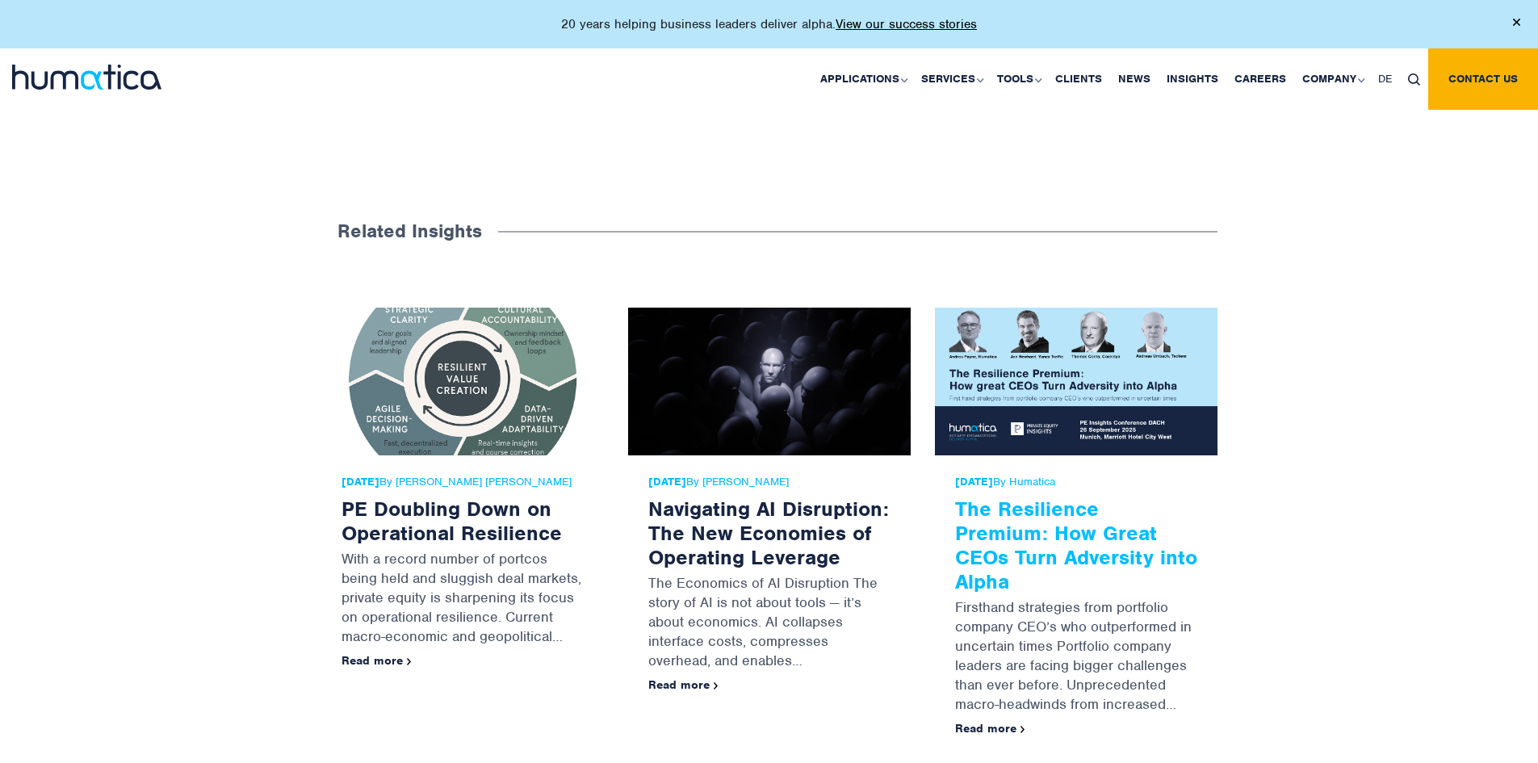
click at [1057, 508] on link "The Resilience Premium: How Great CEOs Turn Adversity into Alpha" at bounding box center [1076, 545] width 242 height 98
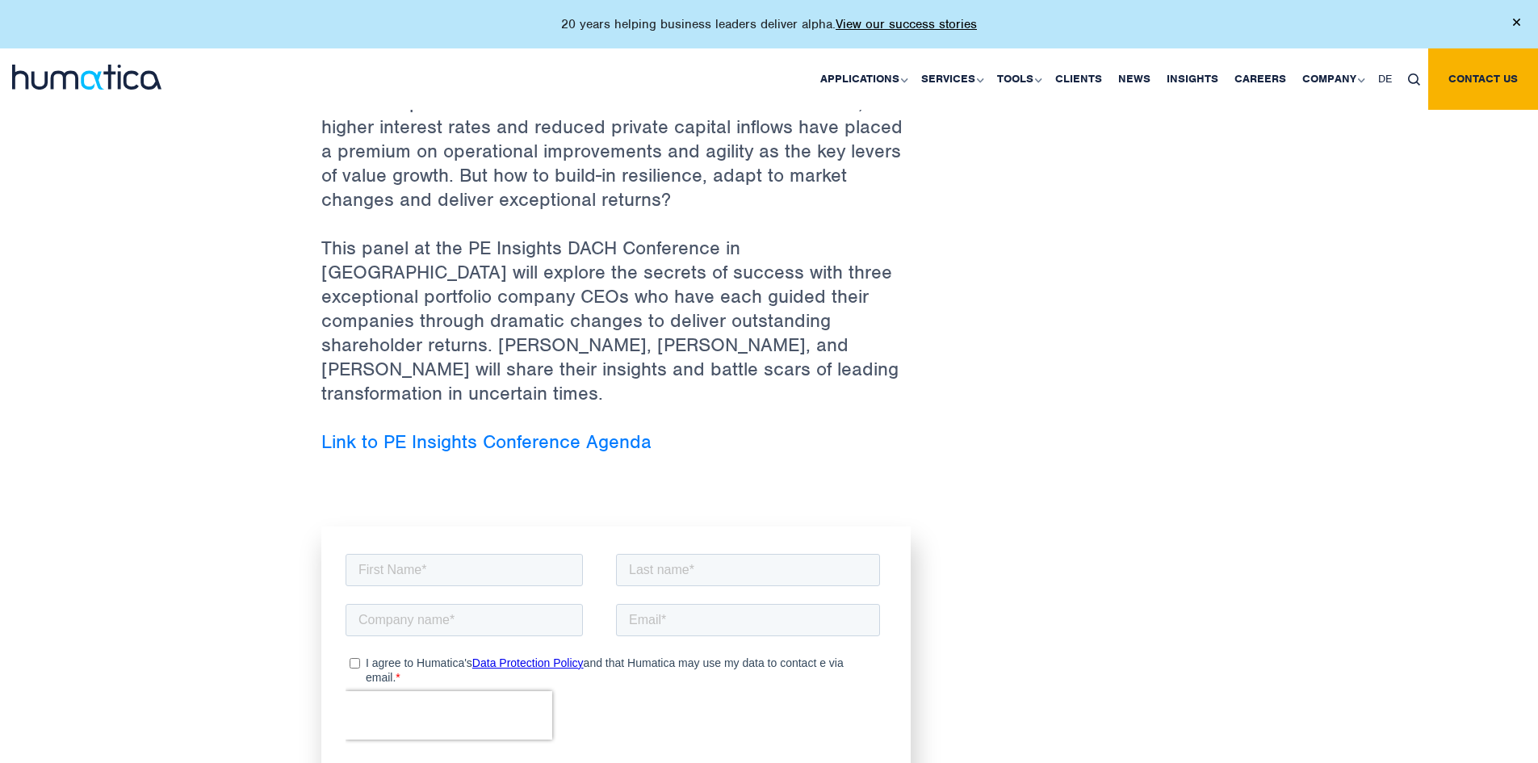
scroll to position [636, 0]
click at [511, 430] on link "Link to PE Insights Conference Agenda" at bounding box center [486, 442] width 330 height 24
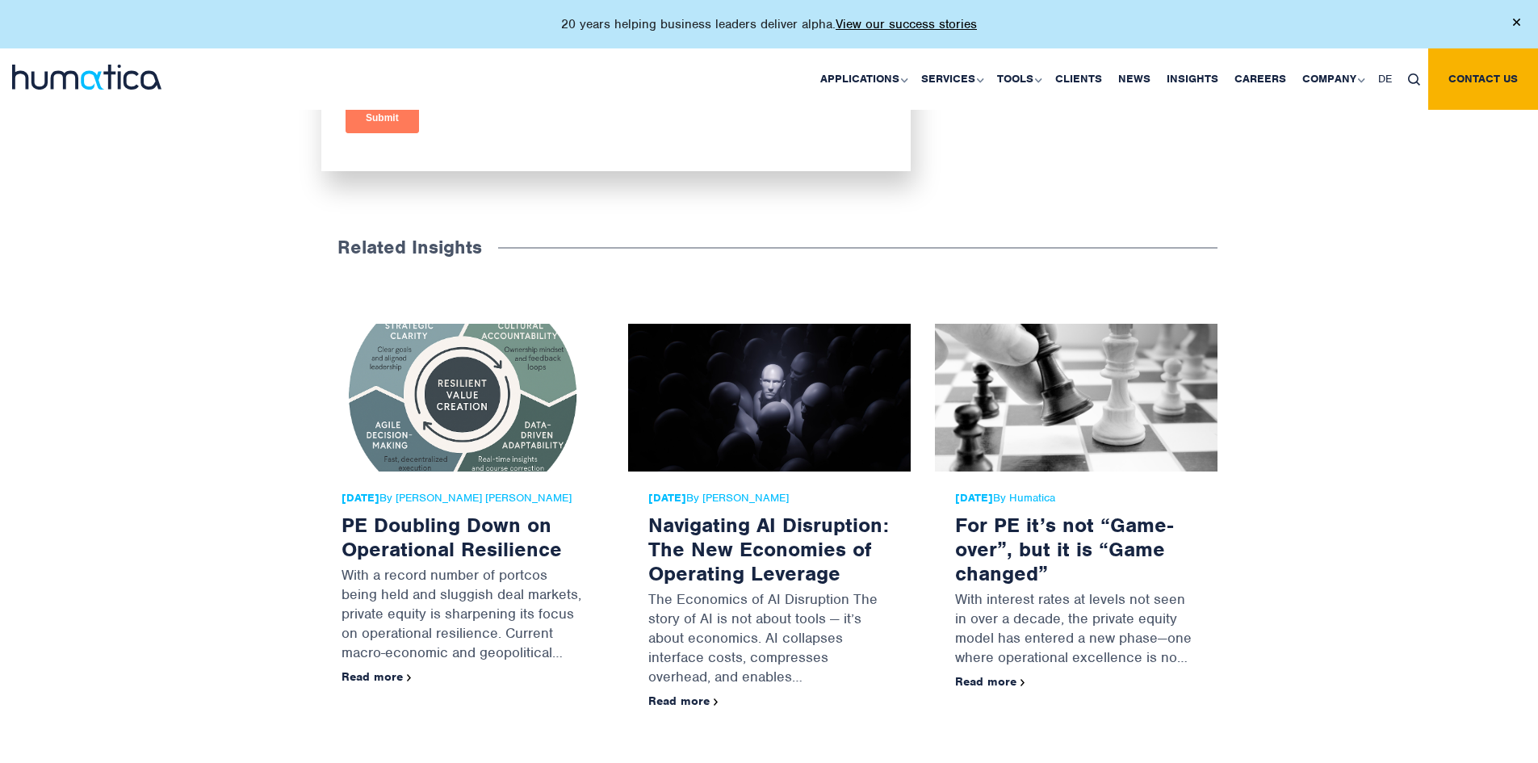
scroll to position [1303, 0]
click at [404, 401] on img at bounding box center [462, 397] width 283 height 148
click at [432, 560] on p "With a record number of portcos being held and sluggish deal markets, private e…" at bounding box center [463, 614] width 242 height 109
click at [373, 668] on link "Read more" at bounding box center [377, 675] width 70 height 15
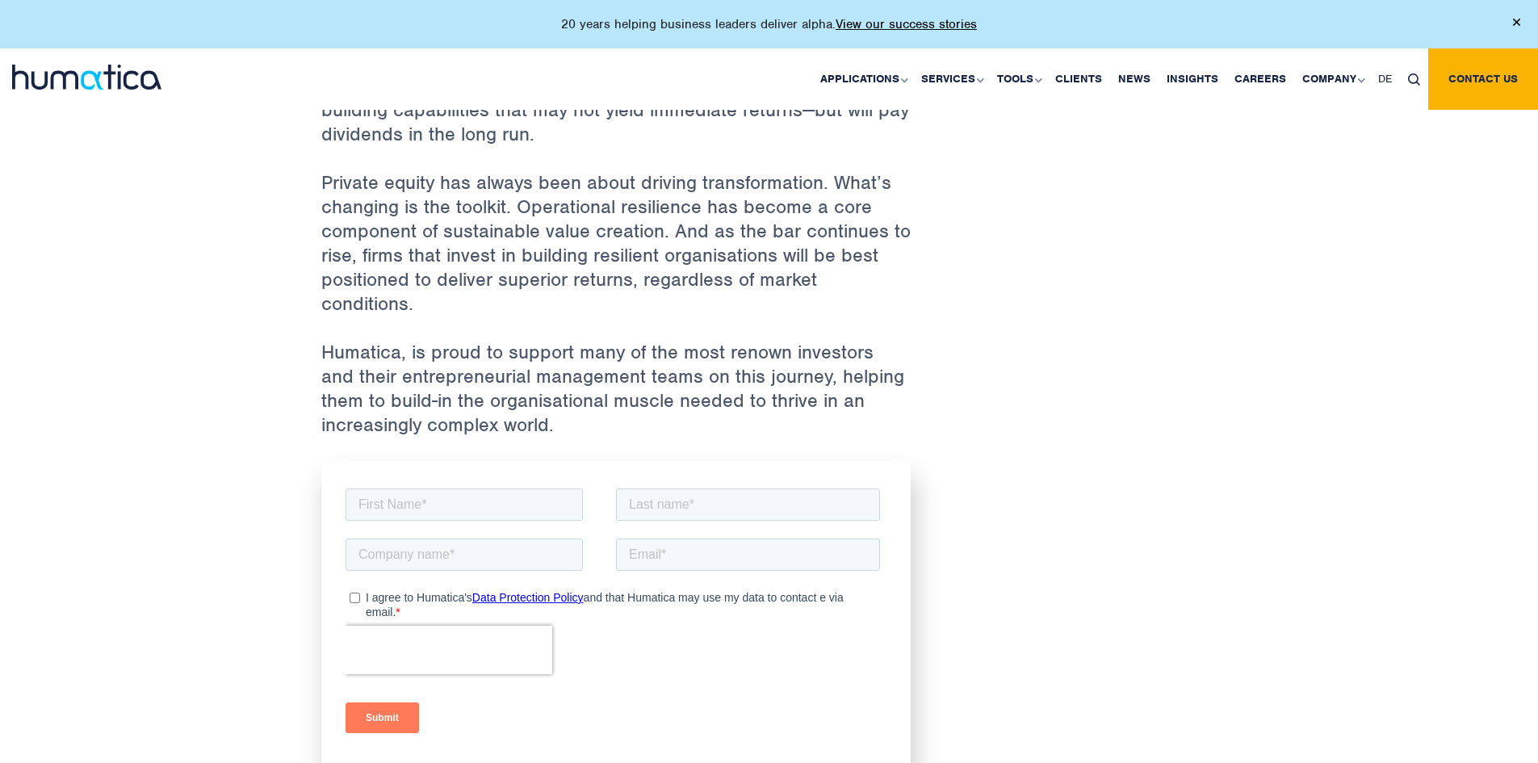
scroll to position [2118, 0]
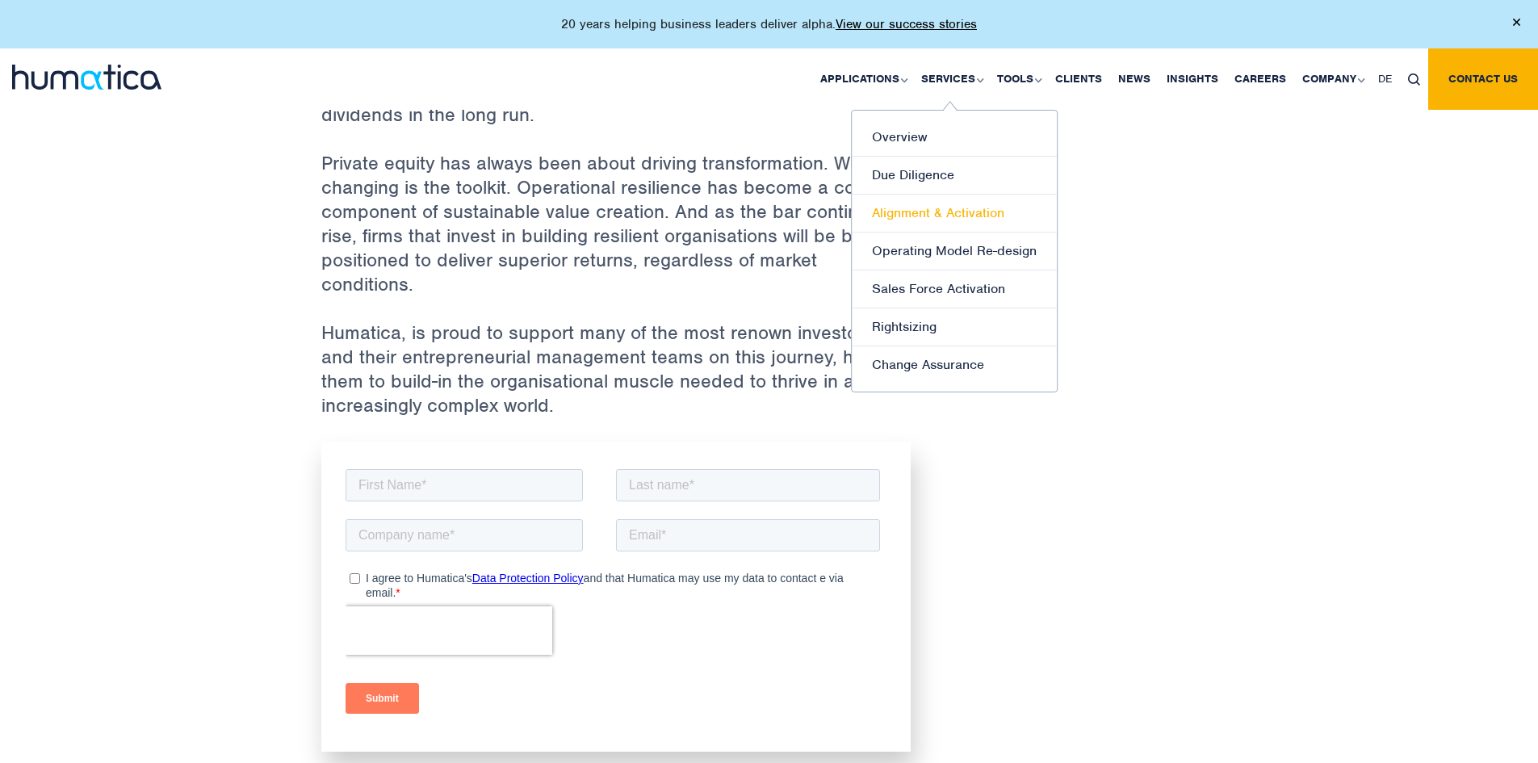
click at [929, 208] on link "Alignment & Activation" at bounding box center [954, 214] width 205 height 38
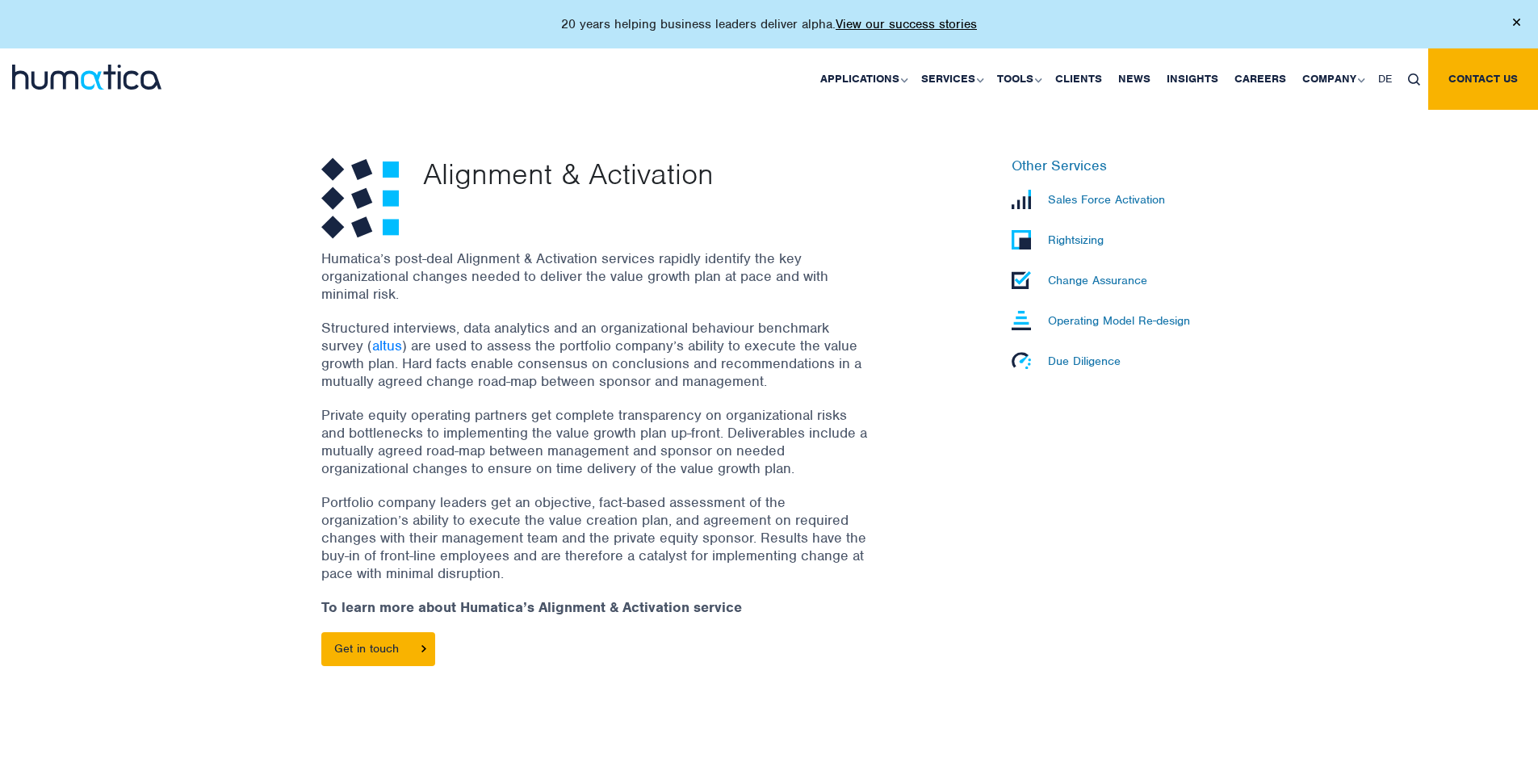
scroll to position [452, 0]
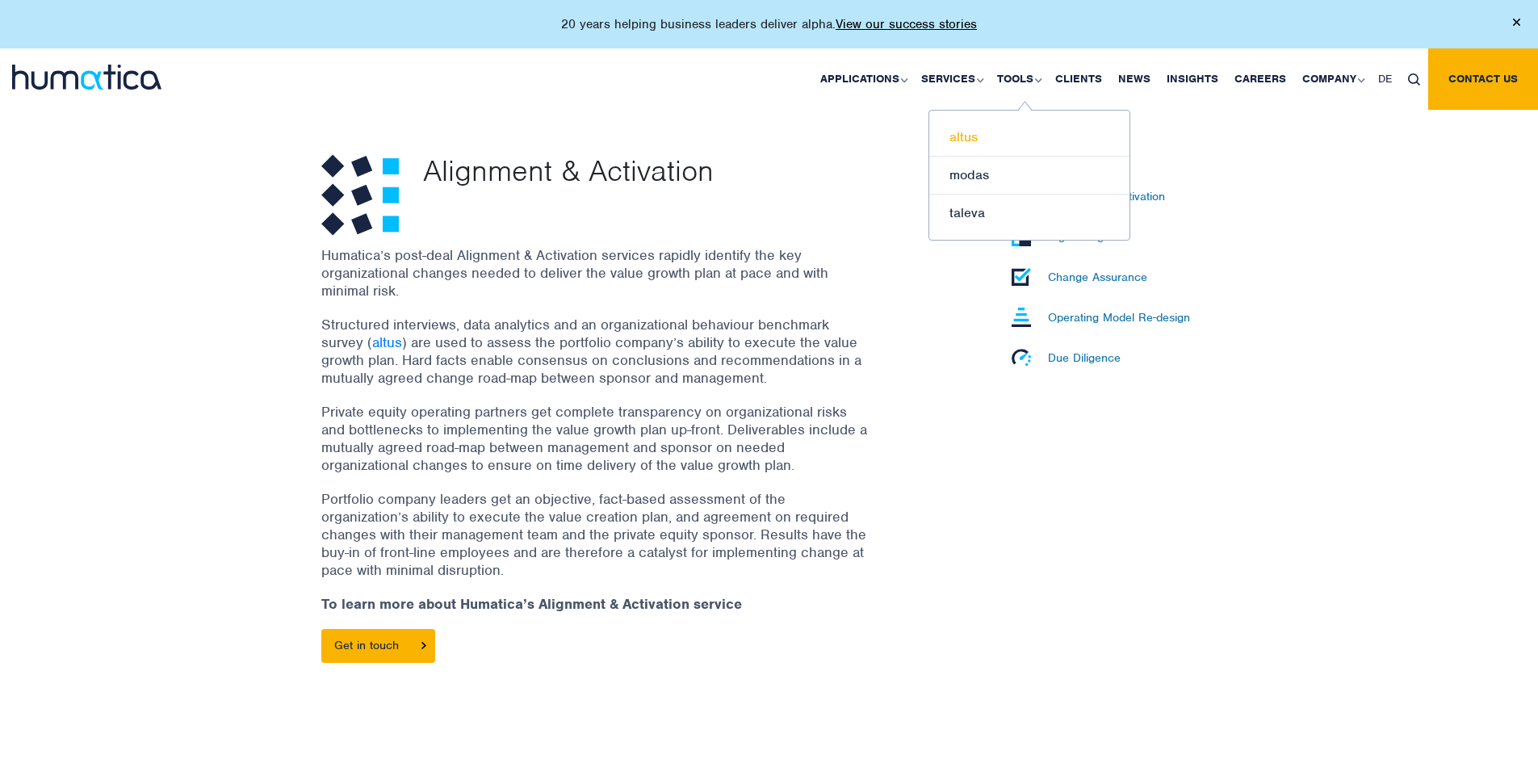
click at [997, 143] on link "altus" at bounding box center [1029, 138] width 200 height 38
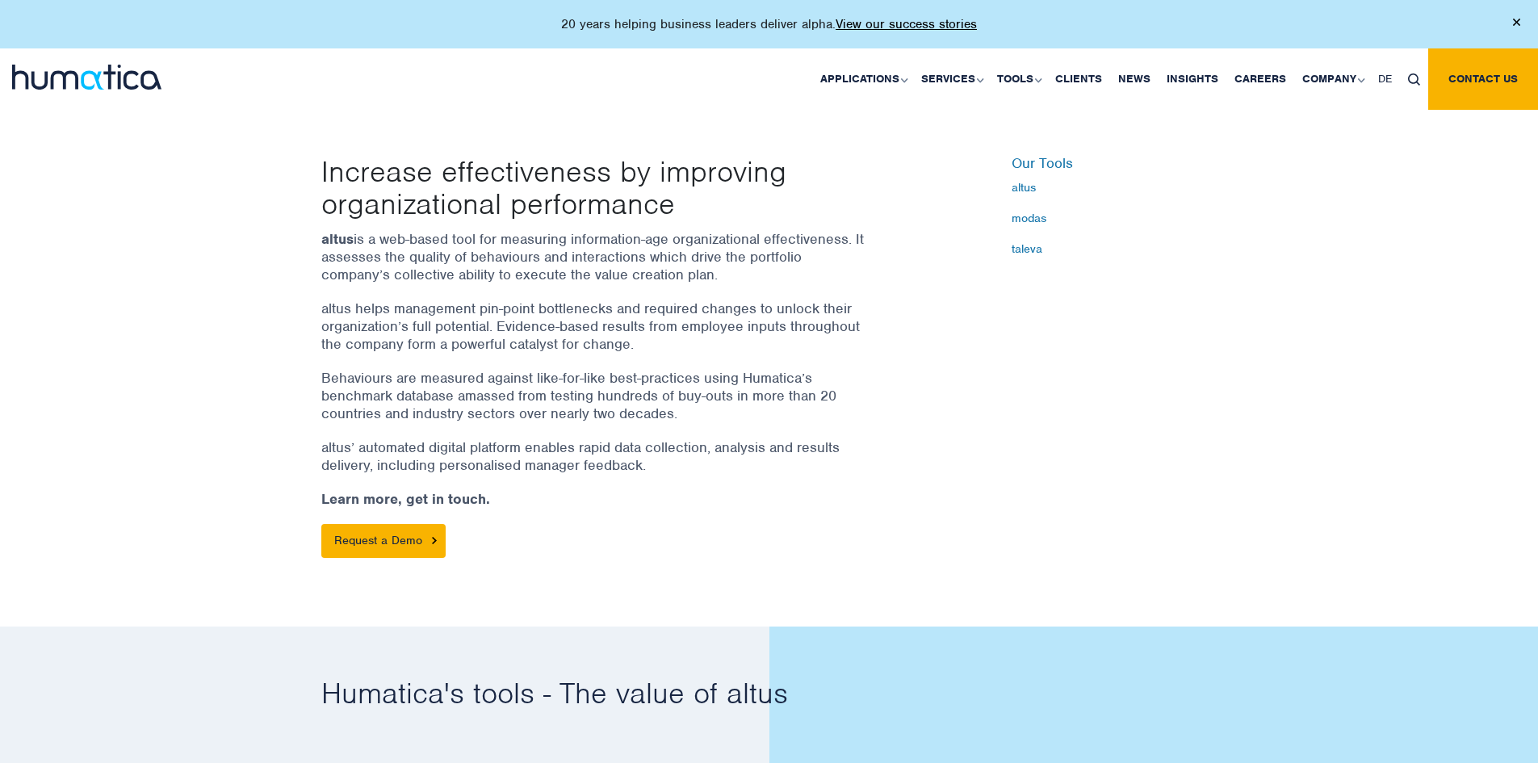
scroll to position [451, 0]
click at [987, 172] on link "modas" at bounding box center [1029, 176] width 200 height 38
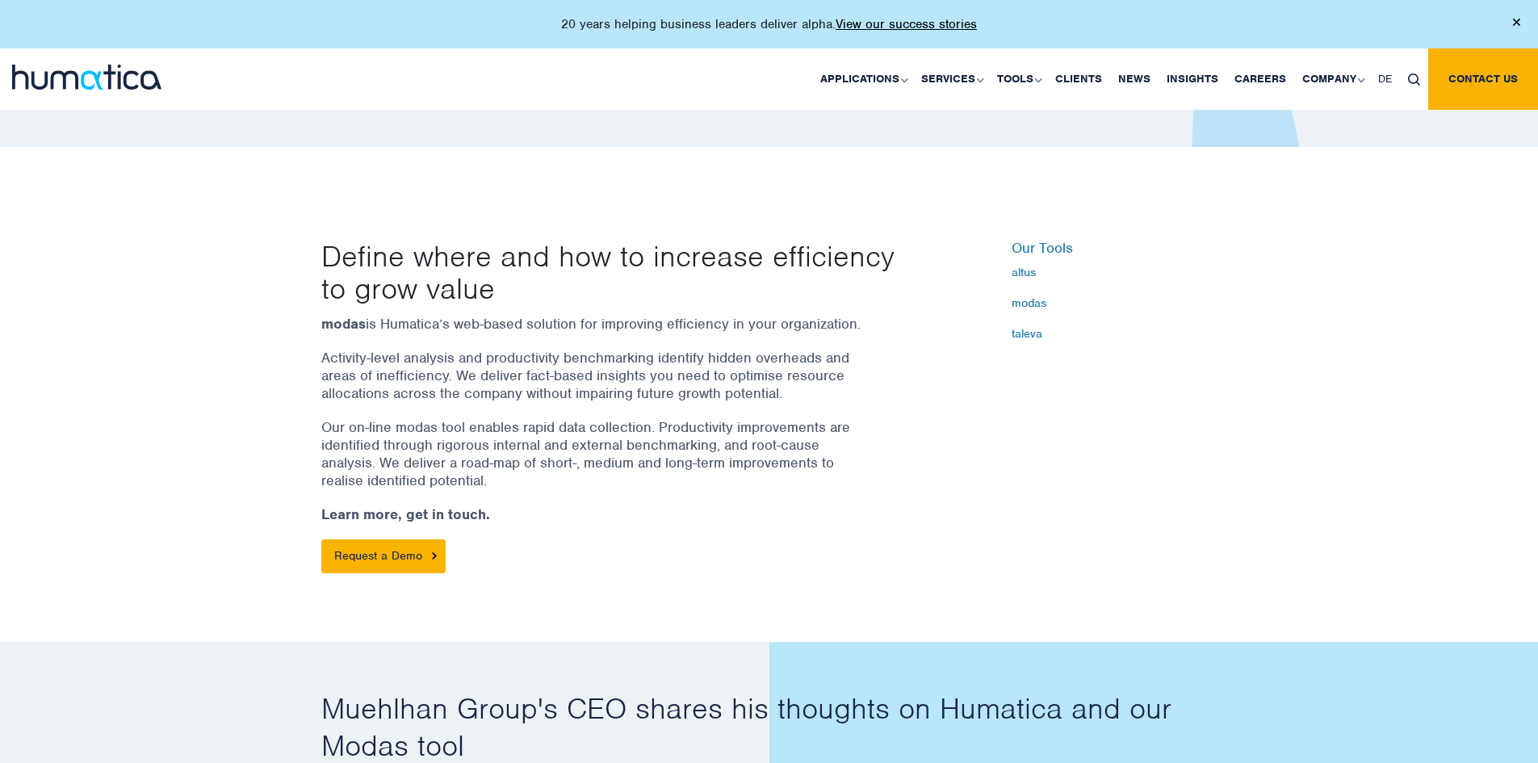
scroll to position [379, 0]
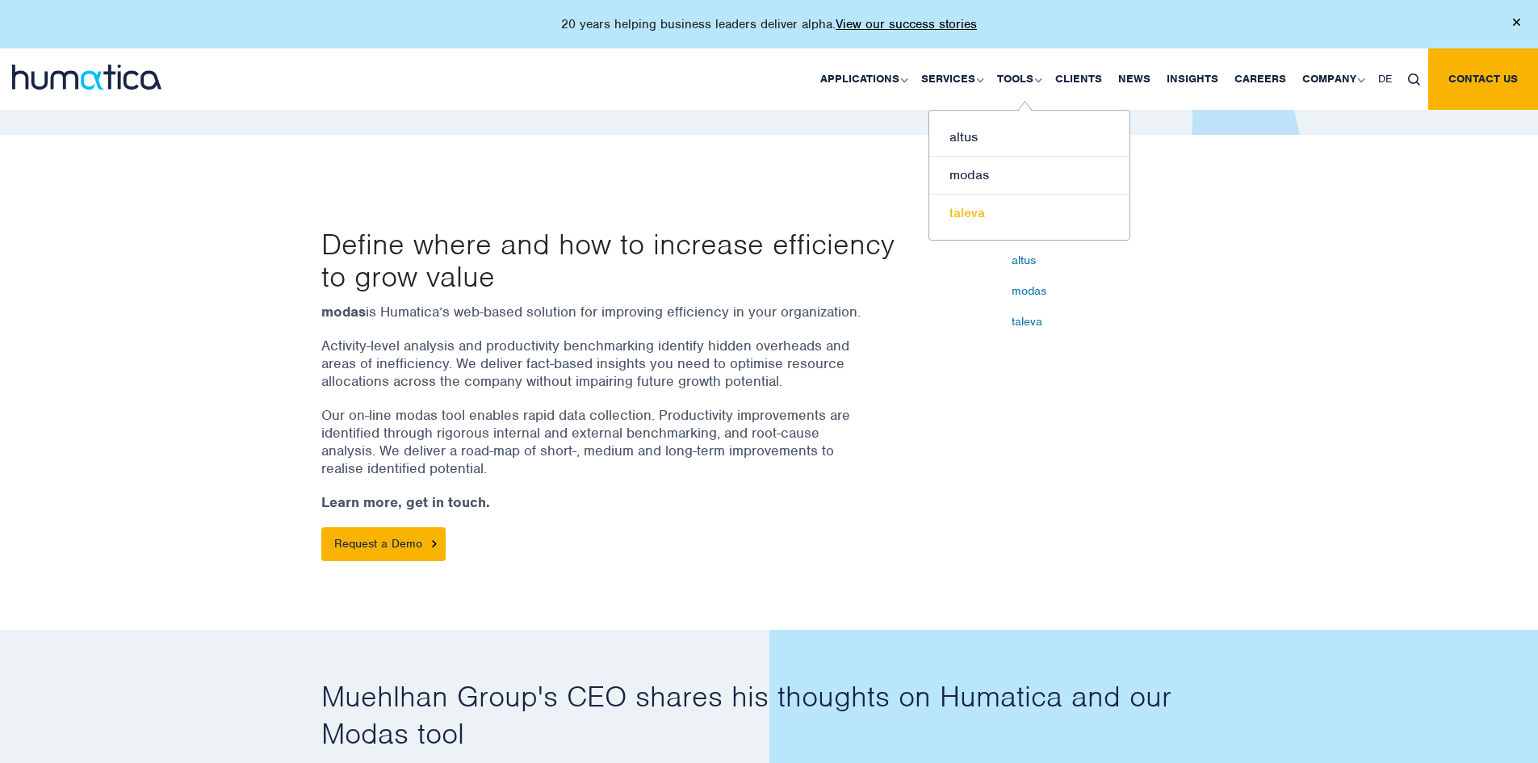
click at [987, 225] on link "taleva" at bounding box center [1029, 213] width 200 height 37
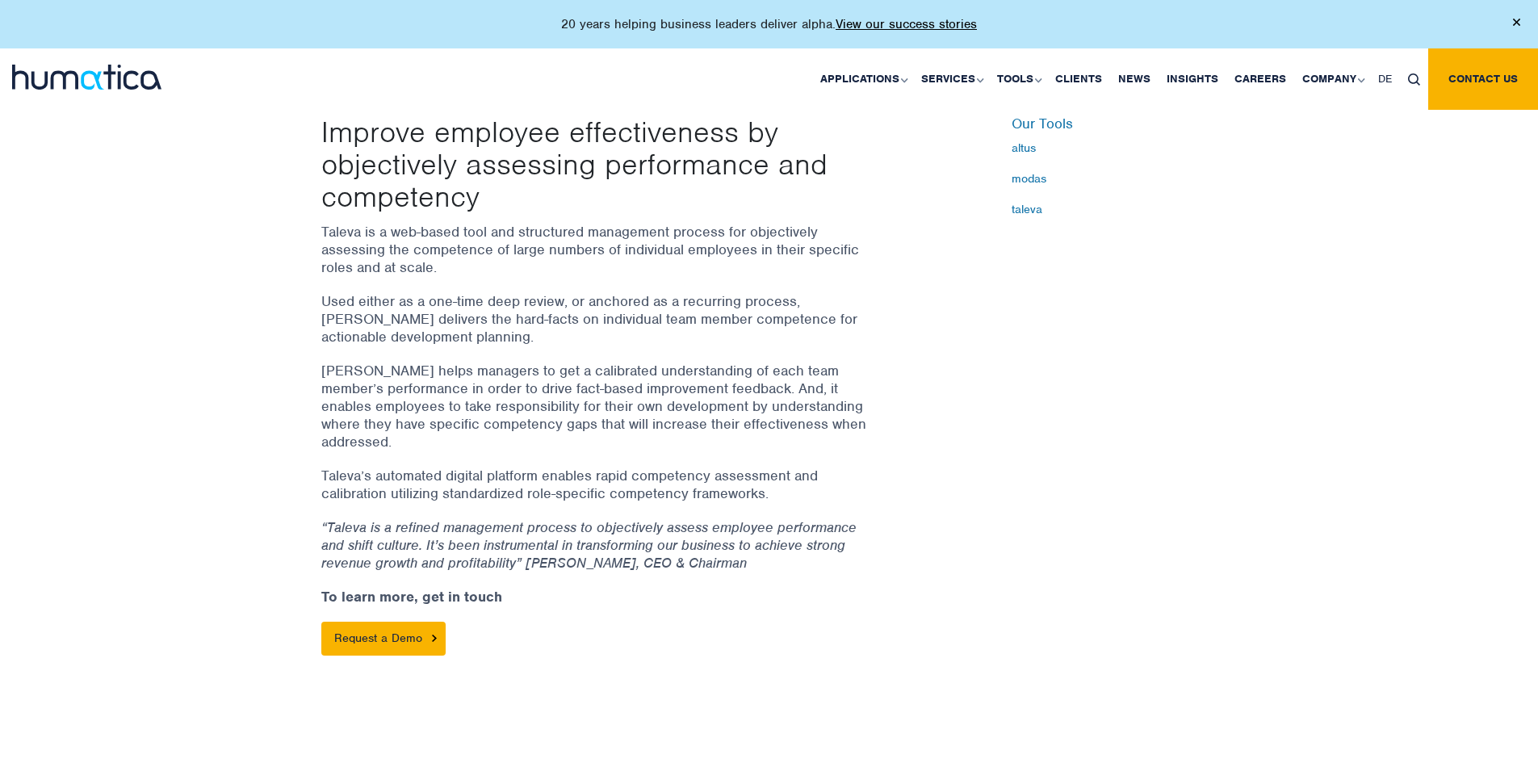
scroll to position [492, 0]
click at [1194, 78] on link "Insights" at bounding box center [1193, 78] width 68 height 61
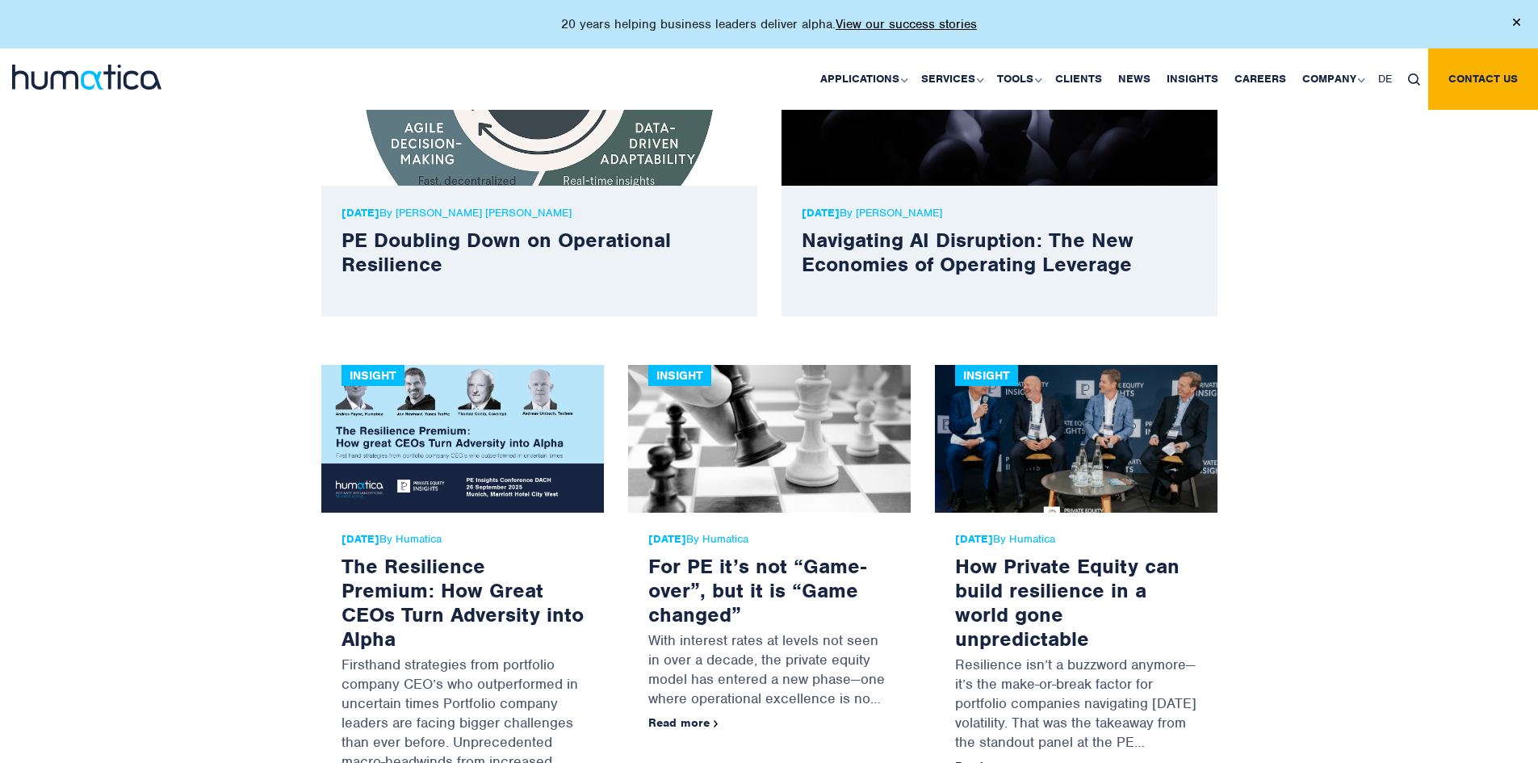
scroll to position [653, 0]
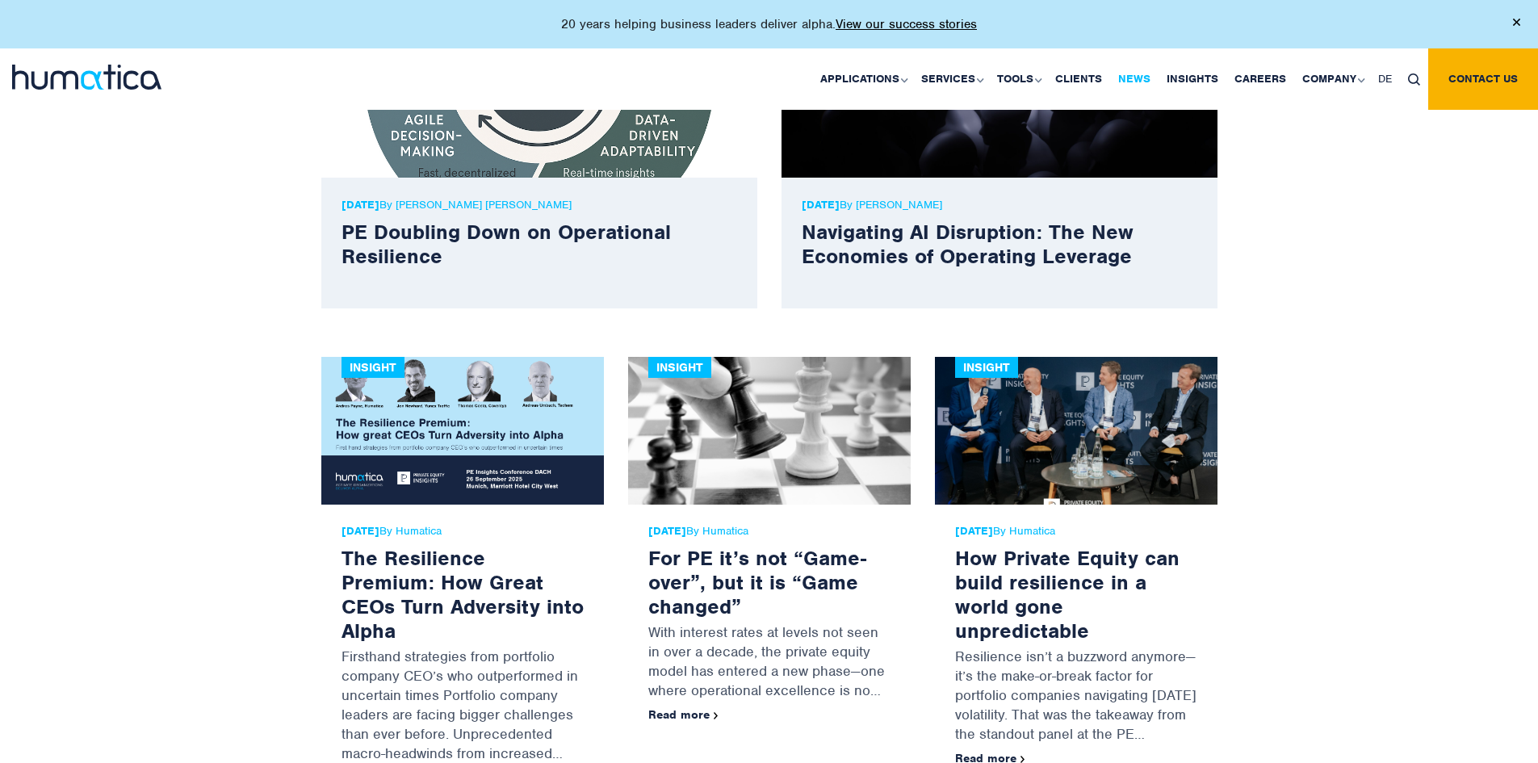
click at [1141, 78] on link "News" at bounding box center [1134, 78] width 48 height 61
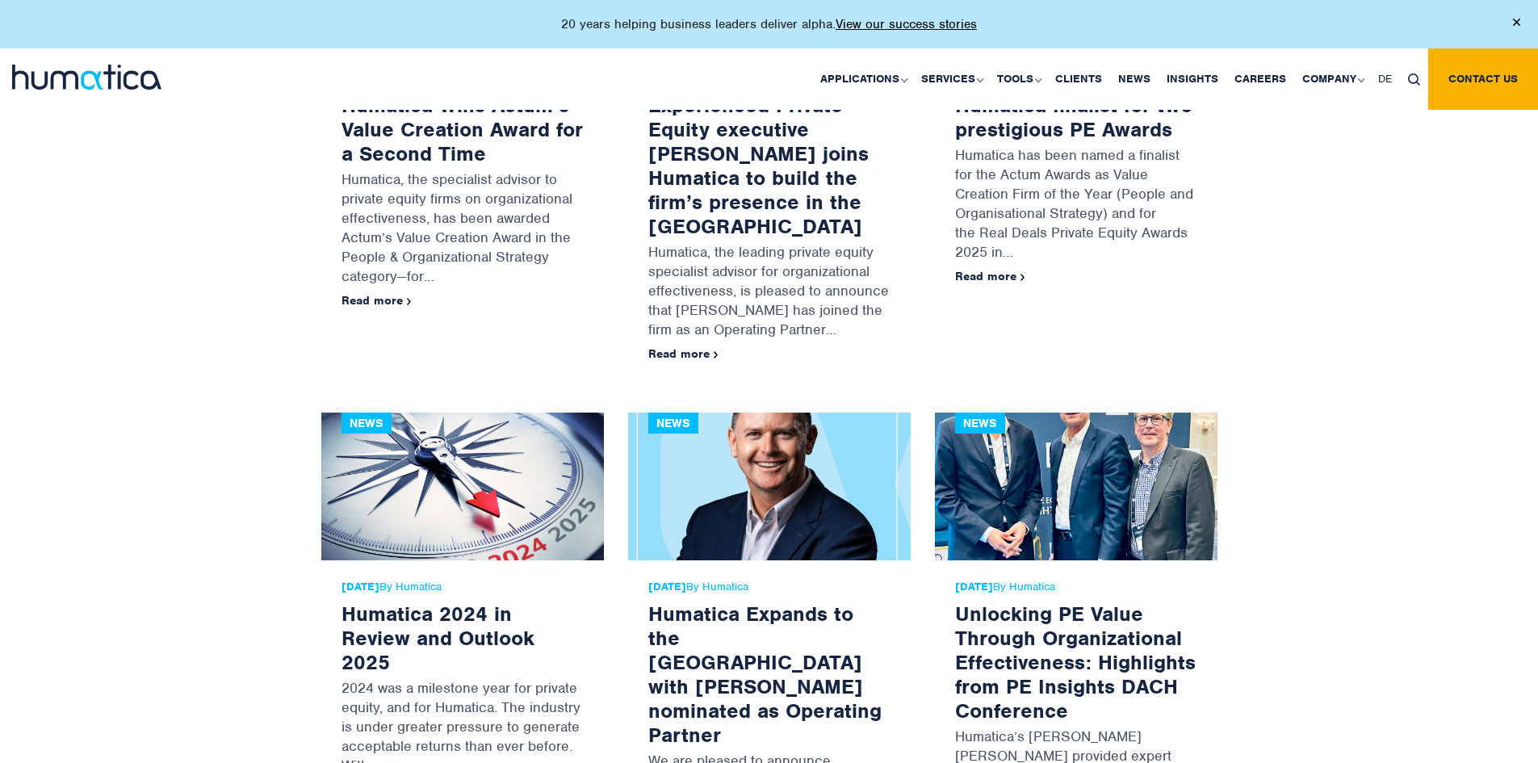
scroll to position [1672, 0]
click at [402, 600] on link "Humatica 2024 in Review and Outlook 2025" at bounding box center [438, 637] width 193 height 74
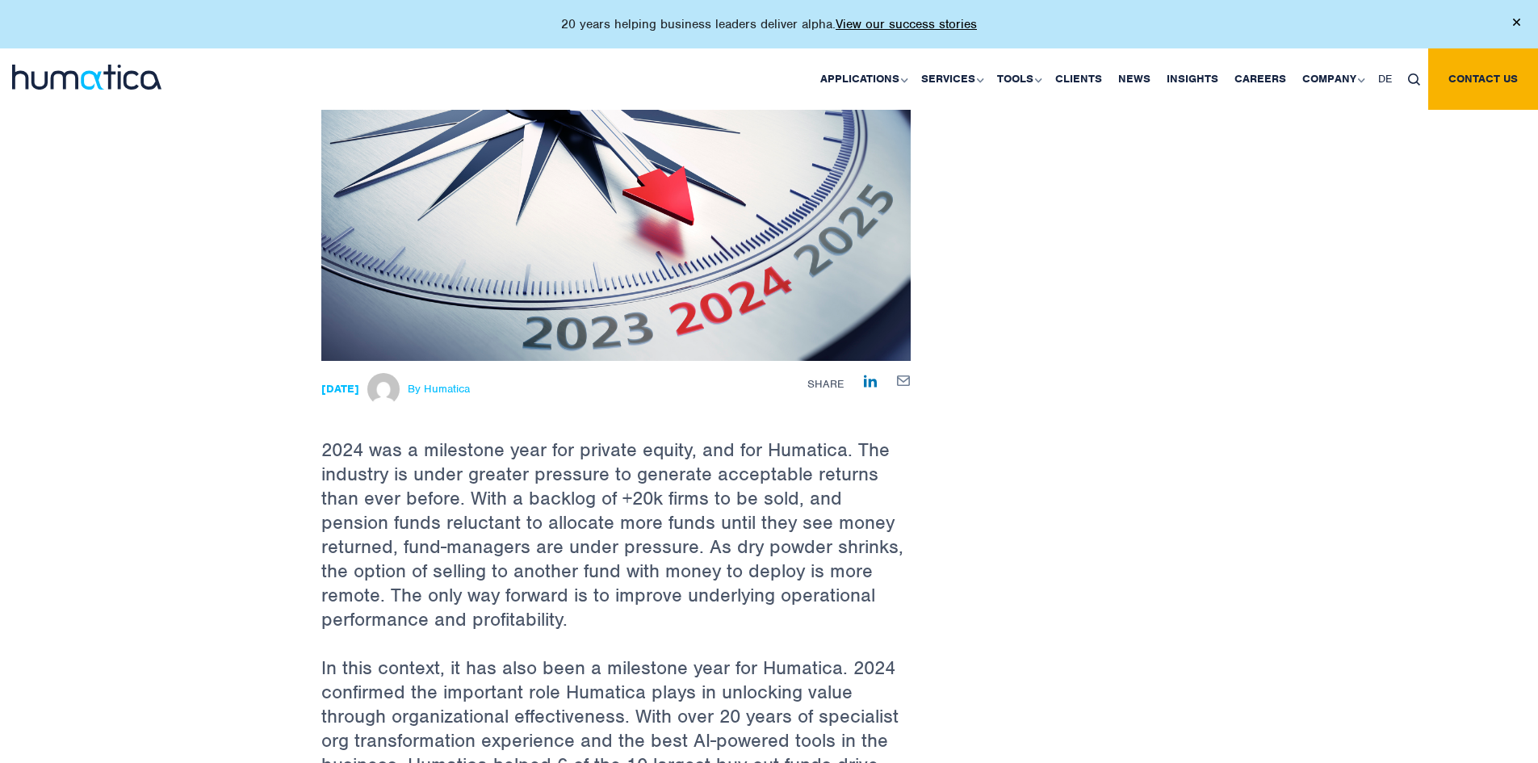
scroll to position [323, 0]
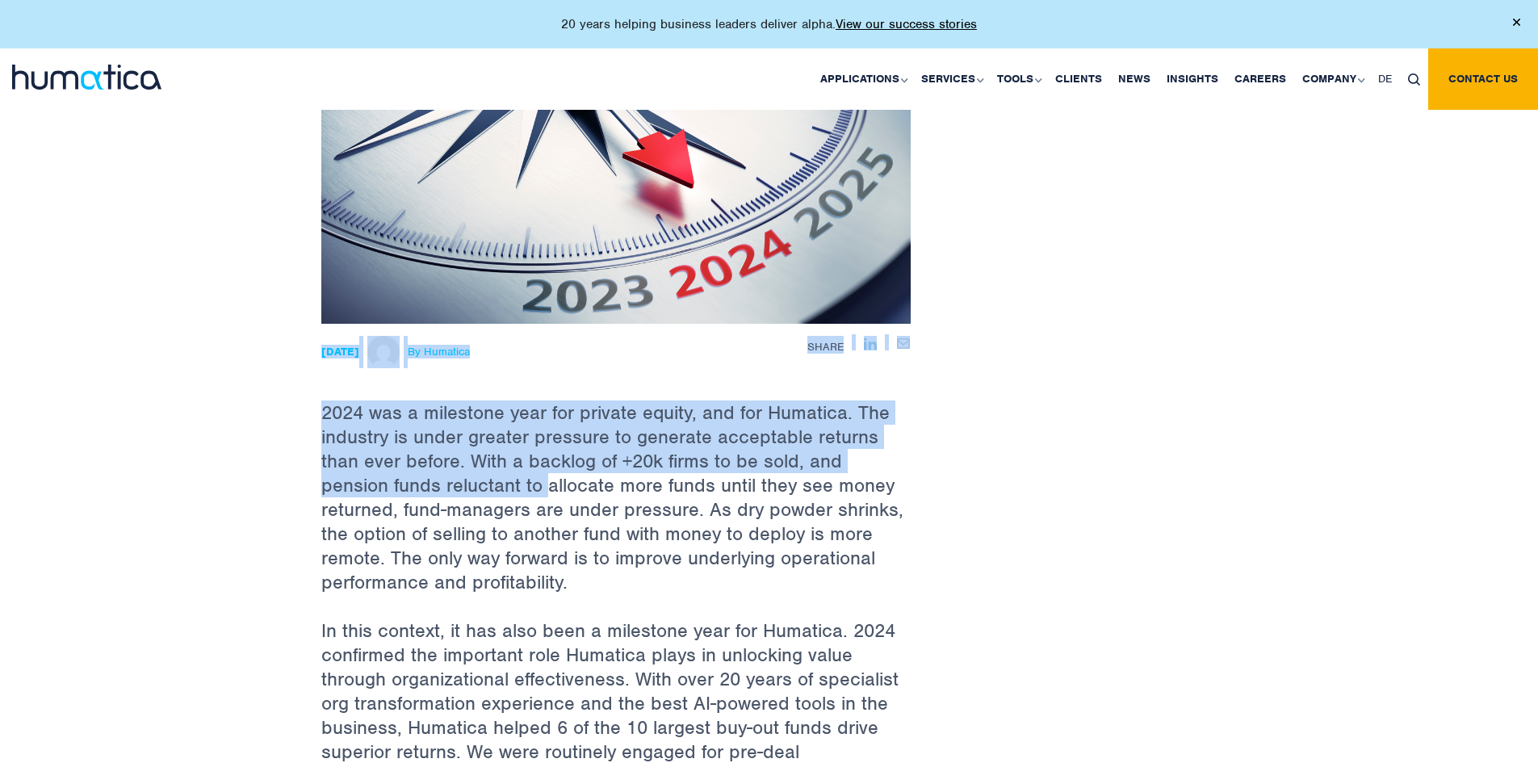
drag, startPoint x: 323, startPoint y: 398, endPoint x: 549, endPoint y: 488, distance: 243.2
drag, startPoint x: 410, startPoint y: 413, endPoint x: 394, endPoint y: 411, distance: 16.3
click at [408, 413] on p "2024 was a milestone year for private equity, and for Humatica. The industry is…" at bounding box center [615, 471] width 589 height 295
click at [341, 417] on p "2024 was a milestone year for private equity, and for Humatica. The industry is…" at bounding box center [615, 471] width 589 height 295
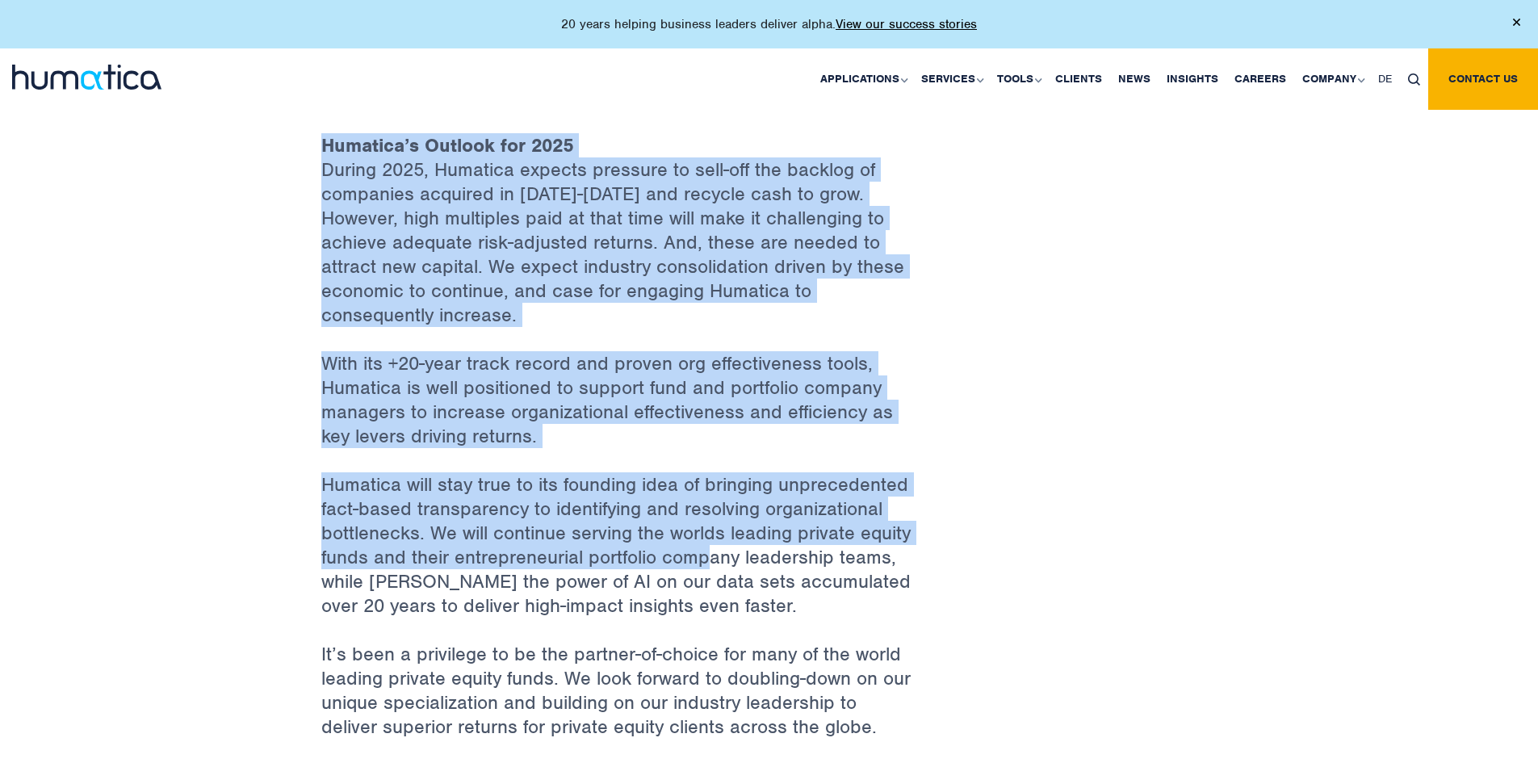
scroll to position [2099, 0]
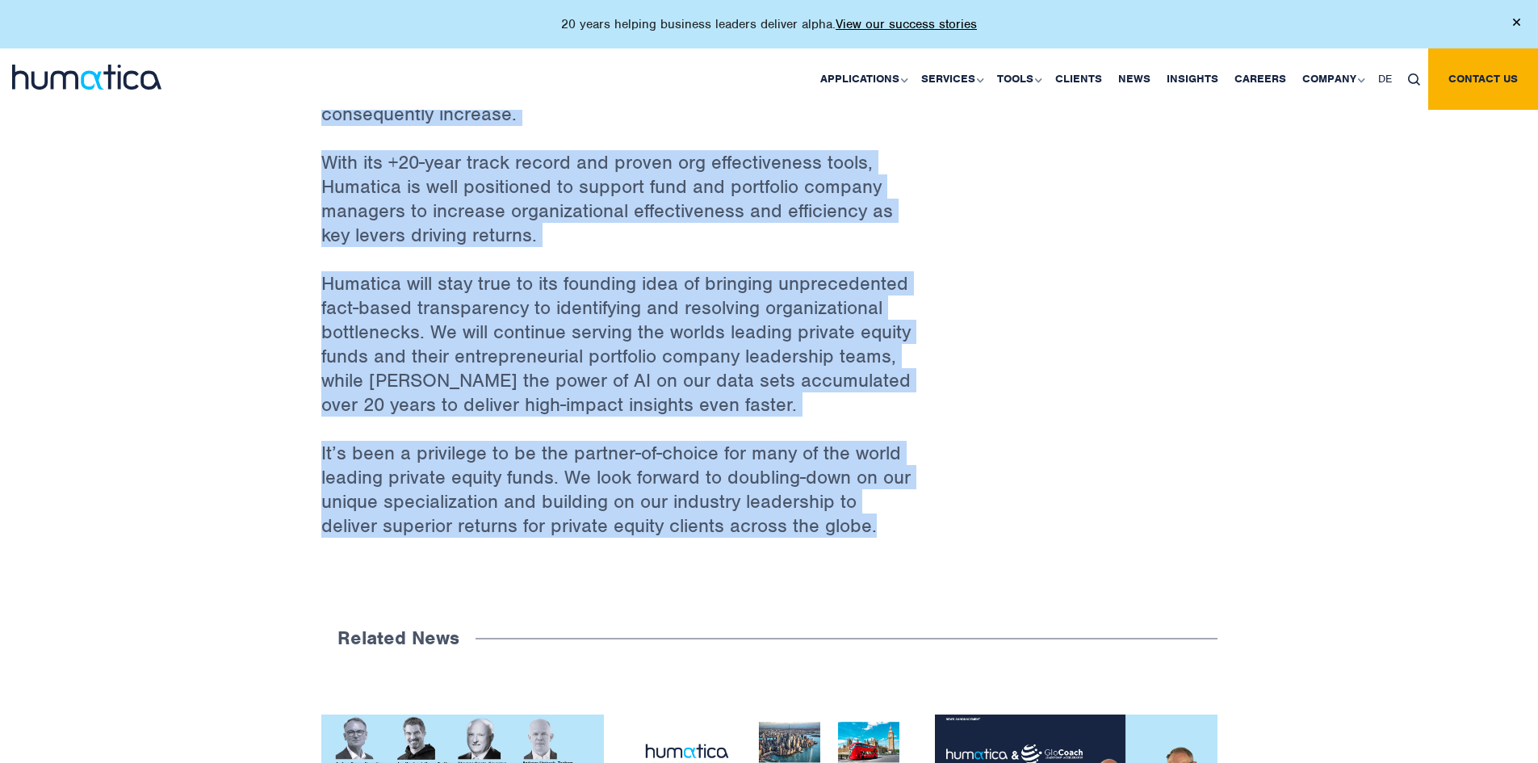
drag, startPoint x: 317, startPoint y: 409, endPoint x: 882, endPoint y: 510, distance: 574.1
copy div "2024 was a milestone year for private equity, and for Humatica. The industry is…"
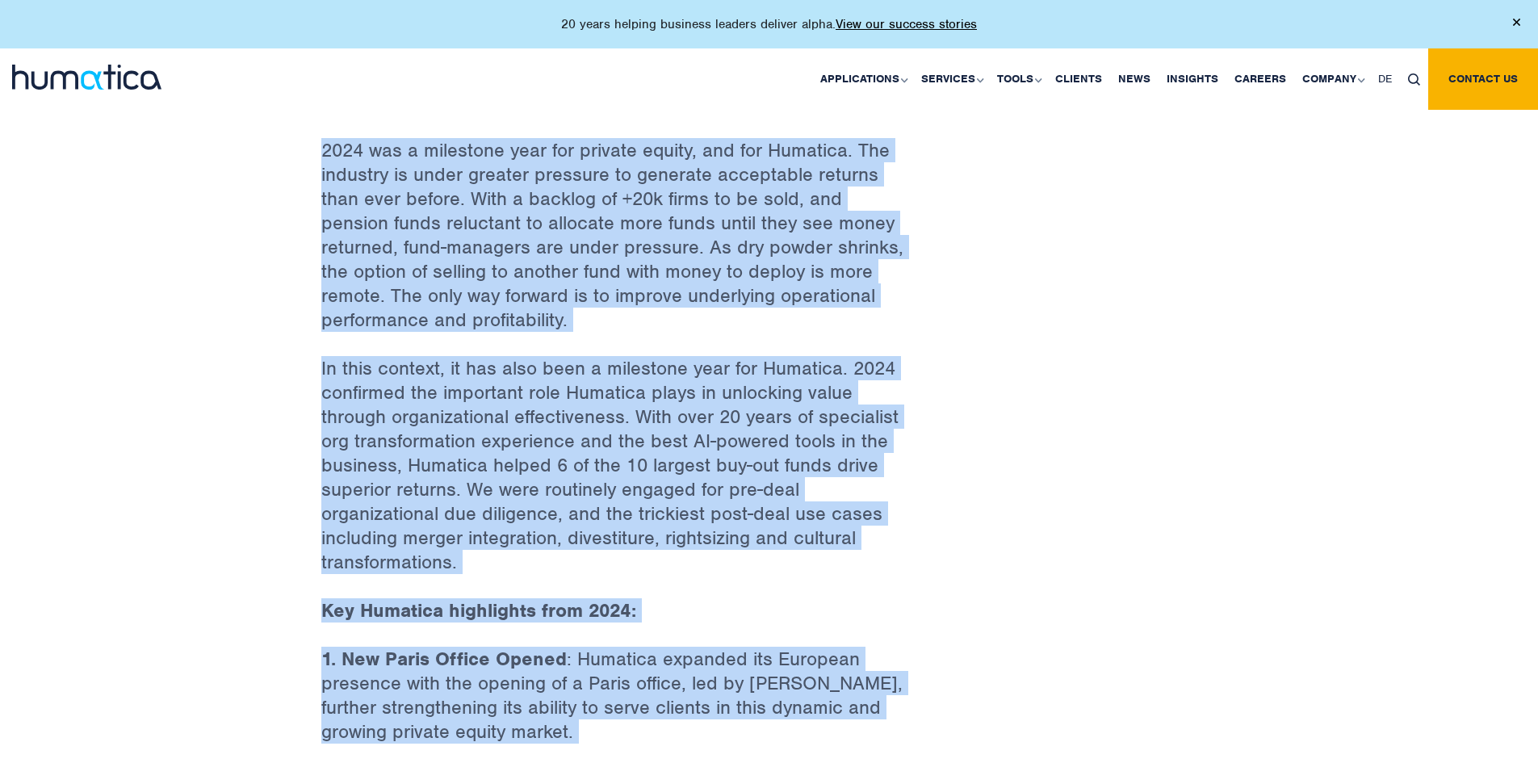
scroll to position [242, 0]
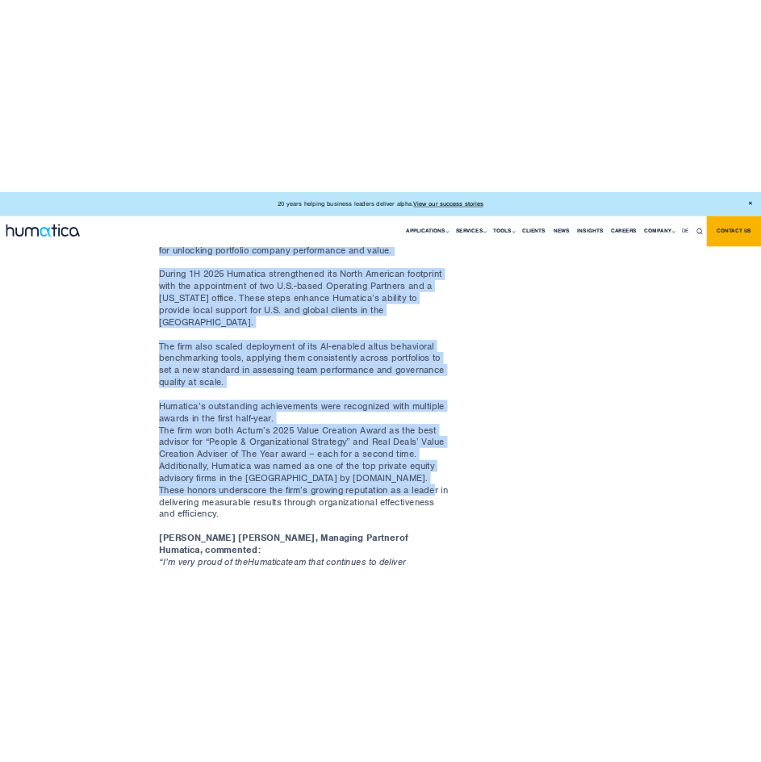
scroll to position [1292, 0]
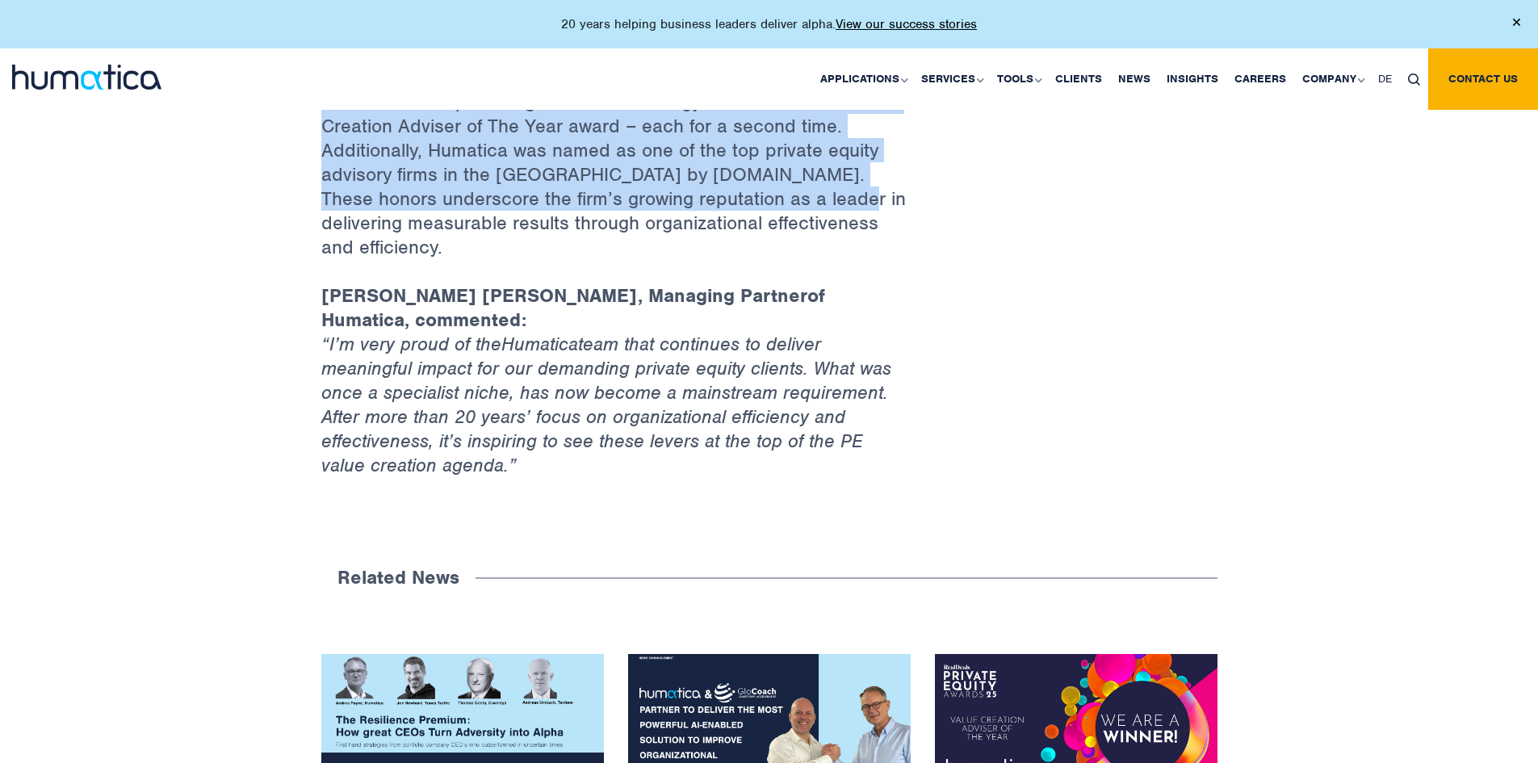
drag, startPoint x: 314, startPoint y: 385, endPoint x: 547, endPoint y: 379, distance: 232.6
copy div "Loremi, 07 Dolo 1480 – Sitametc adipis elitsed doeius te inc utlab etdo ma 9625…"
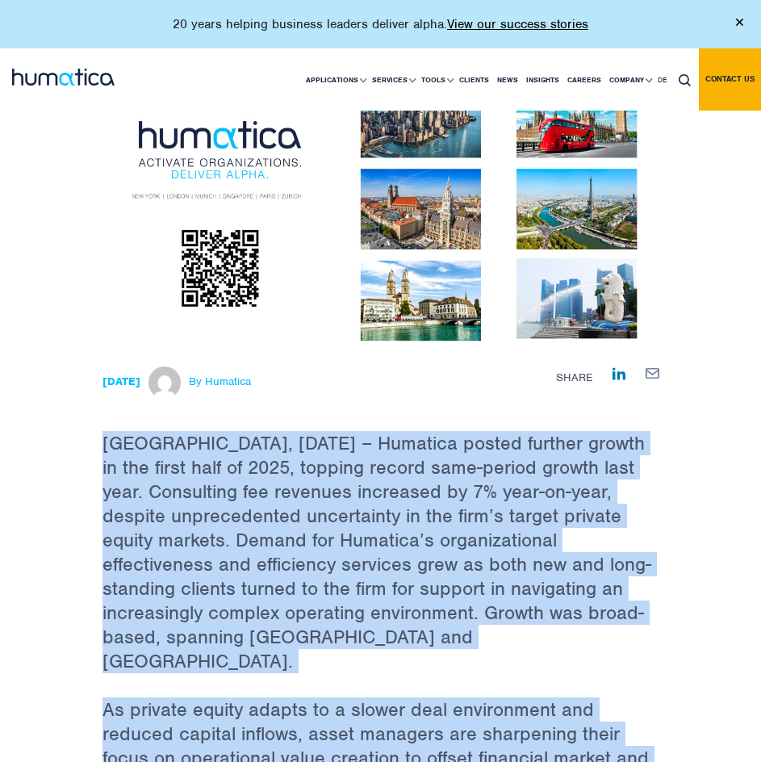
scroll to position [161, 0]
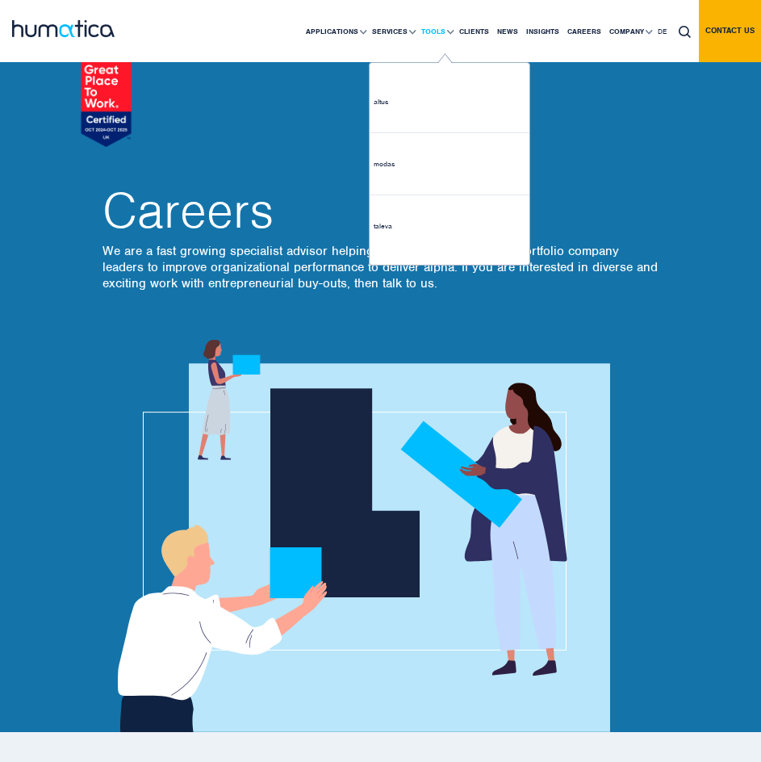
click at [446, 19] on link "Tools" at bounding box center [436, 31] width 38 height 61
